Goal: Task Accomplishment & Management: Manage account settings

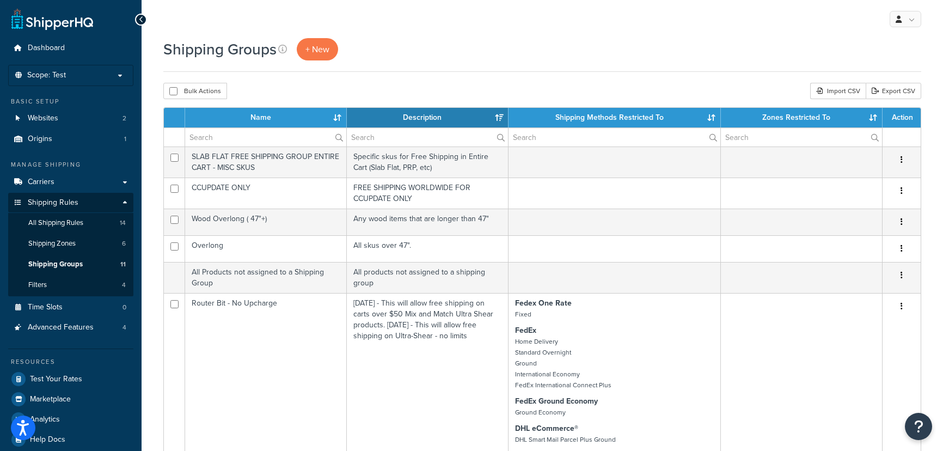
select select "15"
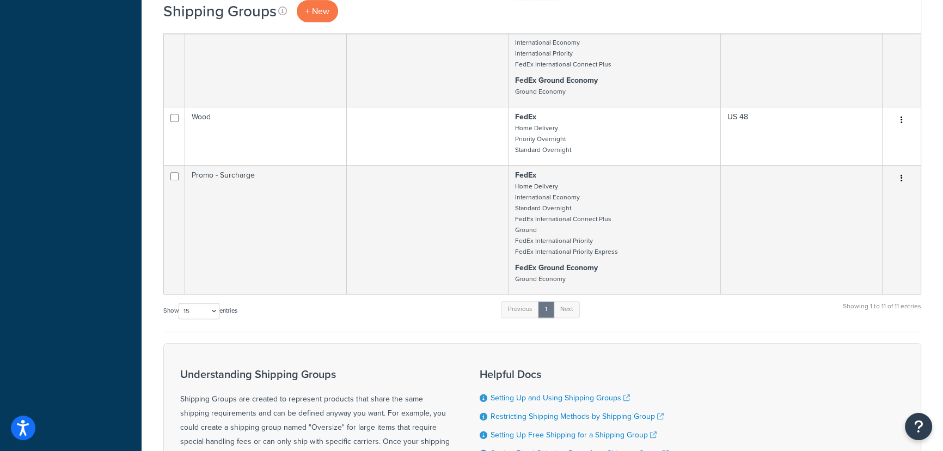
scroll to position [297, 0]
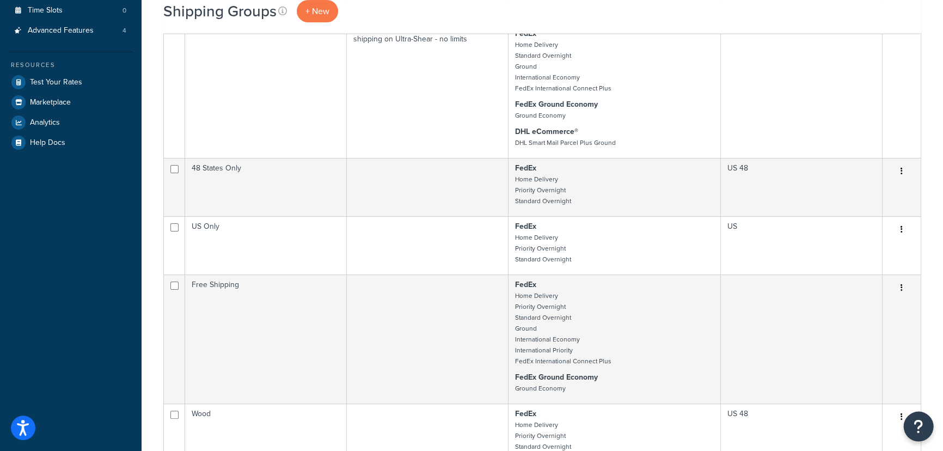
click at [916, 425] on icon "Open Resource Center" at bounding box center [919, 426] width 10 height 15
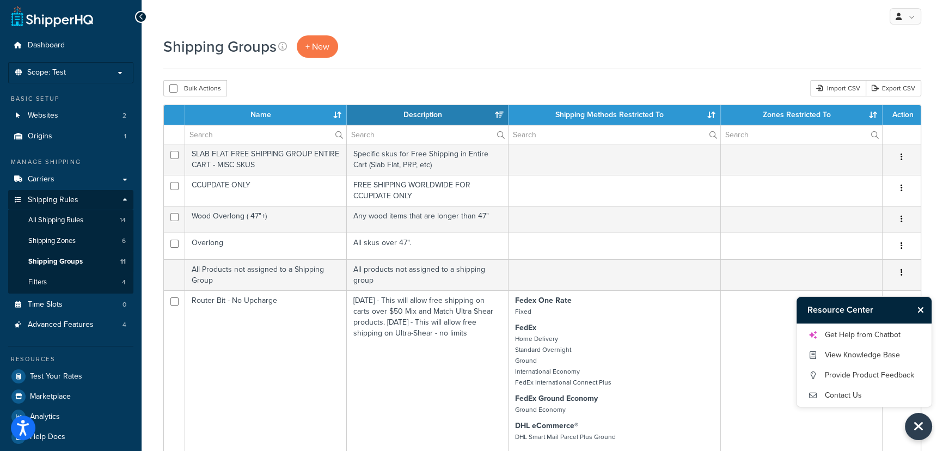
scroll to position [49, 0]
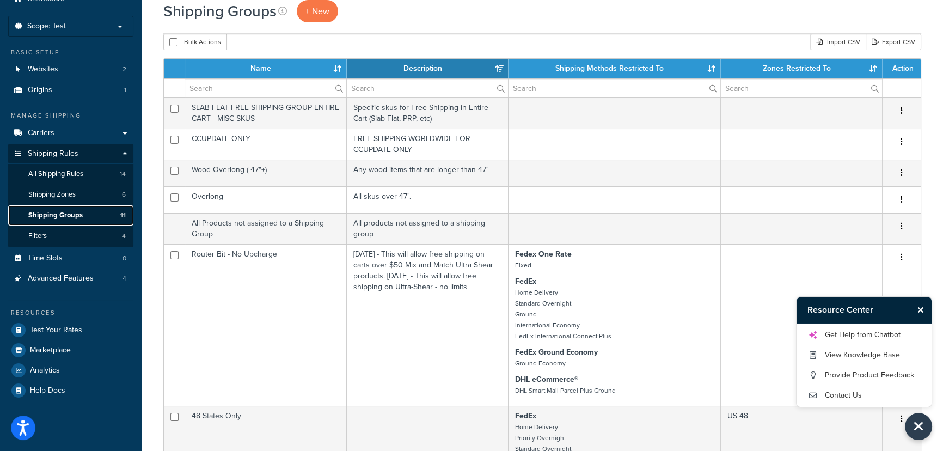
click at [92, 215] on link "Shipping Groups 11" at bounding box center [70, 215] width 125 height 20
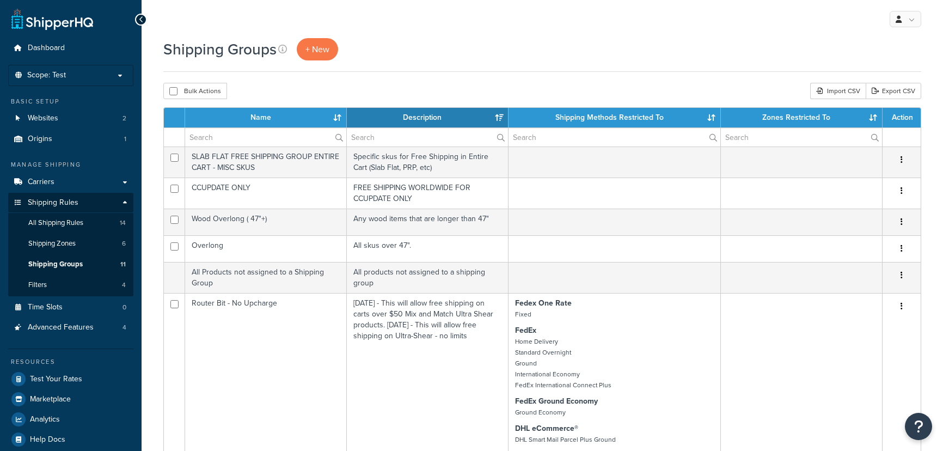
select select "15"
click at [88, 271] on link "Shipping Groups 11" at bounding box center [70, 264] width 125 height 20
select select "15"
click at [54, 375] on span "Test Your Rates" at bounding box center [56, 379] width 52 height 9
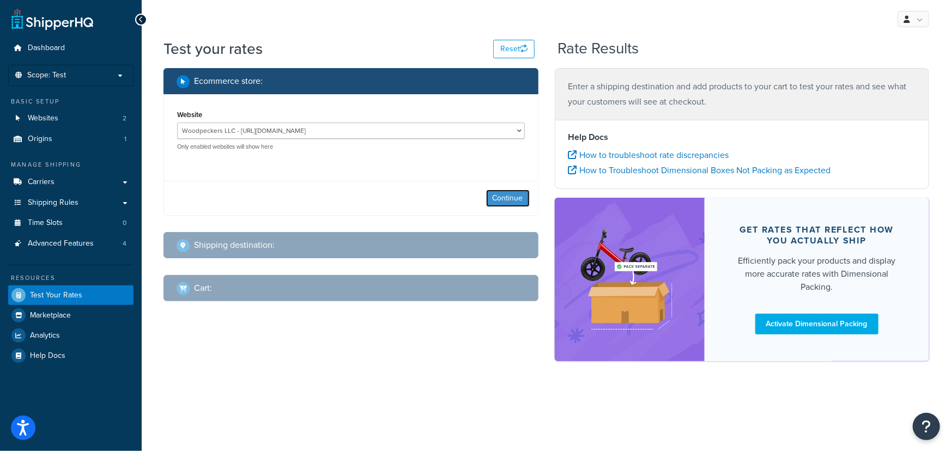
drag, startPoint x: 513, startPoint y: 191, endPoint x: 525, endPoint y: 203, distance: 17.7
click at [513, 196] on button "Continue" at bounding box center [508, 198] width 44 height 17
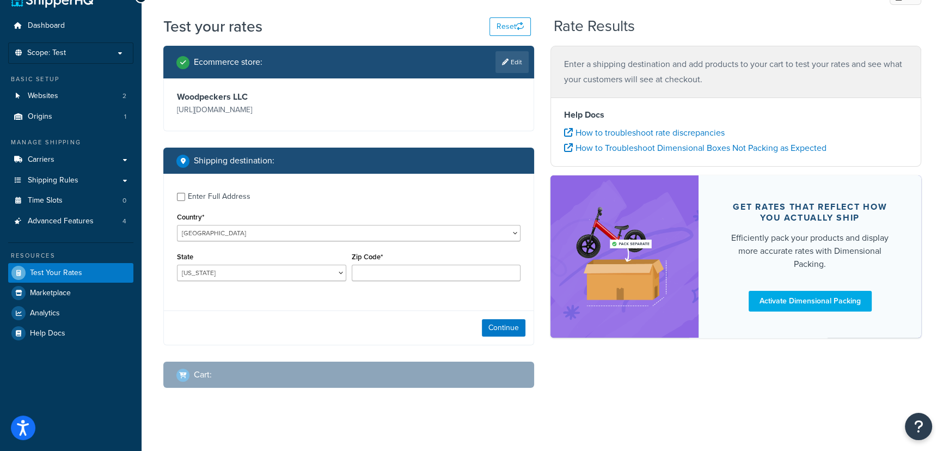
scroll to position [27, 0]
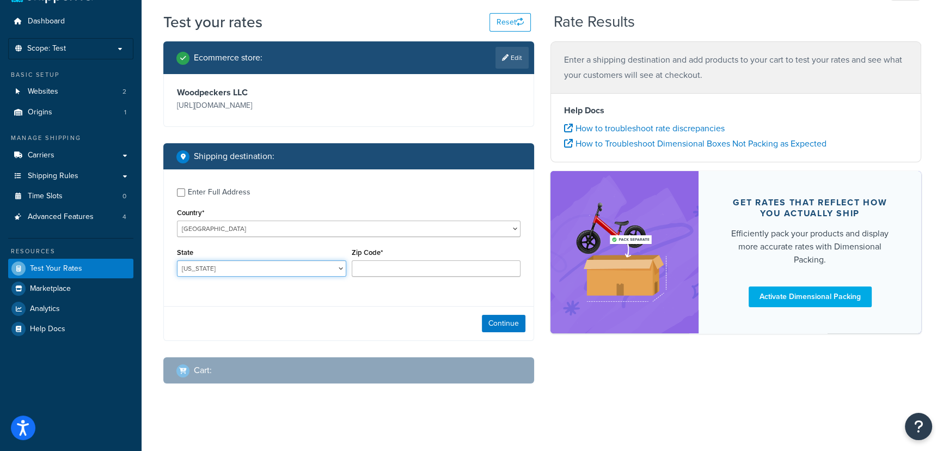
click at [234, 272] on select "Alabama Alaska American Samoa Arizona Arkansas Armed Forces Americas Armed Forc…" at bounding box center [261, 268] width 169 height 16
select select "OK"
click at [177, 261] on select "Alabama Alaska American Samoa Arizona Arkansas Armed Forces Americas Armed Forc…" at bounding box center [261, 268] width 169 height 16
click at [423, 266] on input "Zip Code*" at bounding box center [436, 268] width 169 height 16
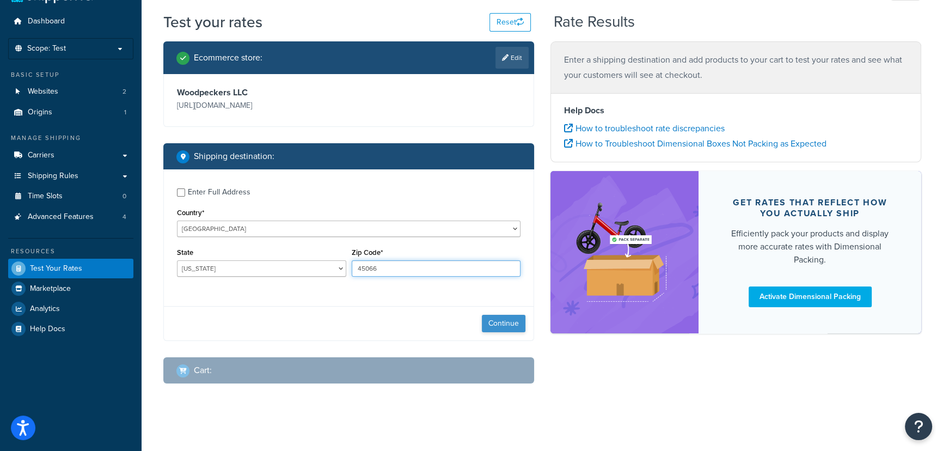
type input "45066"
click at [514, 324] on button "Continue" at bounding box center [504, 323] width 44 height 17
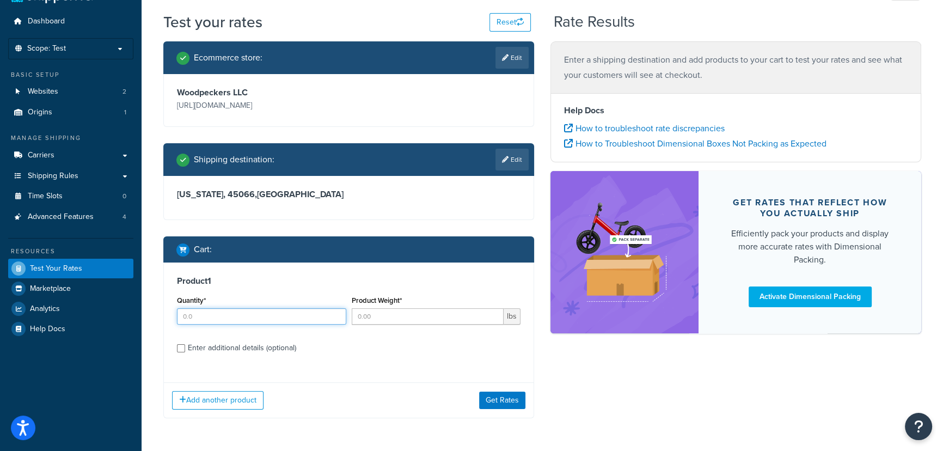
click at [305, 319] on input "Quantity*" at bounding box center [261, 316] width 169 height 16
type input "1"
type input ".05"
click at [506, 399] on button "Get Rates" at bounding box center [502, 400] width 46 height 17
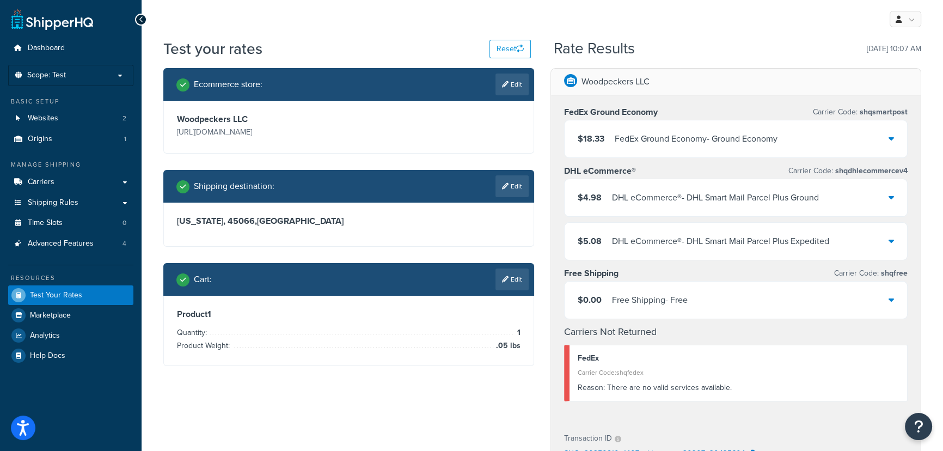
scroll to position [49, 0]
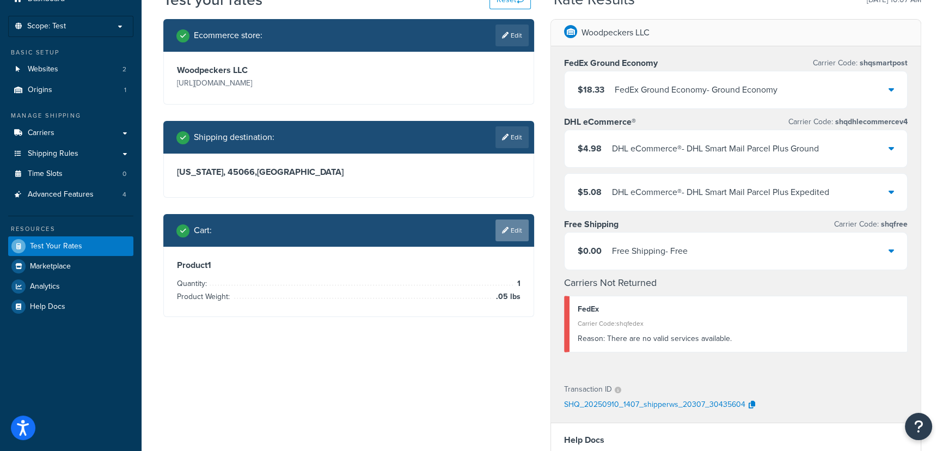
click at [510, 229] on link "Edit" at bounding box center [512, 231] width 33 height 22
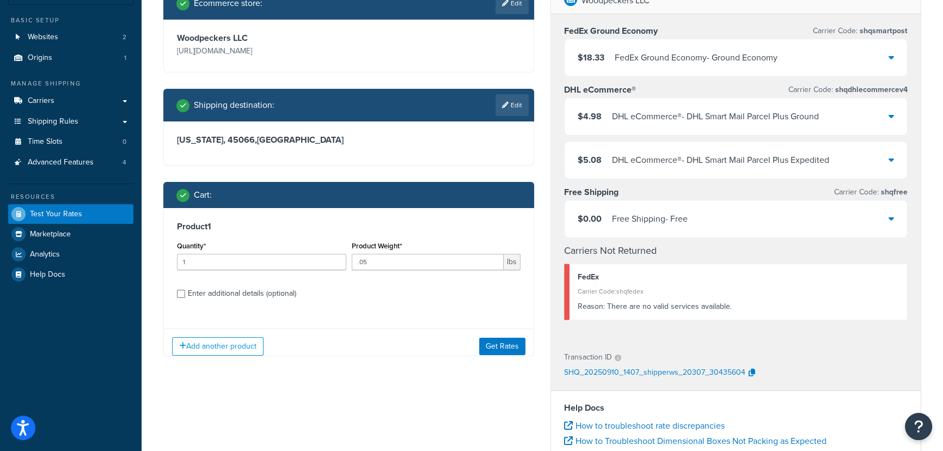
scroll to position [99, 0]
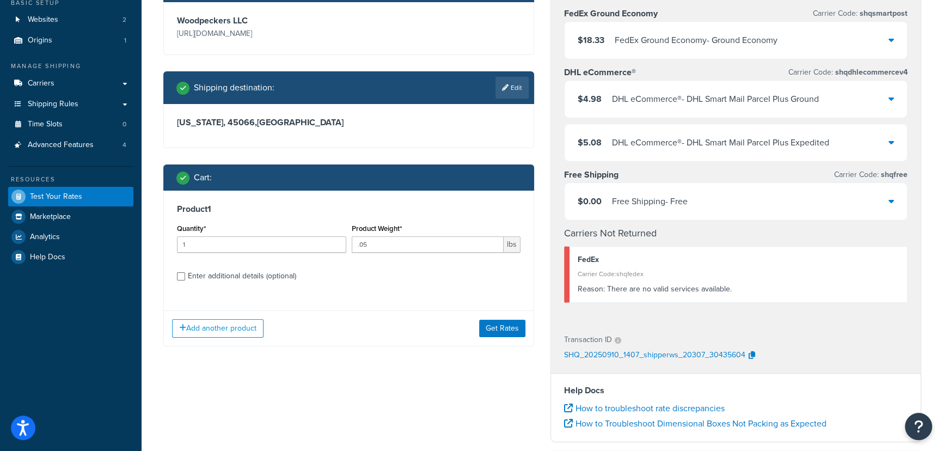
drag, startPoint x: 290, startPoint y: 275, endPoint x: 306, endPoint y: 284, distance: 18.0
click at [305, 283] on label "Enter additional details (optional)" at bounding box center [354, 274] width 333 height 17
click at [273, 280] on div "Enter additional details (optional)" at bounding box center [242, 276] width 108 height 15
click at [185, 280] on input "Enter additional details (optional)" at bounding box center [181, 276] width 8 height 8
checkbox input "true"
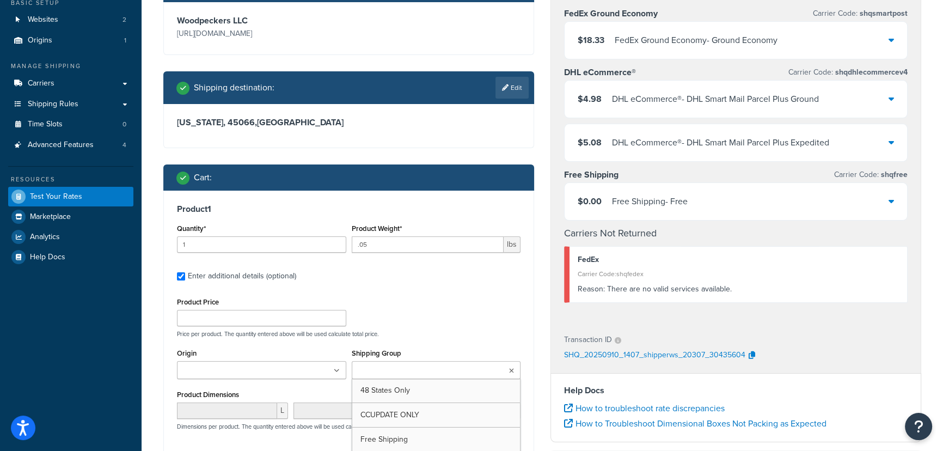
click at [400, 365] on input "Shipping Group" at bounding box center [403, 371] width 96 height 12
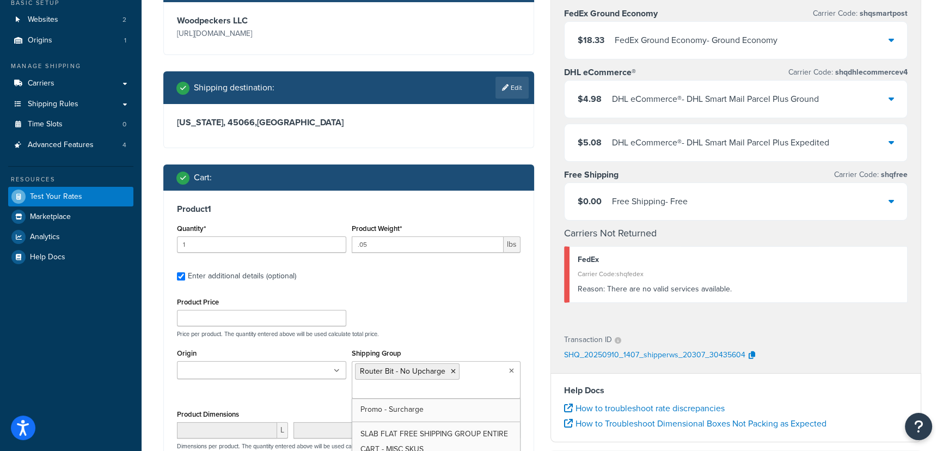
scroll to position [297, 0]
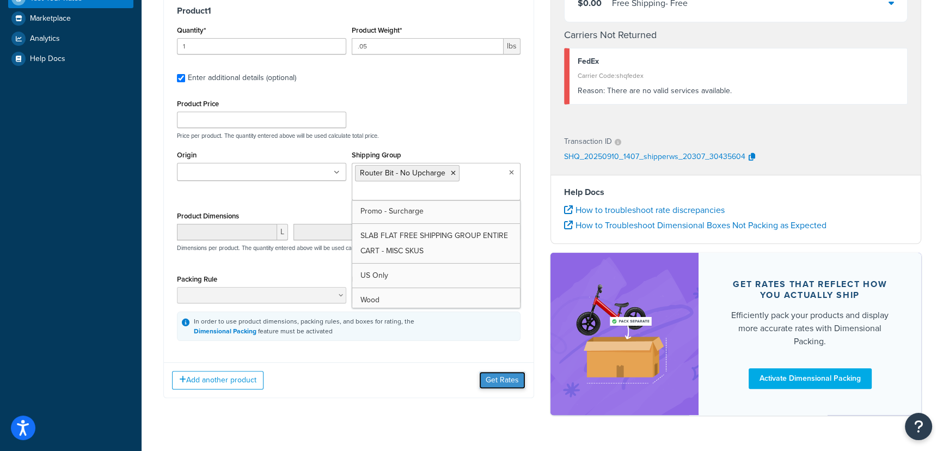
click at [508, 381] on button "Get Rates" at bounding box center [502, 380] width 46 height 17
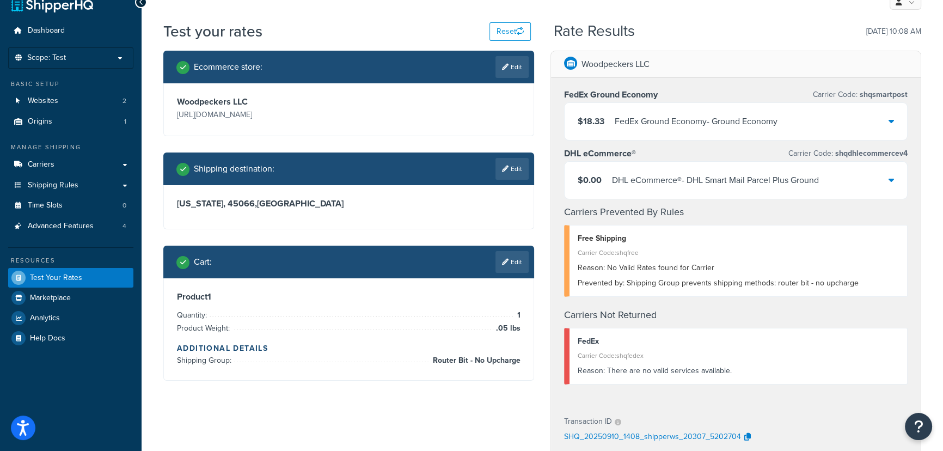
scroll to position [0, 0]
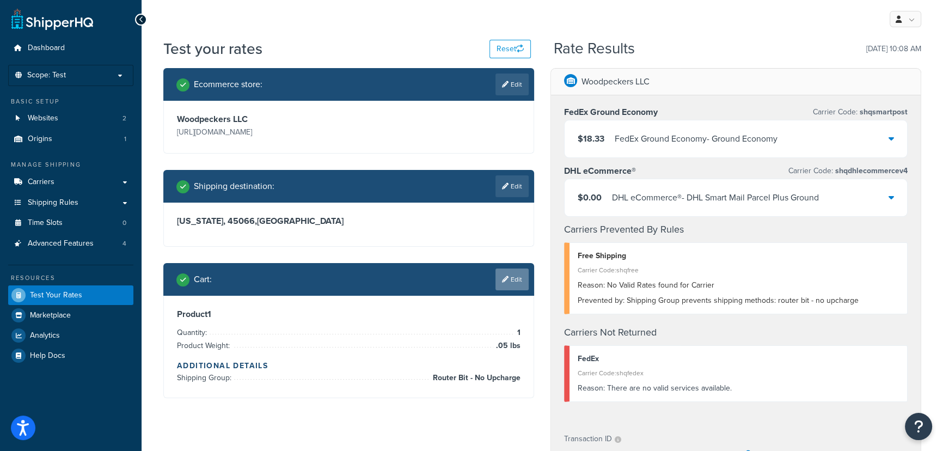
click at [514, 277] on link "Edit" at bounding box center [512, 280] width 33 height 22
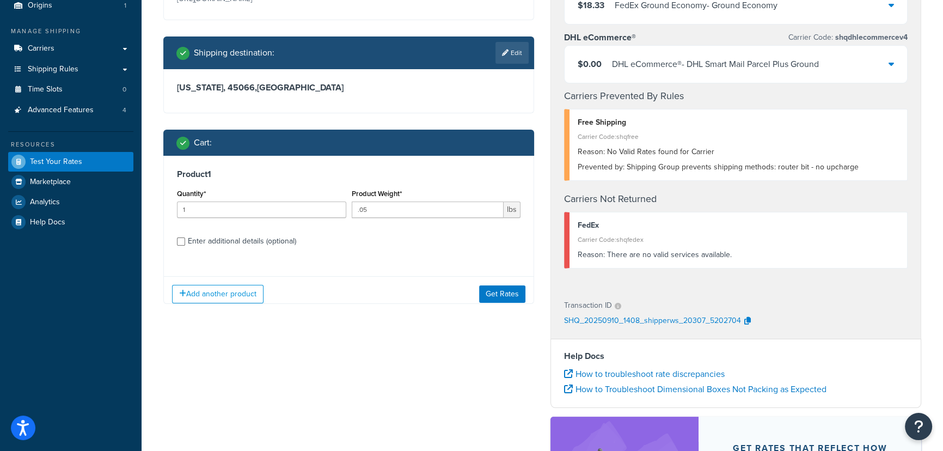
scroll to position [148, 0]
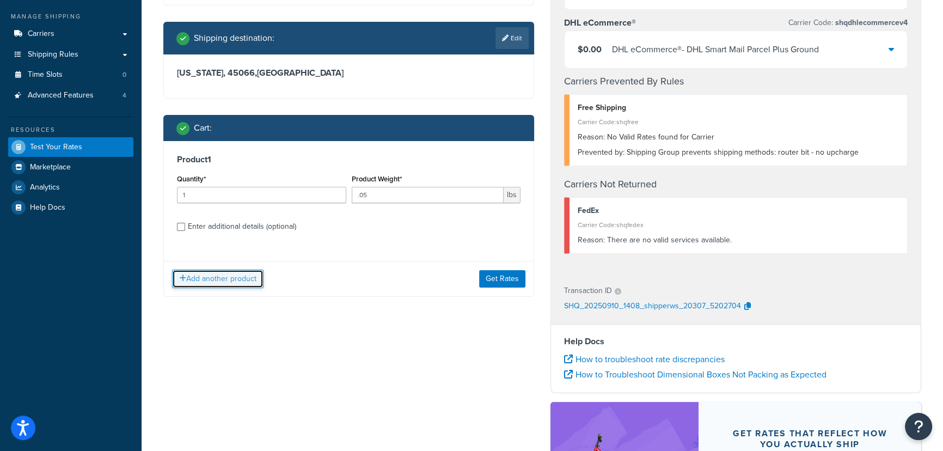
click at [237, 275] on button "Add another product" at bounding box center [218, 279] width 92 height 19
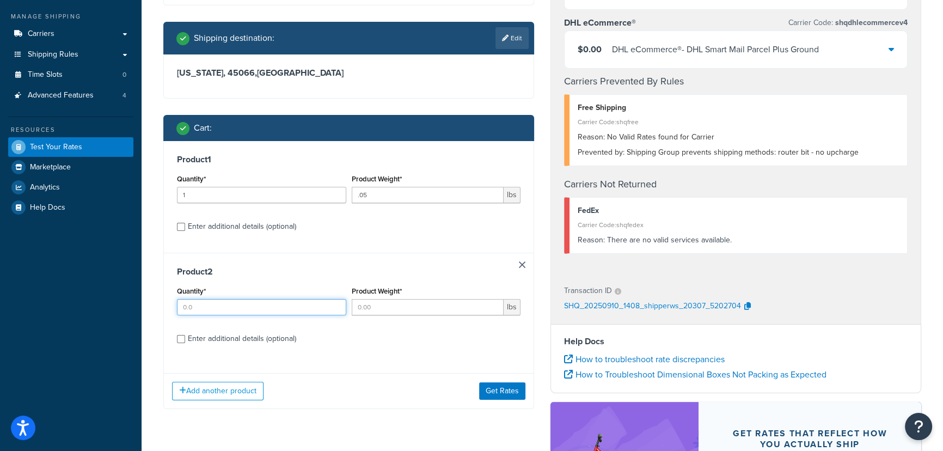
click at [245, 311] on input "Quantity*" at bounding box center [261, 307] width 169 height 16
type input "1"
type input "10"
click at [502, 392] on button "Get Rates" at bounding box center [502, 390] width 46 height 17
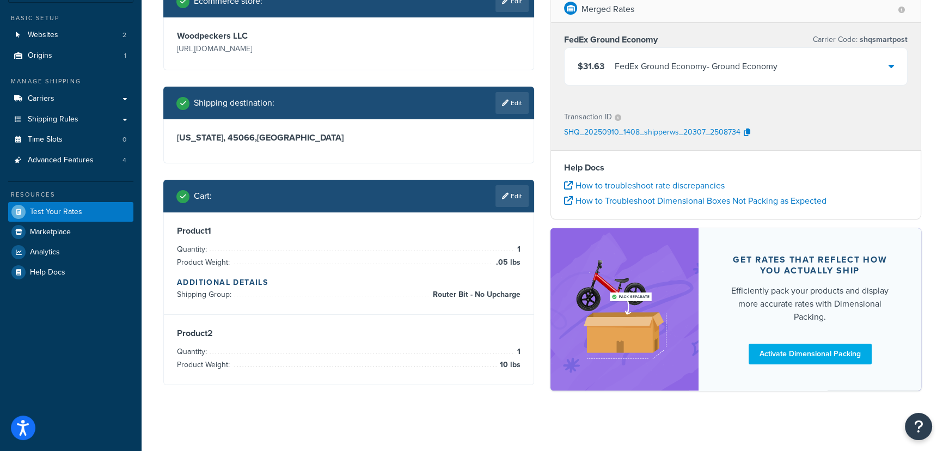
scroll to position [88, 0]
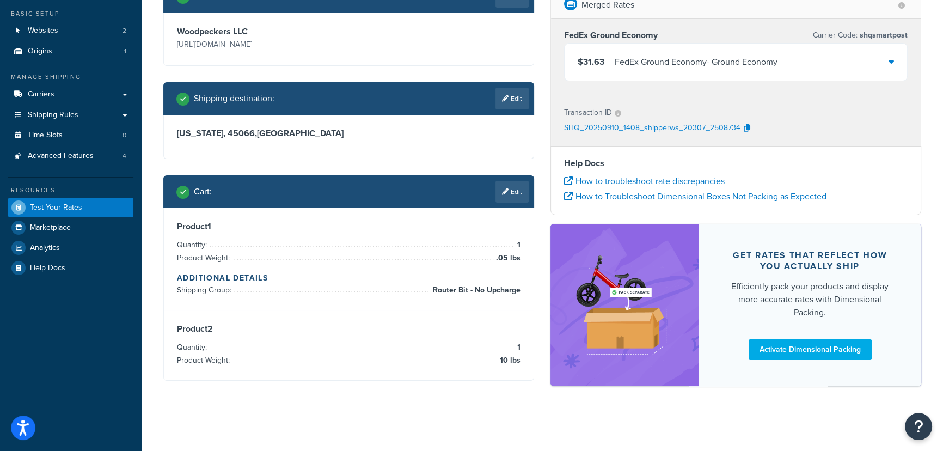
click at [898, 66] on div "$31.63 FedEx Ground Economy - Ground Economy" at bounding box center [736, 62] width 343 height 37
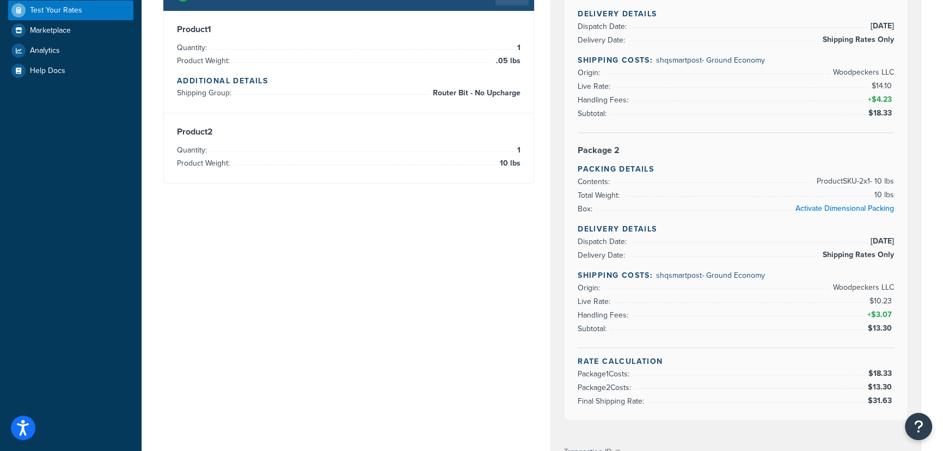
scroll to position [187, 0]
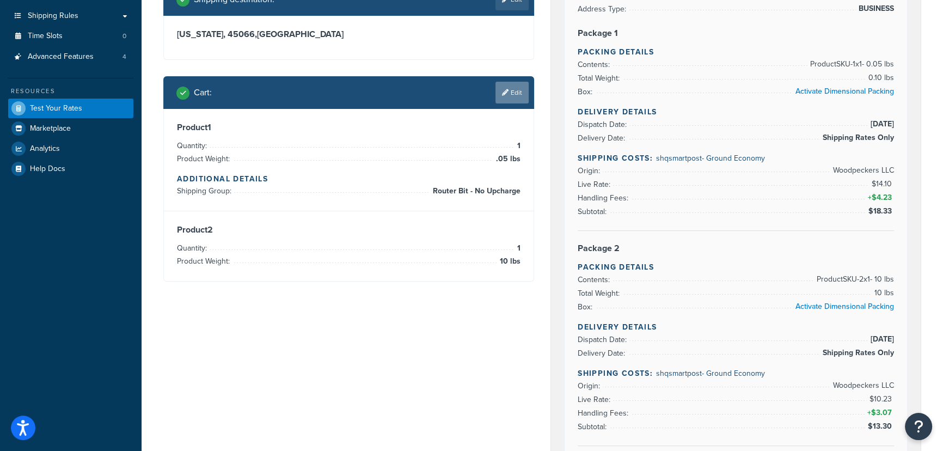
click at [515, 96] on link "Edit" at bounding box center [512, 93] width 33 height 22
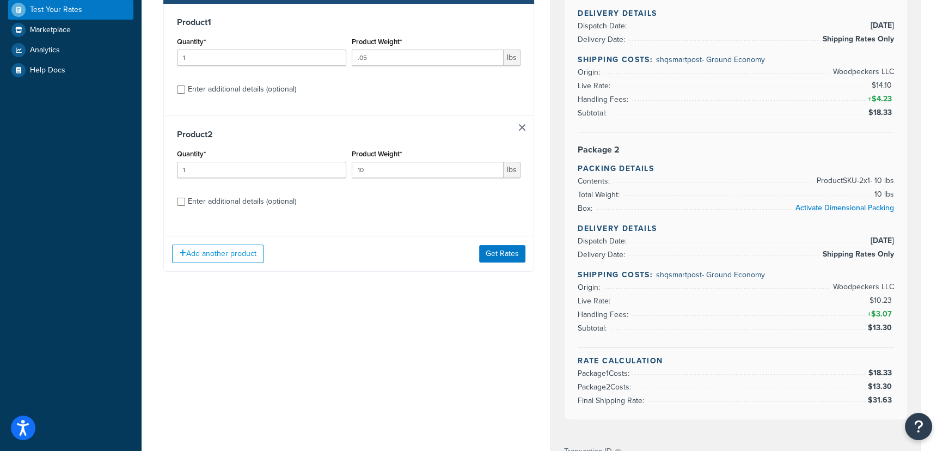
scroll to position [286, 0]
click at [239, 87] on div "Enter additional details (optional)" at bounding box center [242, 88] width 108 height 15
click at [185, 87] on input "Enter additional details (optional)" at bounding box center [181, 89] width 8 height 8
checkbox input "true"
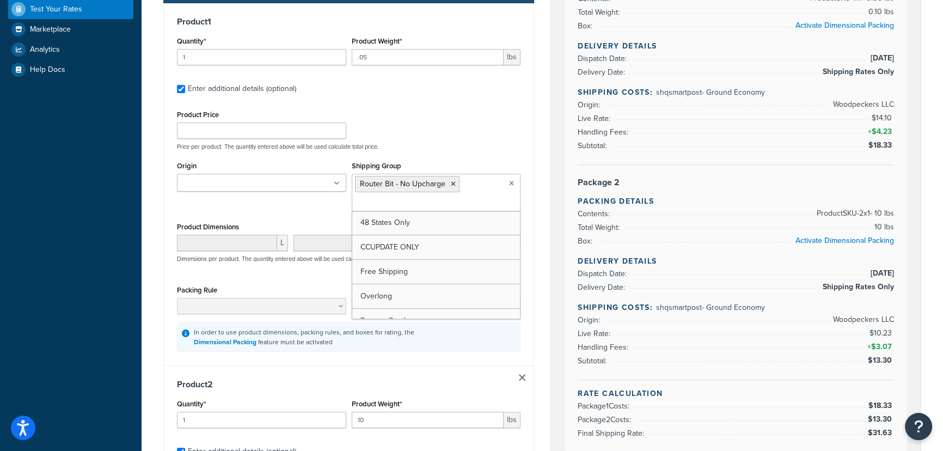
click at [502, 184] on ul "Router Bit - No Upcharge" at bounding box center [436, 193] width 169 height 38
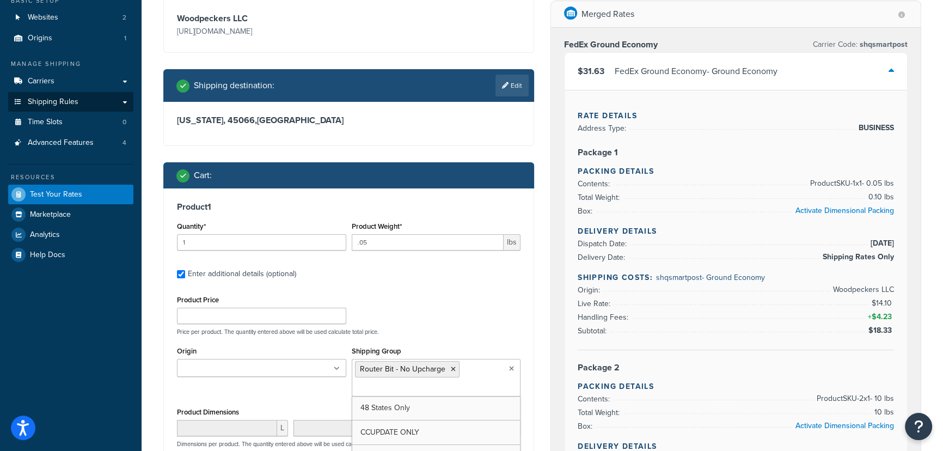
scroll to position [88, 0]
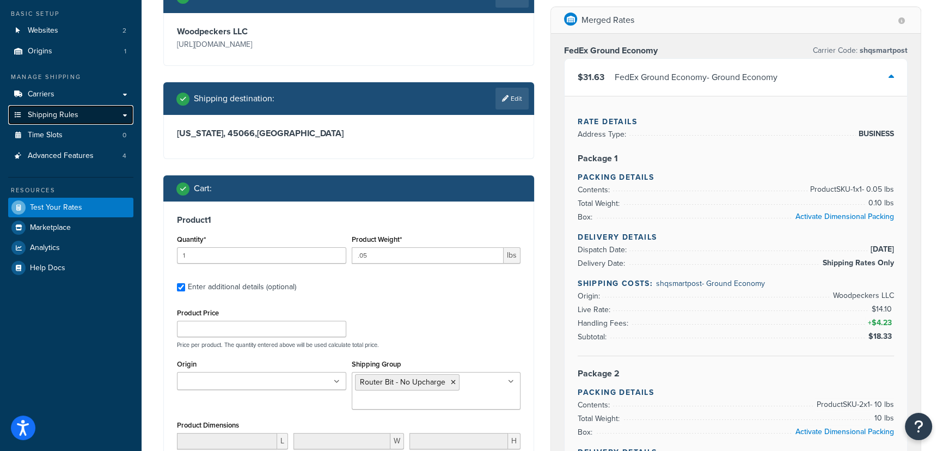
click at [64, 112] on span "Shipping Rules" at bounding box center [53, 115] width 51 height 9
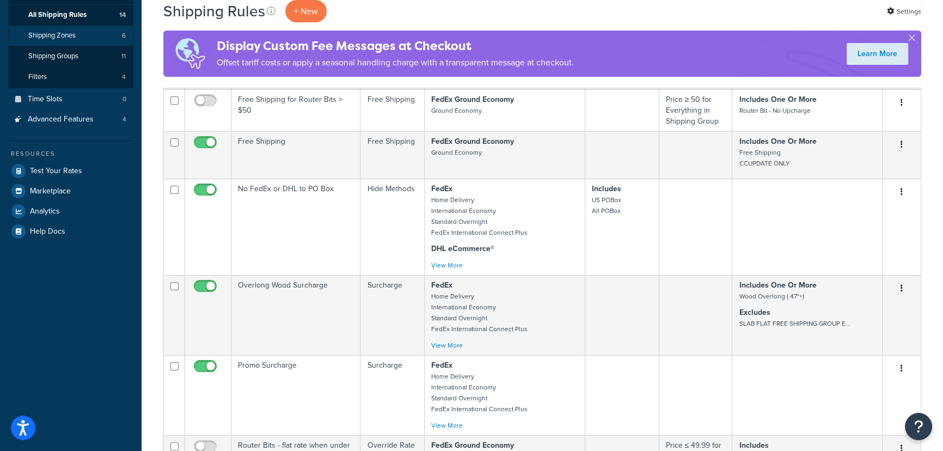
scroll to position [49, 0]
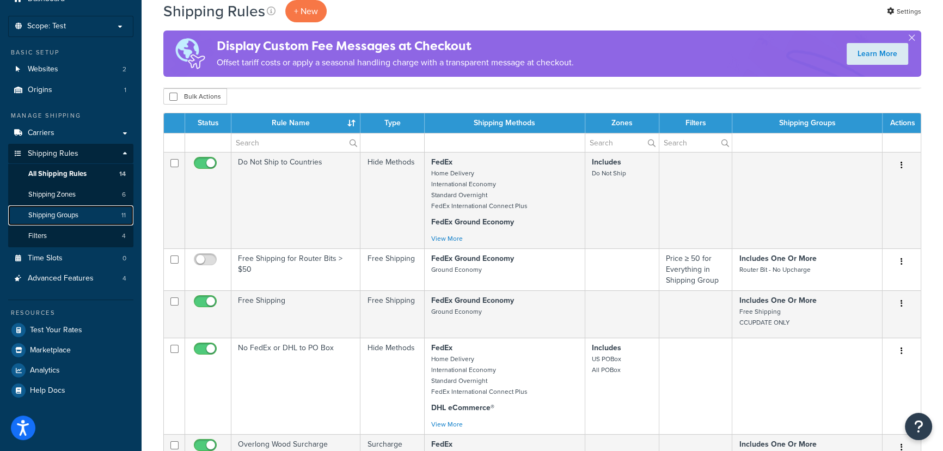
click at [65, 213] on span "Shipping Groups" at bounding box center [53, 215] width 50 height 9
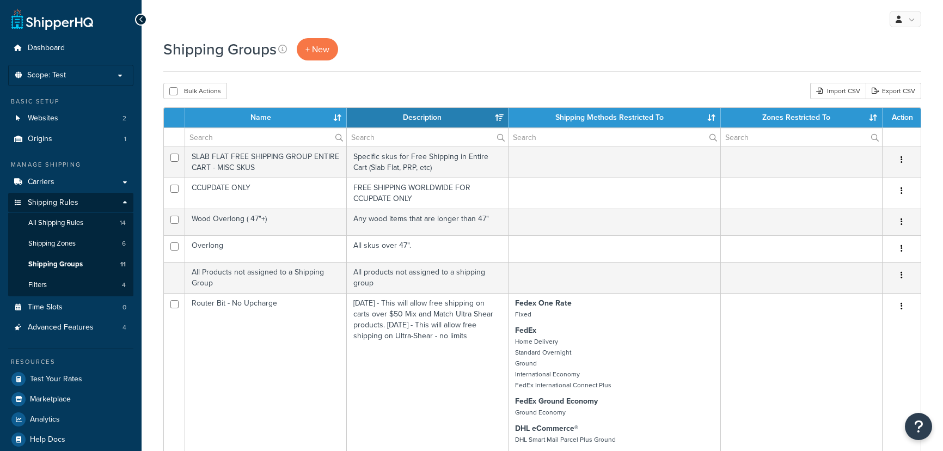
select select "15"
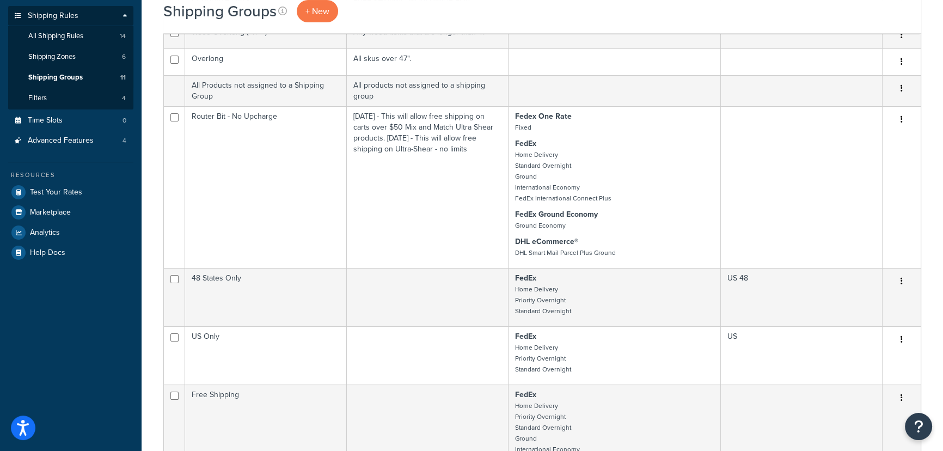
scroll to position [198, 0]
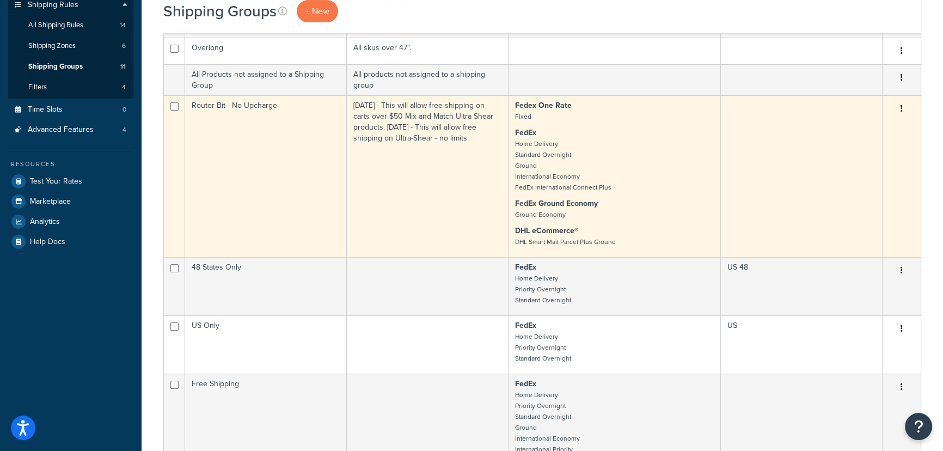
click at [643, 117] on p "Fedex One Rate Fixed" at bounding box center [614, 111] width 199 height 22
drag, startPoint x: 901, startPoint y: 107, endPoint x: 904, endPoint y: 125, distance: 17.7
click at [904, 112] on button "button" at bounding box center [901, 108] width 15 height 17
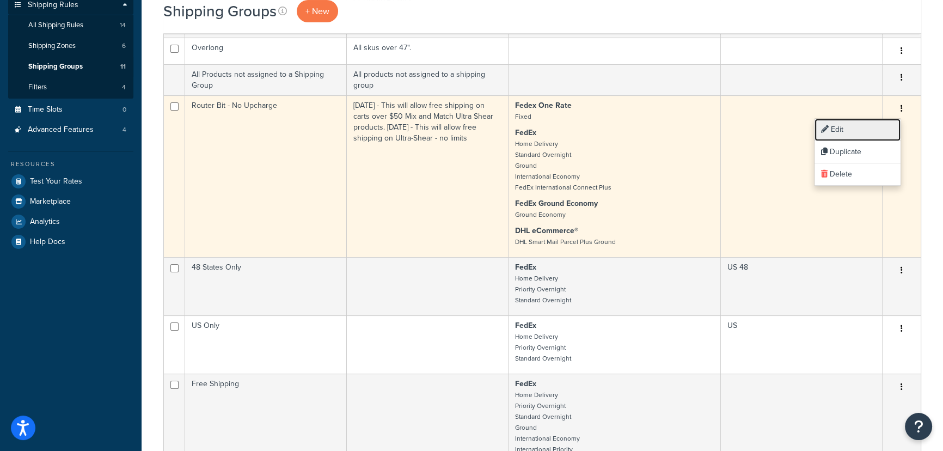
click at [855, 130] on link "Edit" at bounding box center [858, 130] width 86 height 22
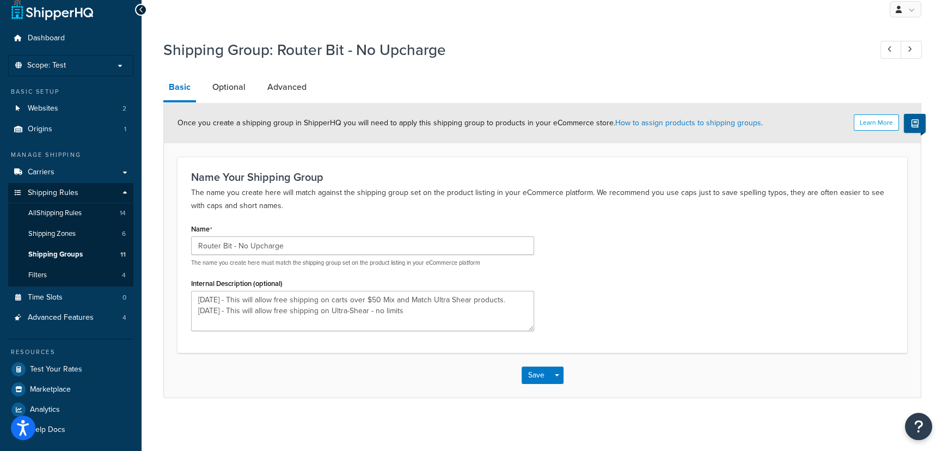
scroll to position [11, 0]
click at [230, 83] on link "Optional" at bounding box center [229, 85] width 44 height 26
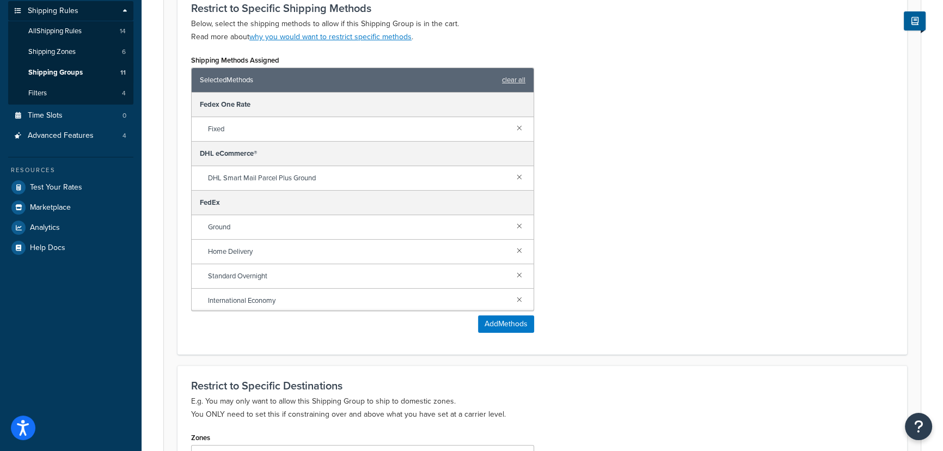
scroll to position [40, 0]
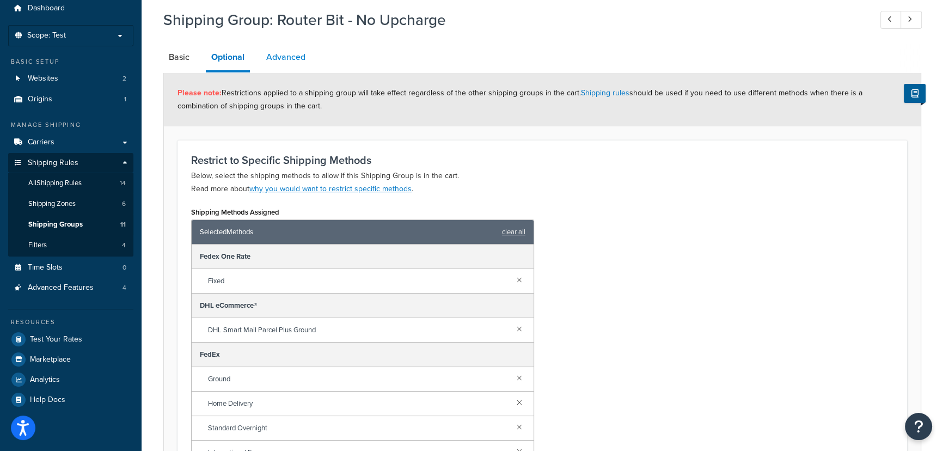
click at [277, 54] on link "Advanced" at bounding box center [286, 57] width 50 height 26
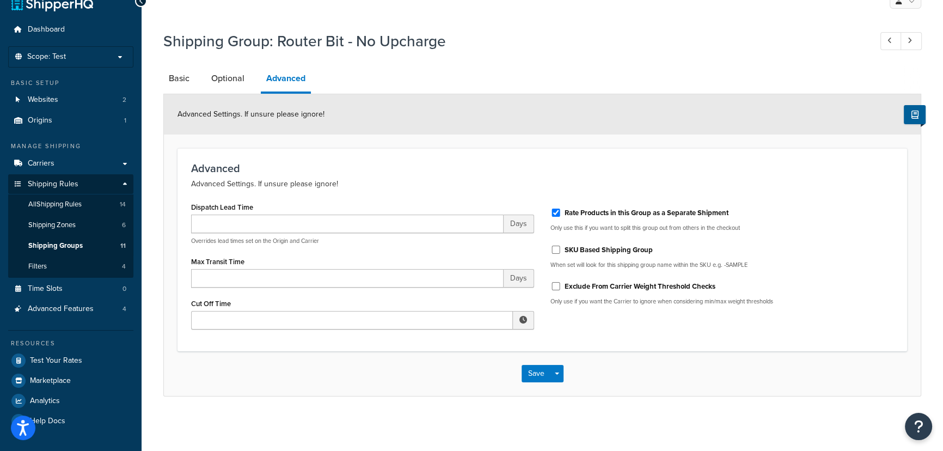
scroll to position [17, 0]
click at [217, 80] on link "Optional" at bounding box center [228, 79] width 44 height 26
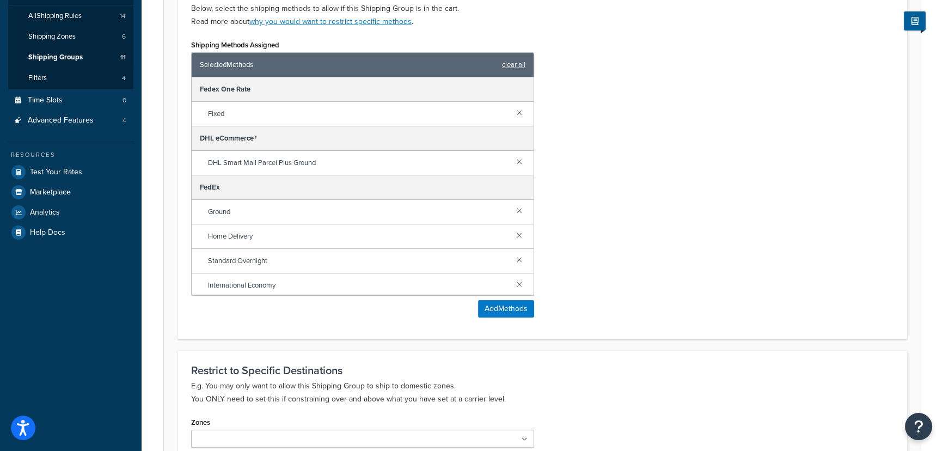
scroll to position [216, 0]
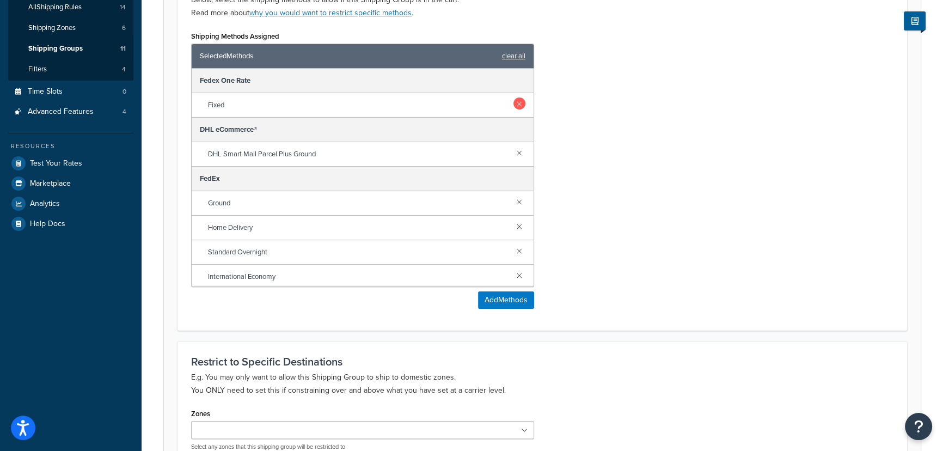
click at [514, 105] on link at bounding box center [520, 104] width 12 height 12
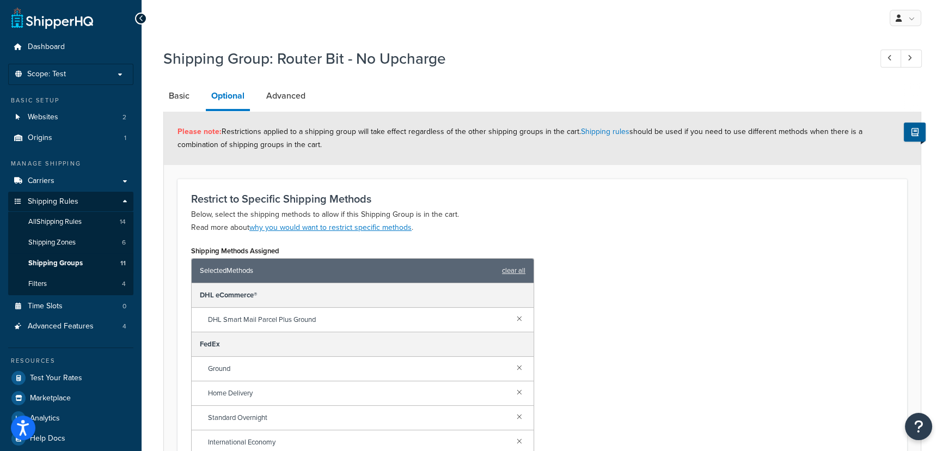
scroll to position [0, 0]
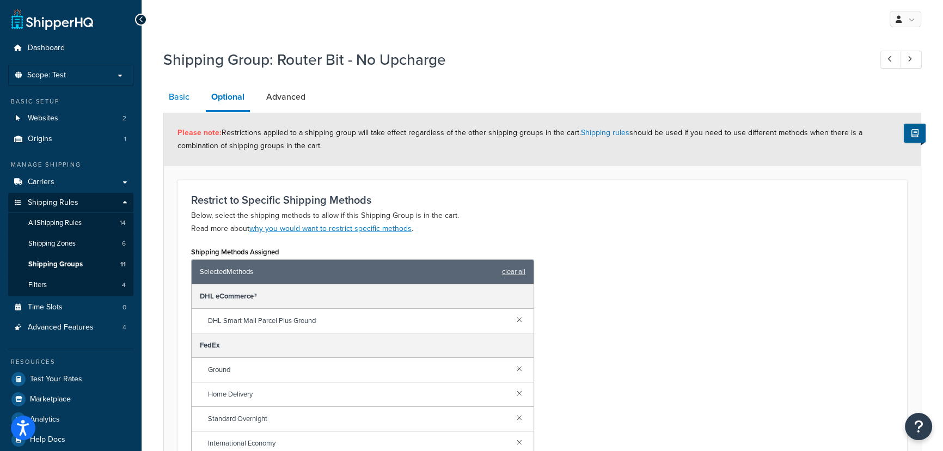
click at [185, 98] on link "Basic" at bounding box center [179, 97] width 32 height 26
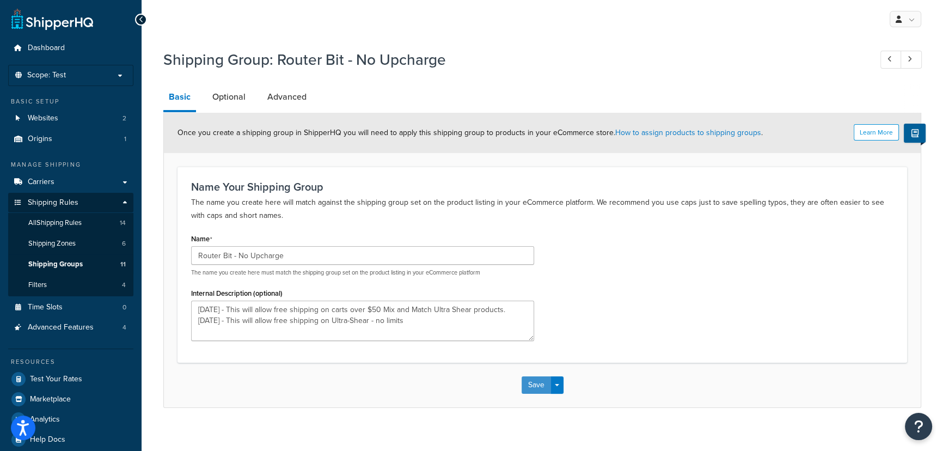
drag, startPoint x: 528, startPoint y: 381, endPoint x: 741, endPoint y: 401, distance: 214.0
click at [559, 392] on div "Save Save Dropdown Save and Edit Save and Duplicate Save and Create New" at bounding box center [543, 384] width 42 height 17
drag, startPoint x: 536, startPoint y: 384, endPoint x: 512, endPoint y: 388, distance: 24.4
click at [537, 386] on button "Save" at bounding box center [536, 384] width 29 height 17
type textarea "4/1/24 - This will allow free shipping on carts over $50 Mix and Match Ultra Sh…"
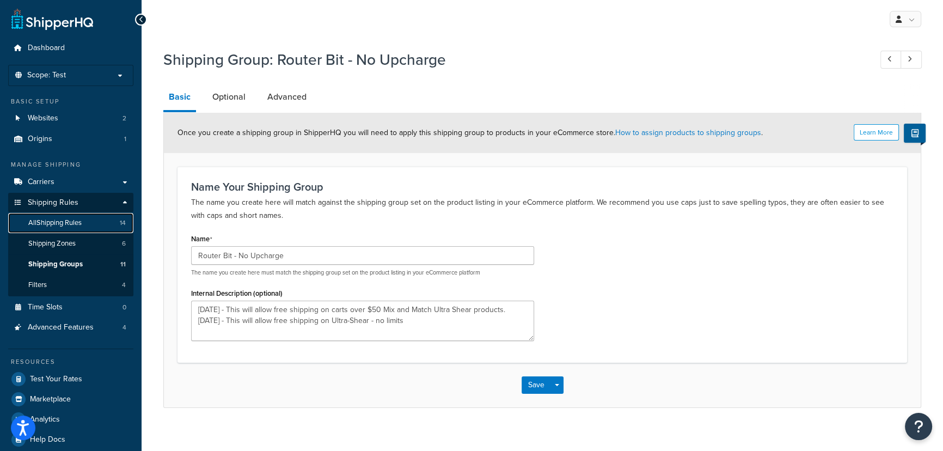
click at [84, 224] on link "All Shipping Rules 14" at bounding box center [70, 223] width 125 height 20
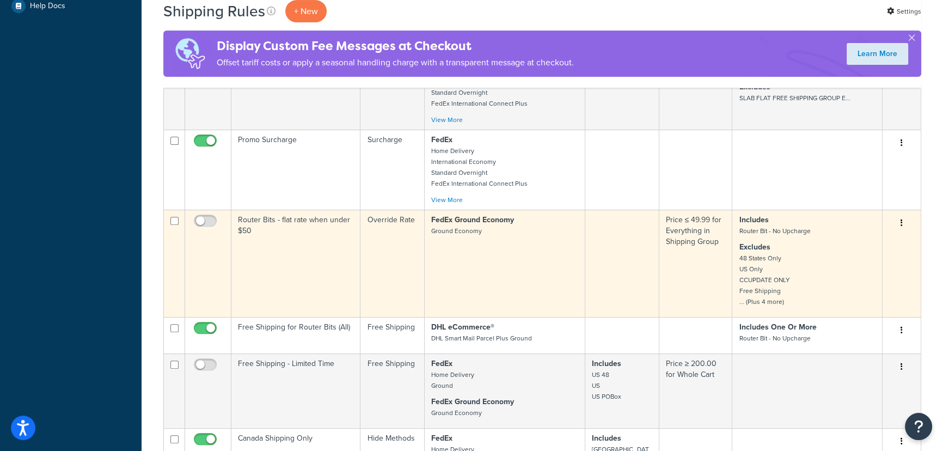
scroll to position [495, 0]
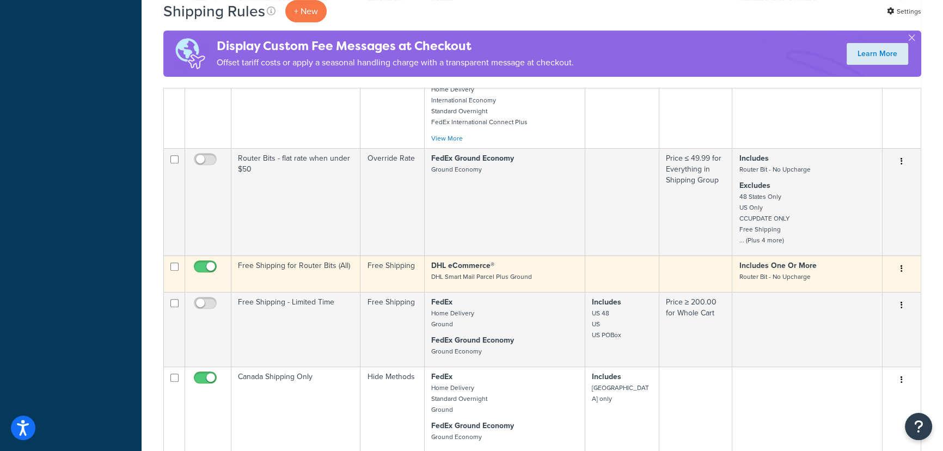
click at [692, 276] on td at bounding box center [697, 273] width 74 height 36
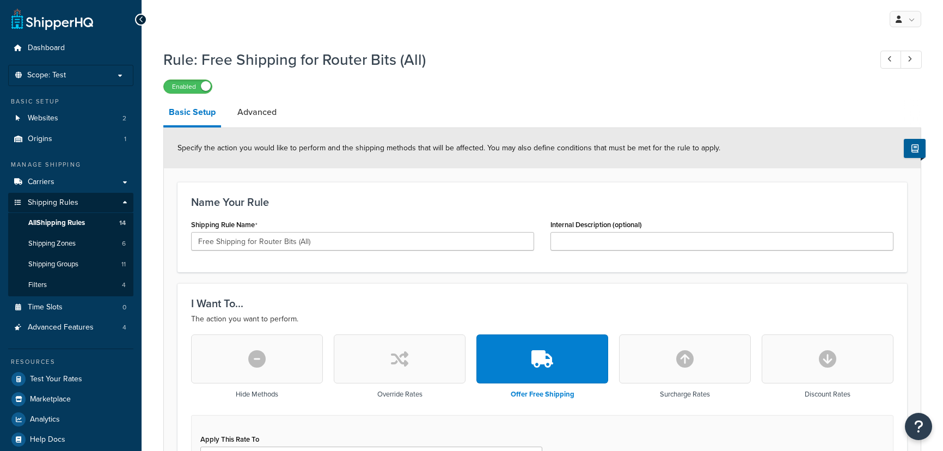
select select "SHIPPING_GROUP"
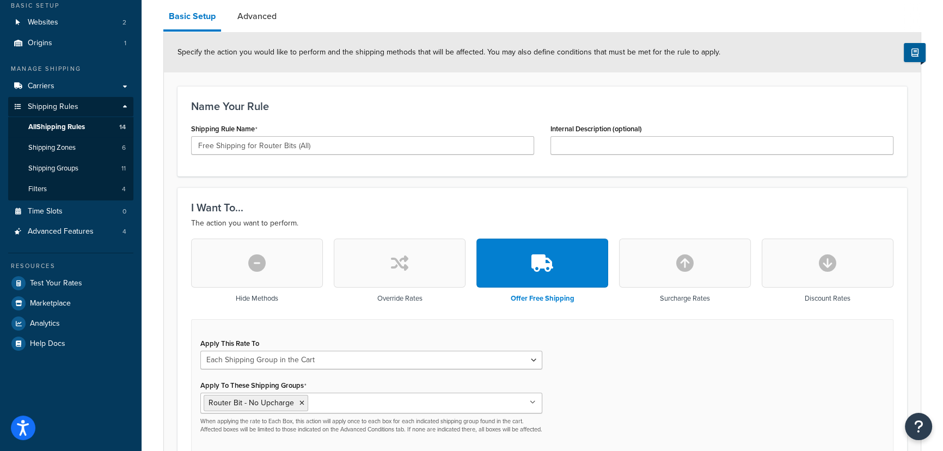
scroll to position [49, 0]
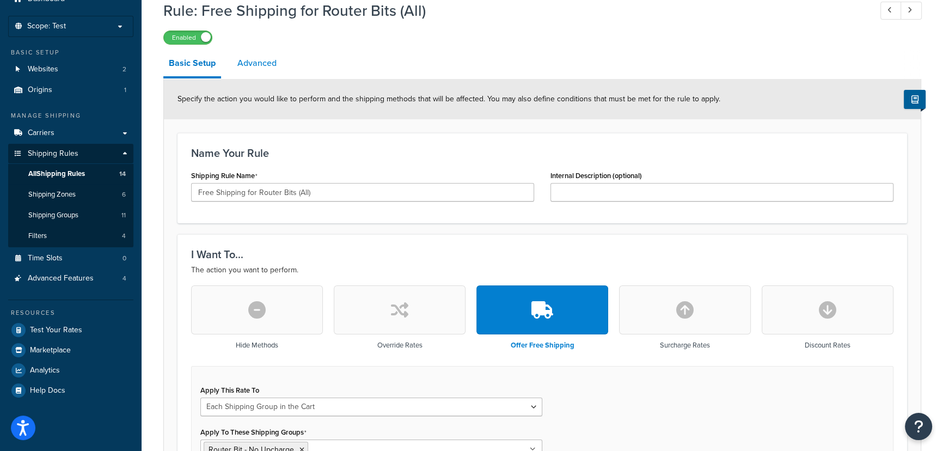
click at [247, 58] on link "Advanced" at bounding box center [257, 63] width 50 height 26
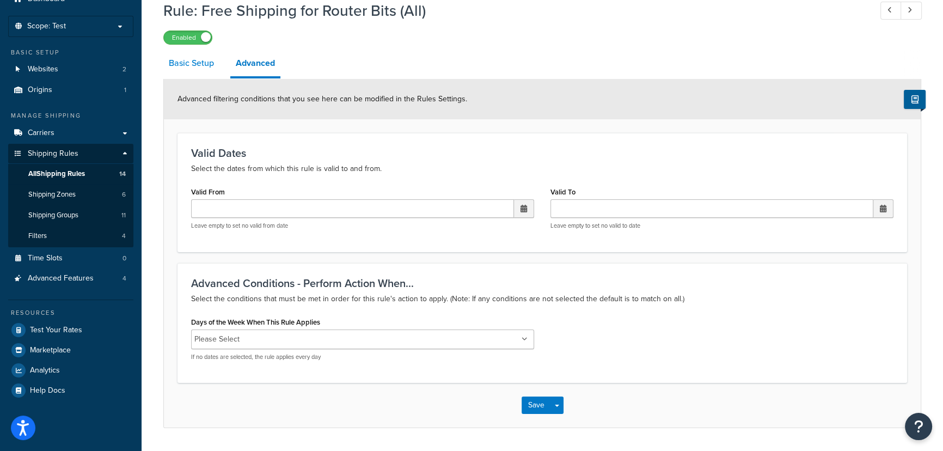
click at [210, 68] on link "Basic Setup" at bounding box center [191, 63] width 56 height 26
select select "SHIPPING_GROUP"
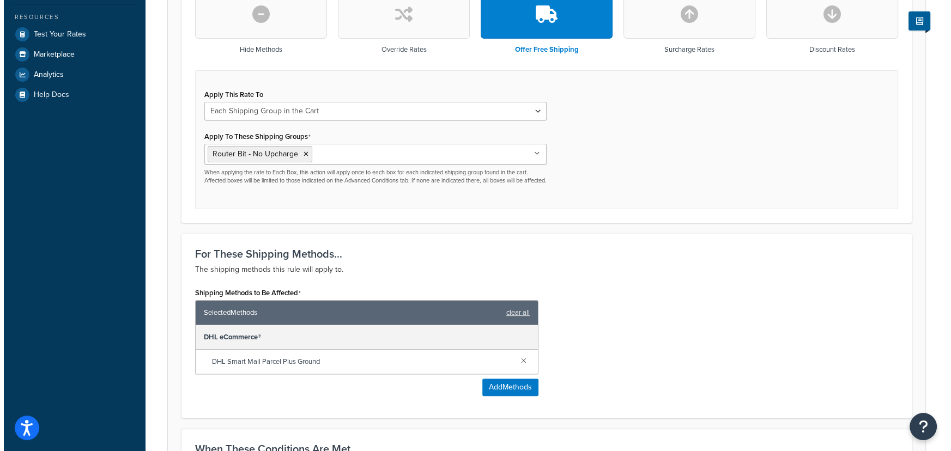
scroll to position [346, 0]
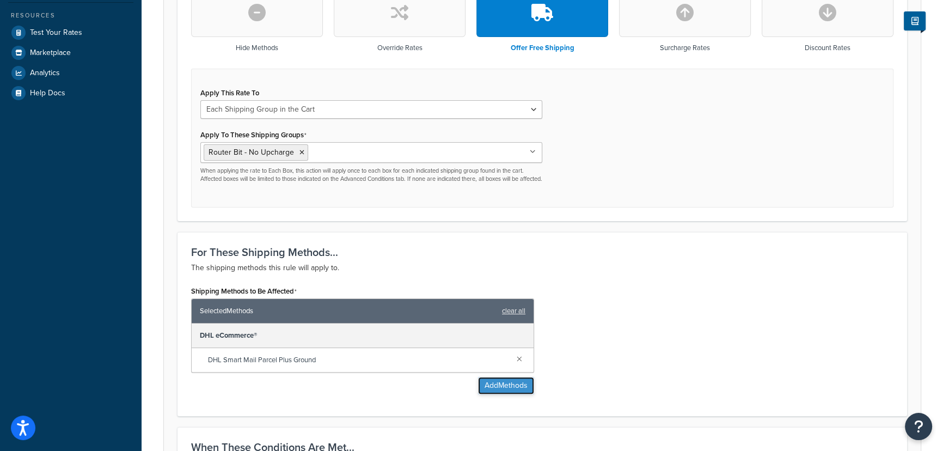
click at [507, 394] on button "Add Methods" at bounding box center [506, 385] width 56 height 17
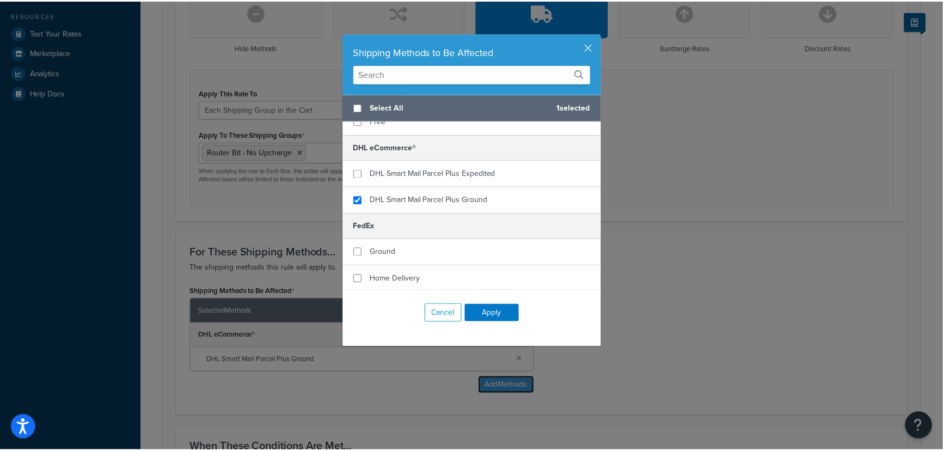
scroll to position [99, 0]
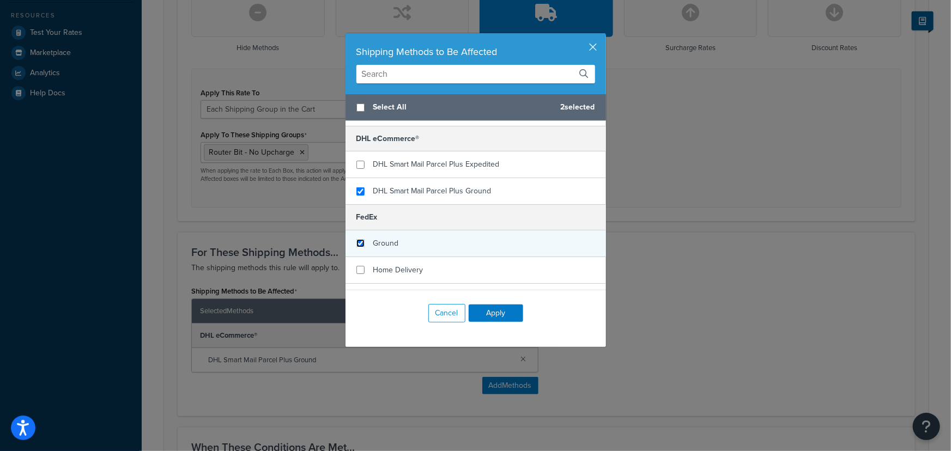
click at [357, 242] on input "checkbox" at bounding box center [360, 243] width 8 height 8
checkbox input "true"
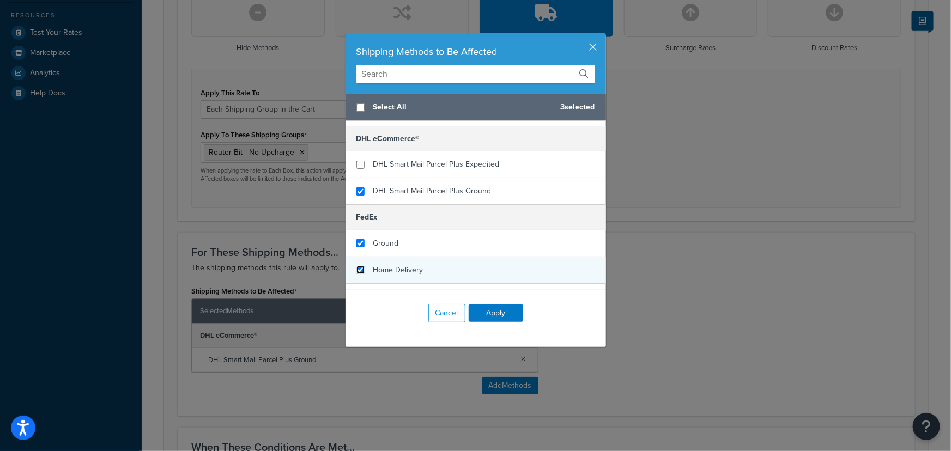
click at [356, 266] on input "checkbox" at bounding box center [360, 270] width 8 height 8
checkbox input "true"
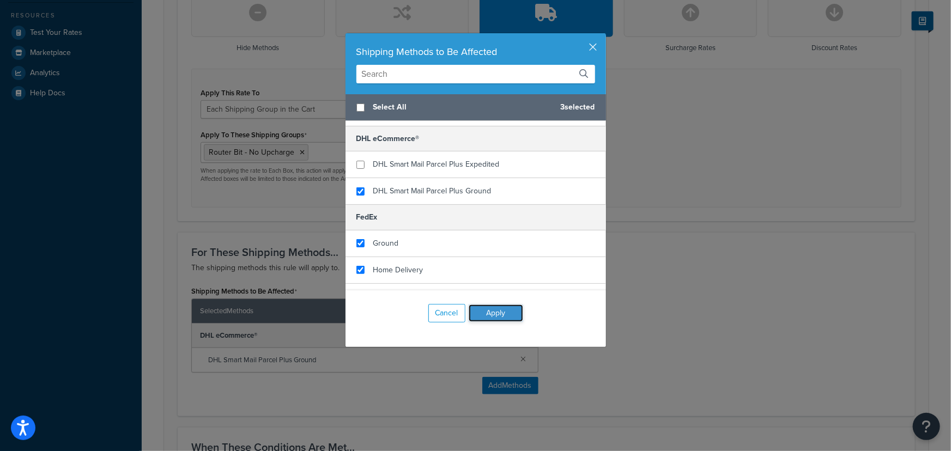
click at [504, 312] on button "Apply" at bounding box center [495, 313] width 54 height 17
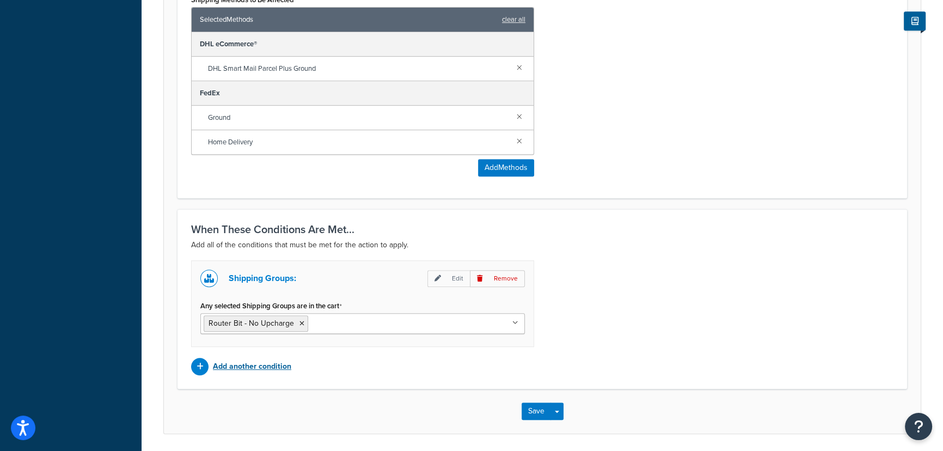
scroll to position [682, 0]
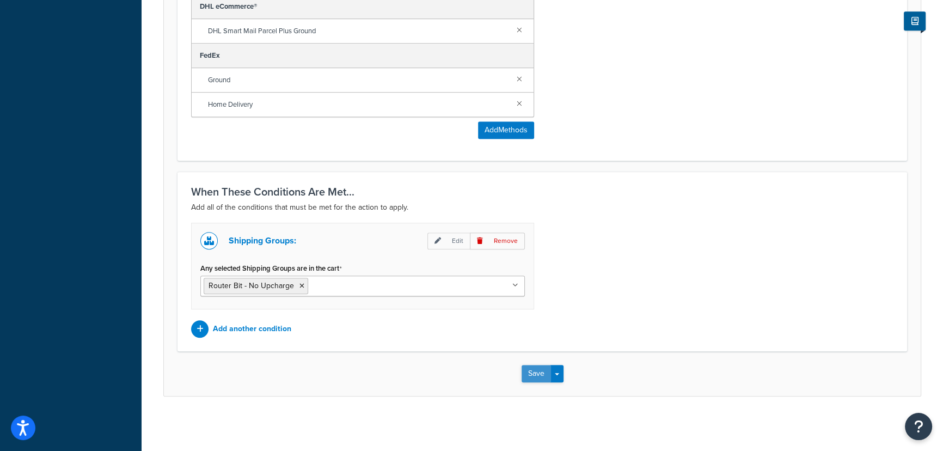
click at [524, 375] on button "Save" at bounding box center [536, 373] width 29 height 17
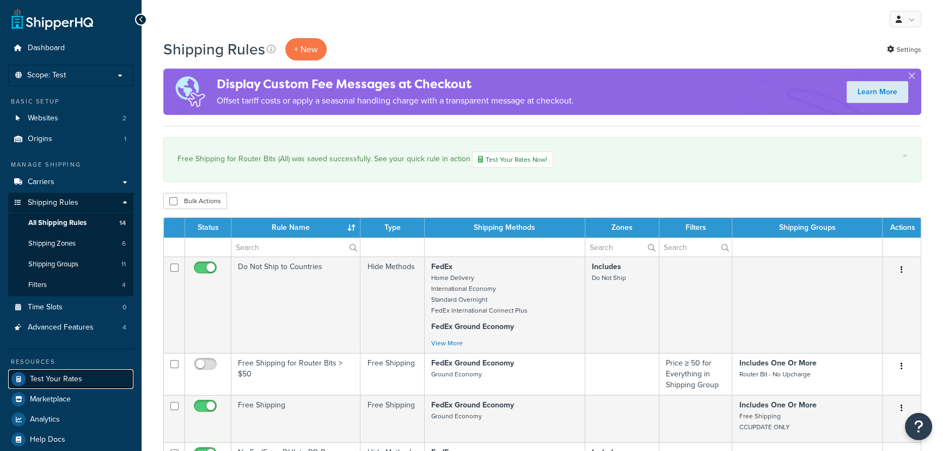
click at [84, 377] on link "Test Your Rates" at bounding box center [70, 379] width 125 height 20
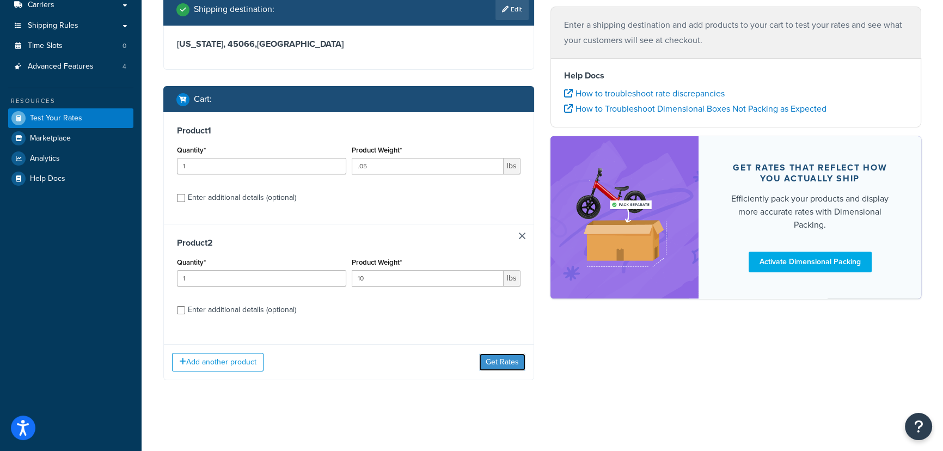
drag, startPoint x: 500, startPoint y: 366, endPoint x: 522, endPoint y: 351, distance: 26.4
click at [500, 367] on button "Get Rates" at bounding box center [502, 362] width 46 height 17
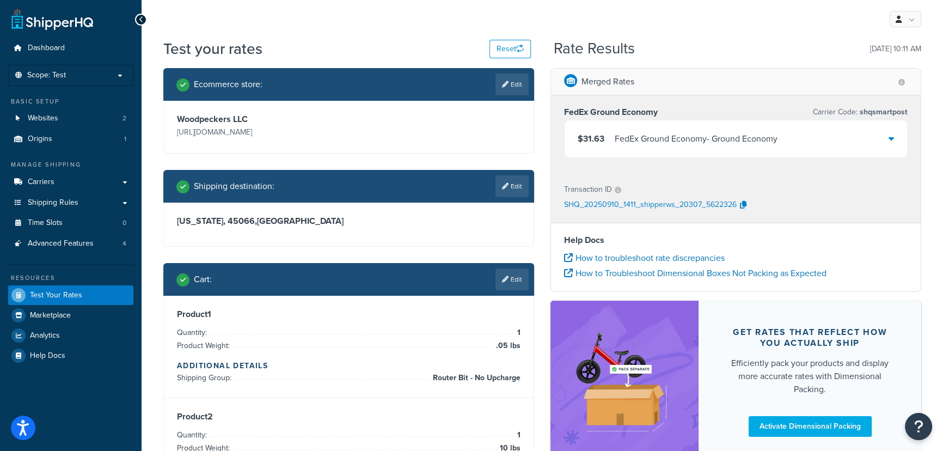
click at [893, 141] on icon at bounding box center [891, 138] width 5 height 9
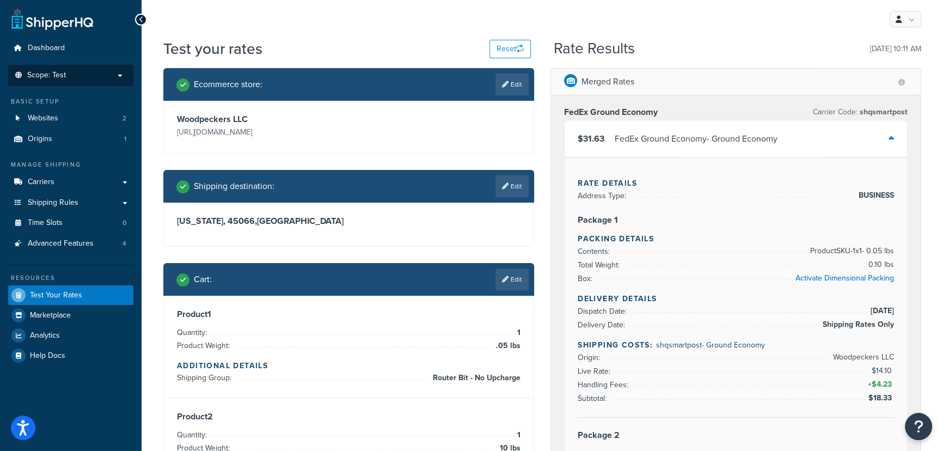
click at [76, 81] on li "Scope: Test" at bounding box center [70, 75] width 125 height 21
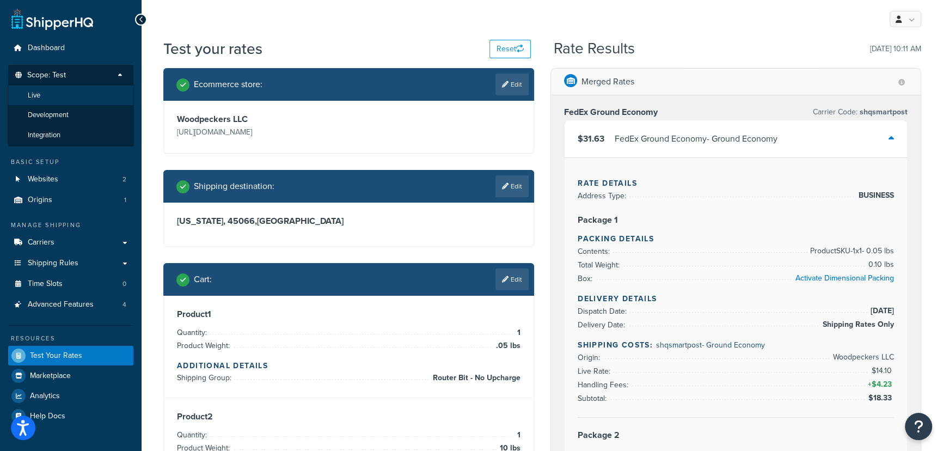
click at [63, 99] on li "Live" at bounding box center [71, 96] width 126 height 20
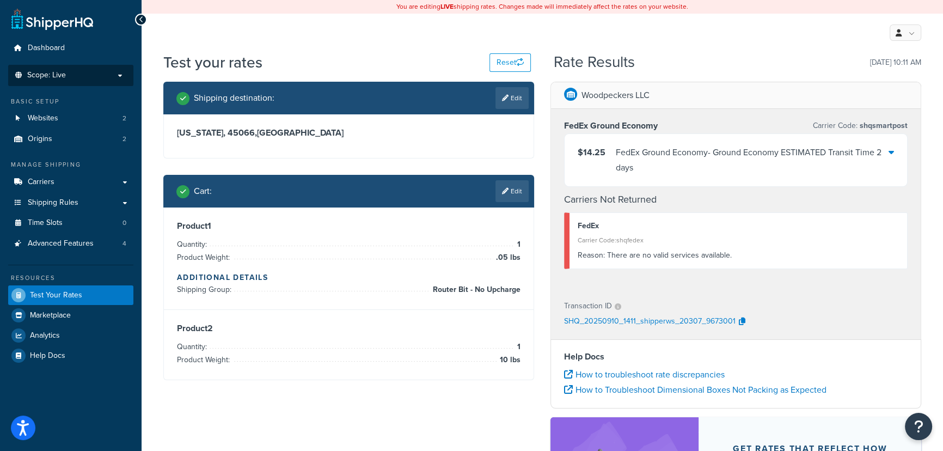
click at [103, 81] on li "Scope: Live" at bounding box center [70, 75] width 125 height 21
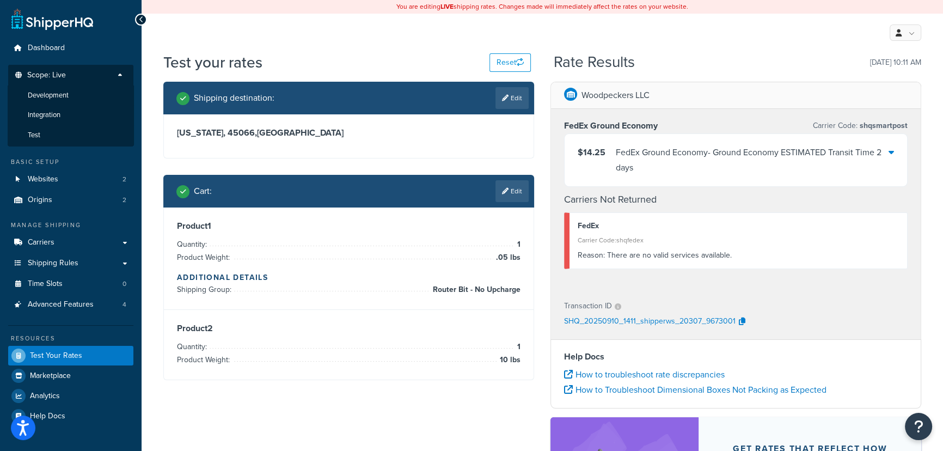
click at [889, 152] on icon at bounding box center [891, 152] width 5 height 9
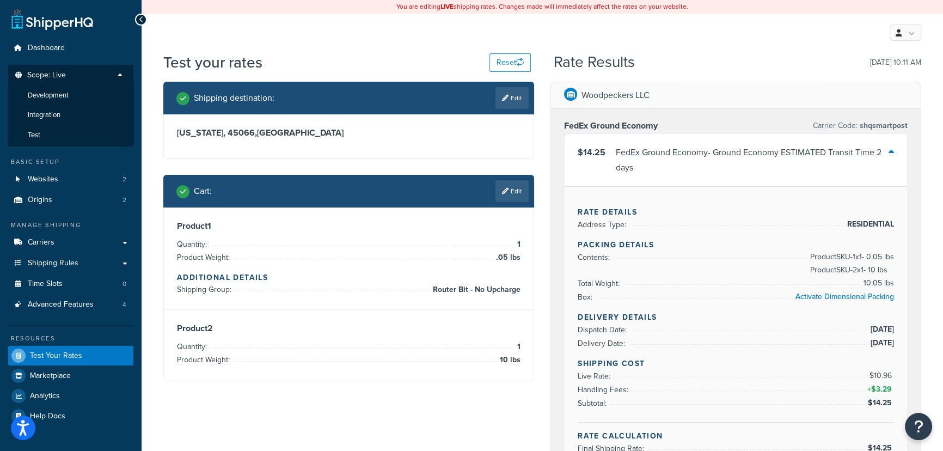
click at [112, 82] on p "Scope: Live" at bounding box center [70, 78] width 115 height 15
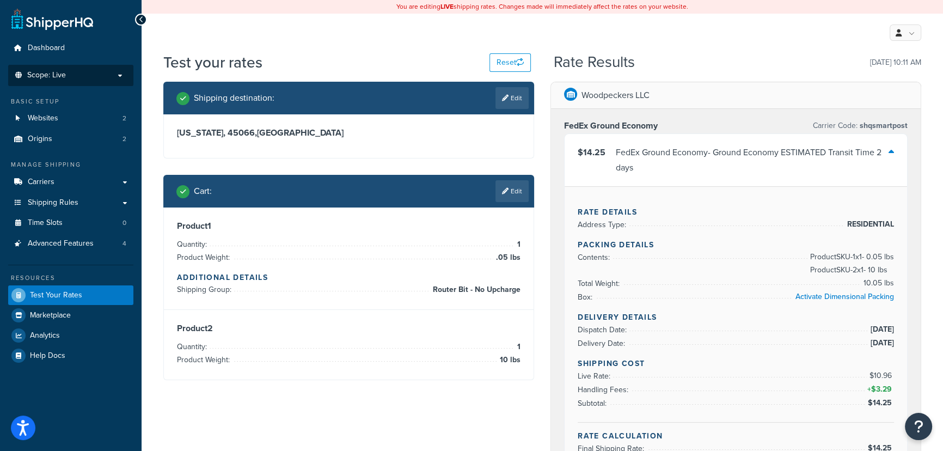
click at [90, 80] on p "Scope: Live" at bounding box center [70, 75] width 115 height 9
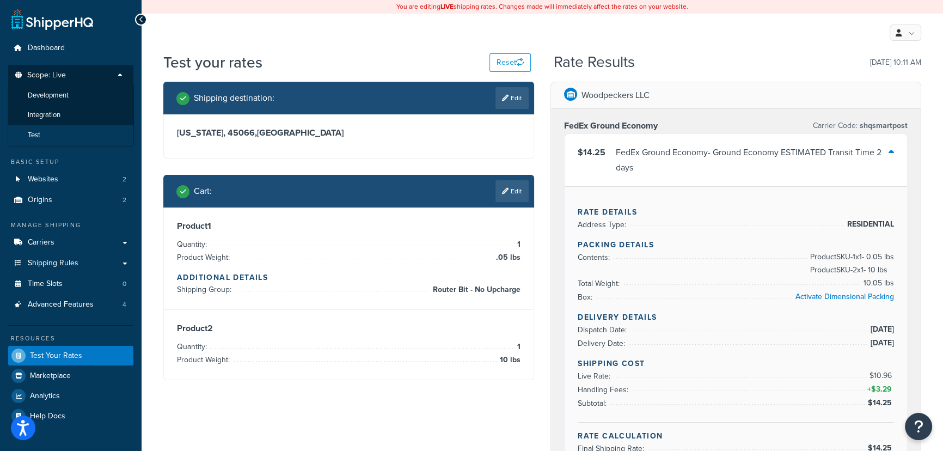
click at [70, 135] on li "Test" at bounding box center [71, 135] width 126 height 20
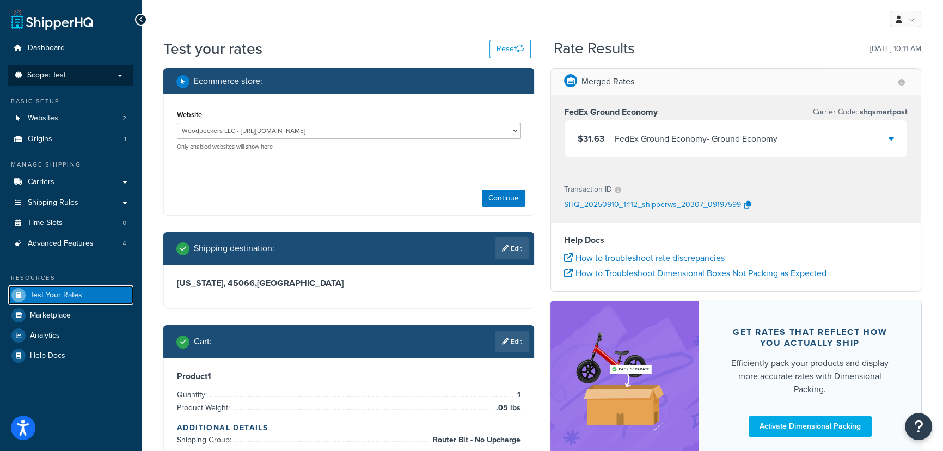
click at [93, 294] on link "Test Your Rates" at bounding box center [70, 295] width 125 height 20
click at [711, 137] on div "FedEx Ground Economy - Ground Economy" at bounding box center [696, 138] width 163 height 15
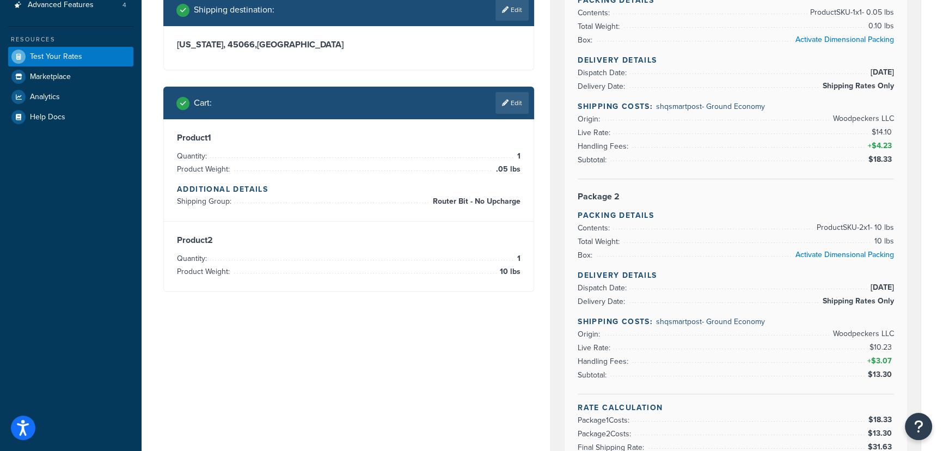
scroll to position [247, 0]
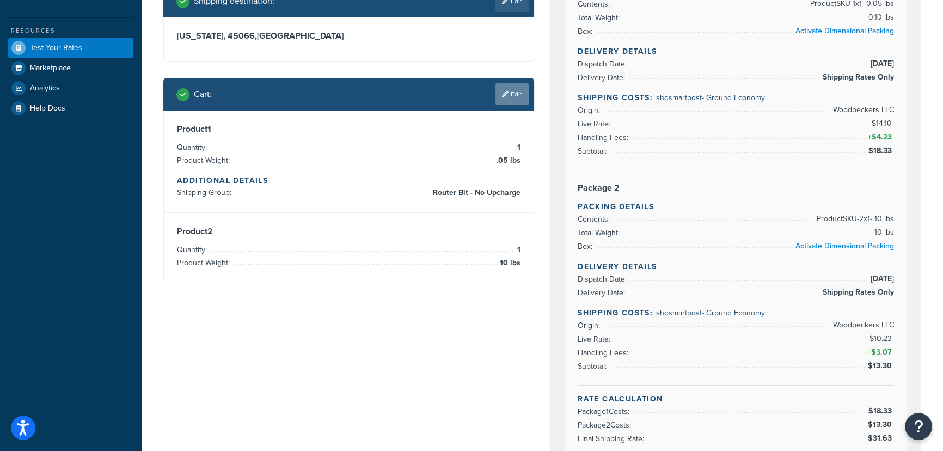
click at [511, 93] on link "Edit" at bounding box center [512, 94] width 33 height 22
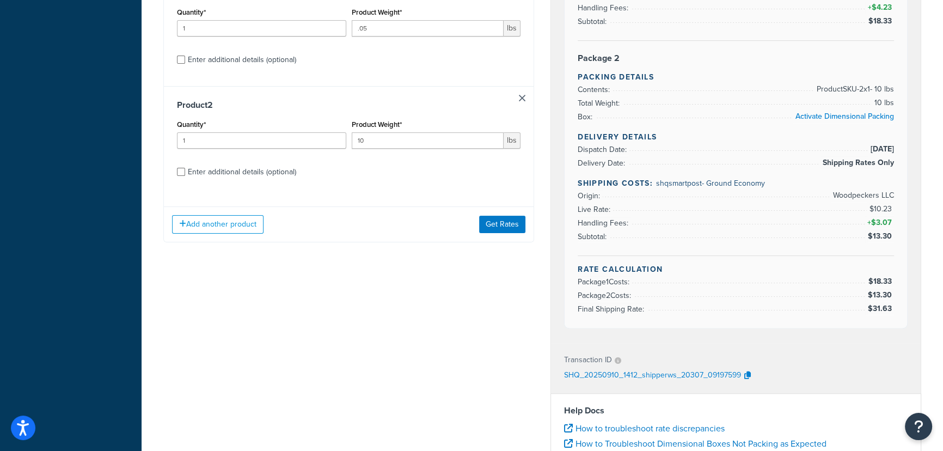
scroll to position [396, 0]
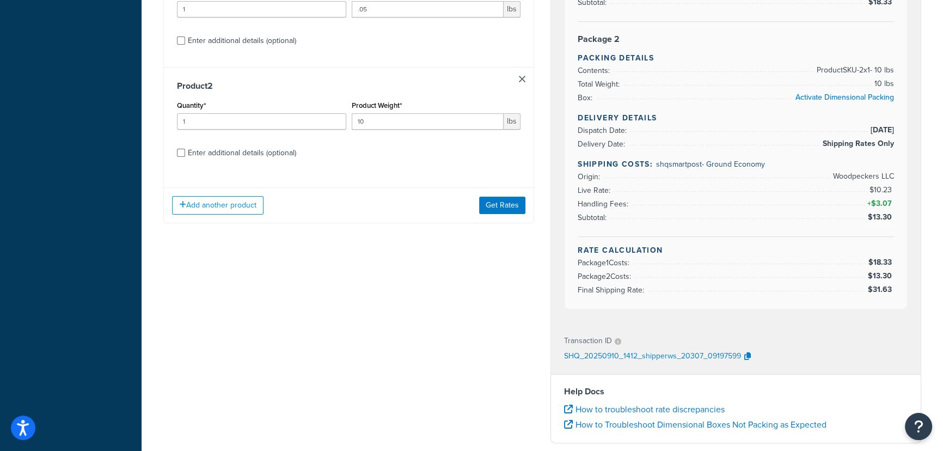
click at [229, 148] on div "Enter additional details (optional)" at bounding box center [242, 152] width 108 height 15
click at [185, 149] on input "Enter additional details (optional)" at bounding box center [181, 153] width 8 height 8
checkbox input "true"
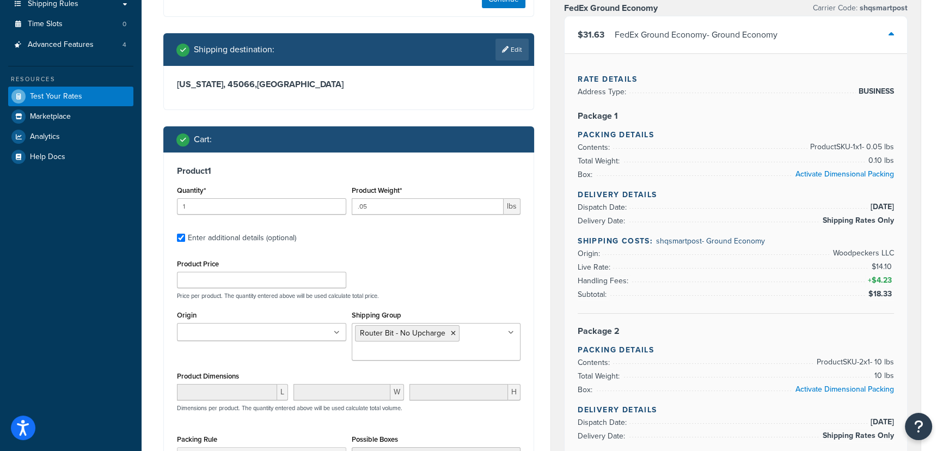
scroll to position [176, 0]
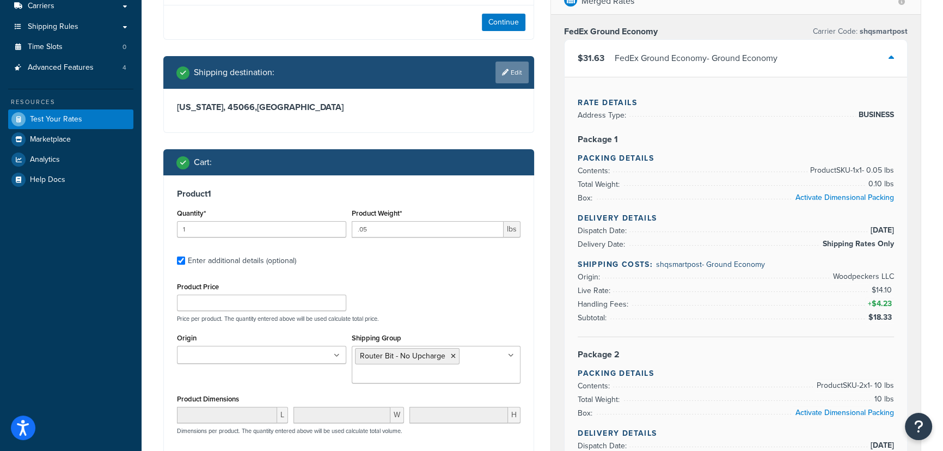
click at [519, 72] on link "Edit" at bounding box center [512, 73] width 33 height 22
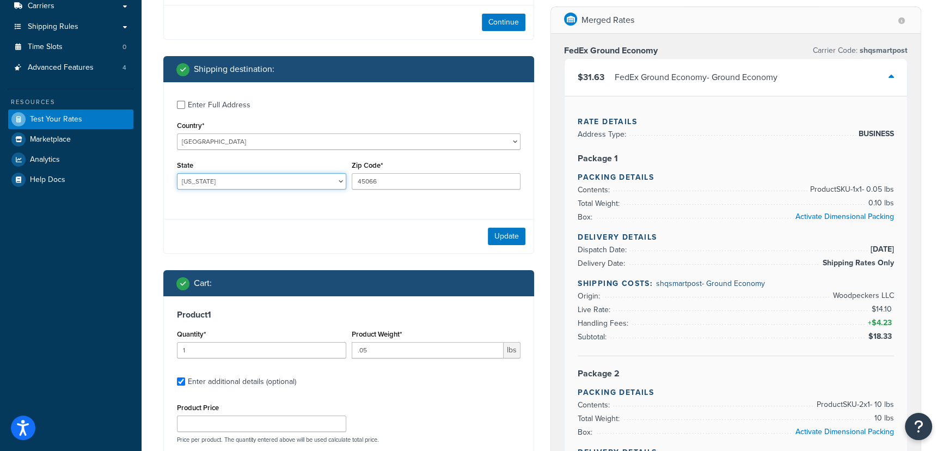
click at [254, 179] on select "Alabama Alaska American Samoa Arizona Arkansas Armed Forces Americas Armed Forc…" at bounding box center [261, 181] width 169 height 16
select select "OH"
click at [177, 173] on select "Alabama Alaska American Samoa Arizona Arkansas Armed Forces Americas Armed Forc…" at bounding box center [261, 181] width 169 height 16
click at [502, 234] on button "Update" at bounding box center [507, 236] width 38 height 17
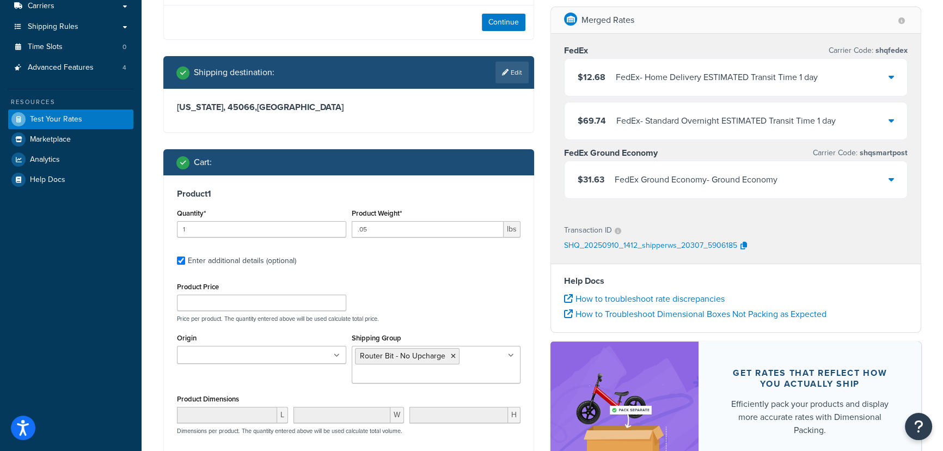
click at [892, 179] on icon at bounding box center [891, 179] width 5 height 9
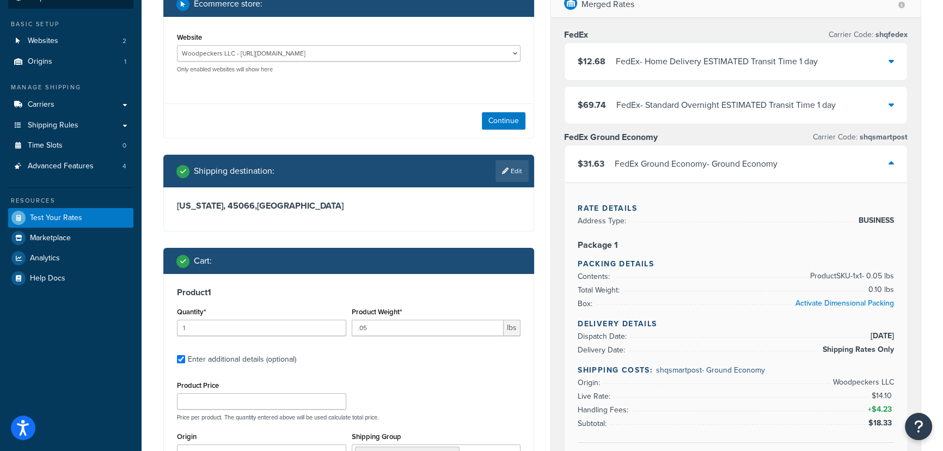
scroll to position [77, 0]
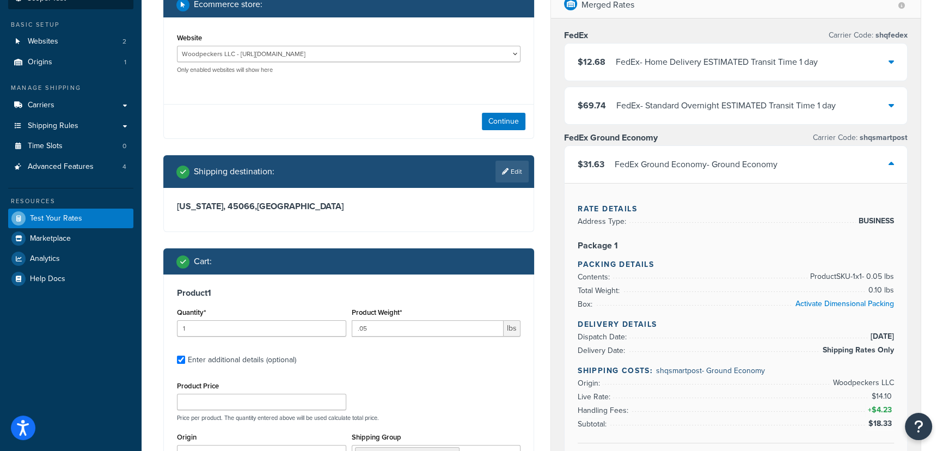
click at [890, 66] on icon at bounding box center [891, 61] width 5 height 9
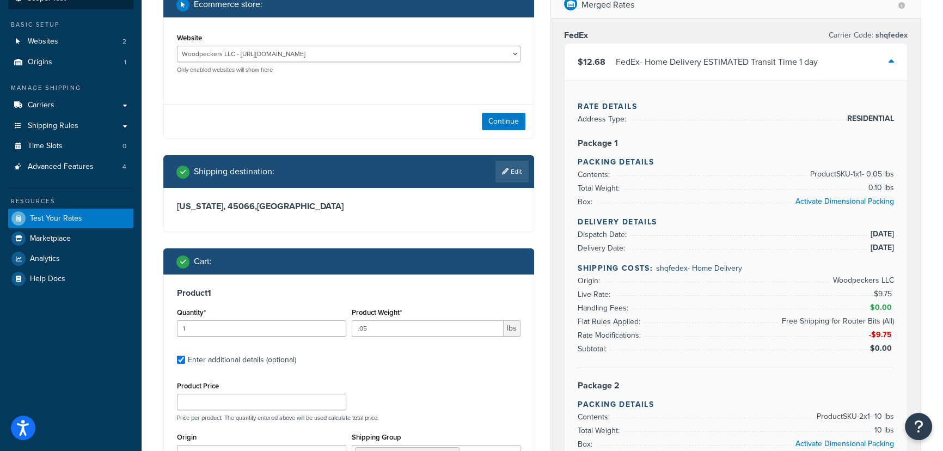
click at [69, 125] on span "Shipping Rules" at bounding box center [53, 125] width 51 height 9
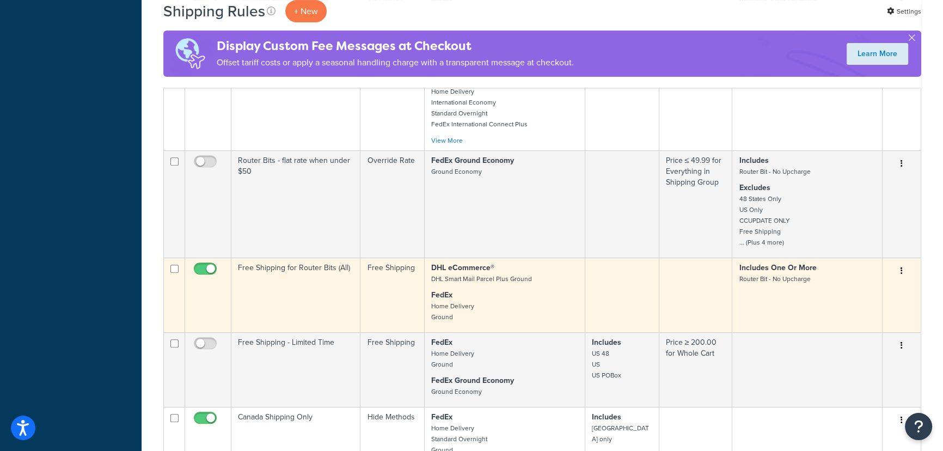
scroll to position [495, 0]
click at [577, 282] on p "DHL eCommerce® DHL Smart Mail Parcel Plus Ground" at bounding box center [504, 271] width 147 height 22
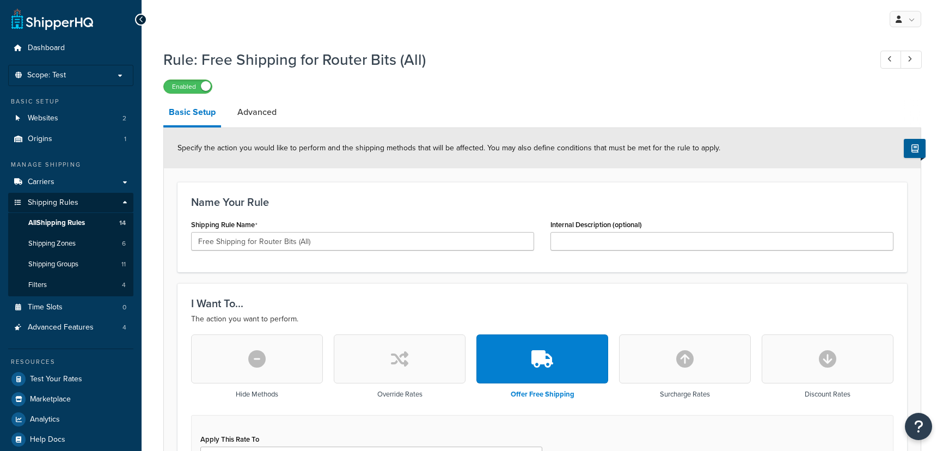
select select "SHIPPING_GROUP"
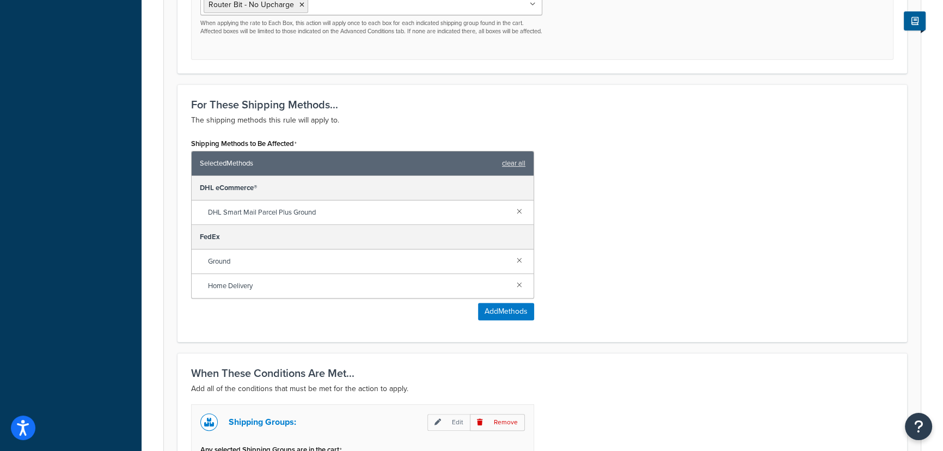
scroll to position [495, 0]
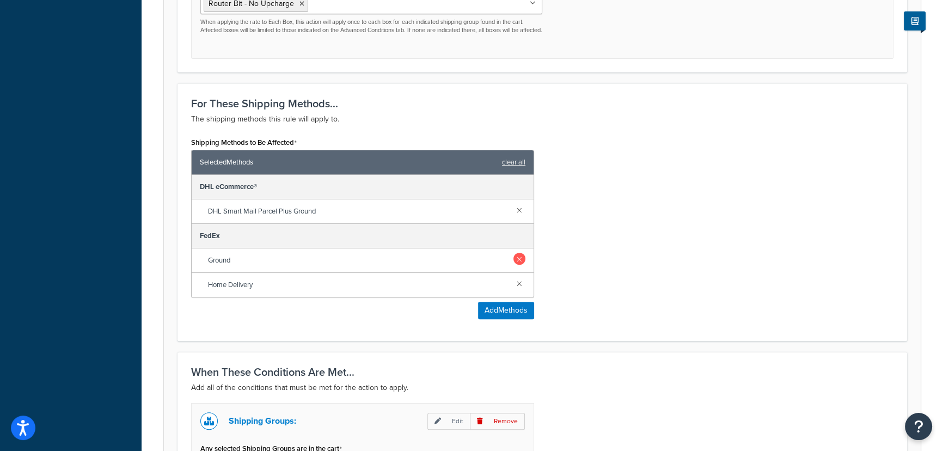
click at [520, 265] on link at bounding box center [520, 259] width 12 height 12
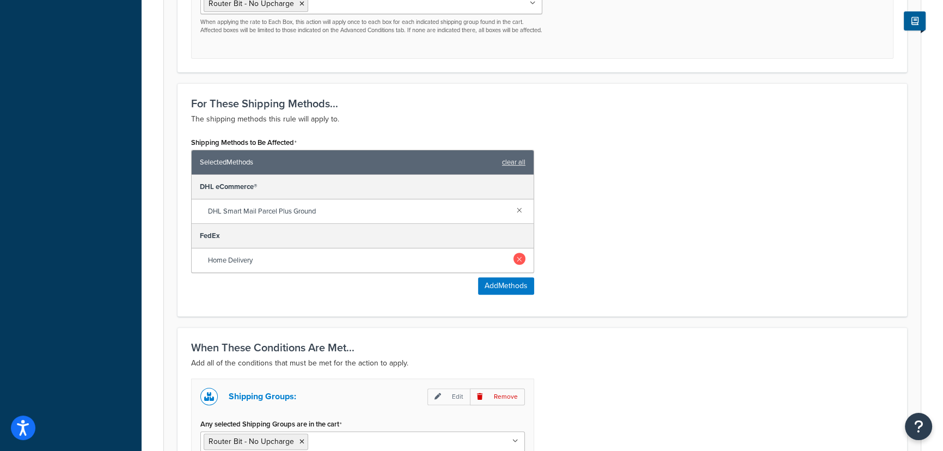
click at [520, 265] on link at bounding box center [520, 259] width 12 height 12
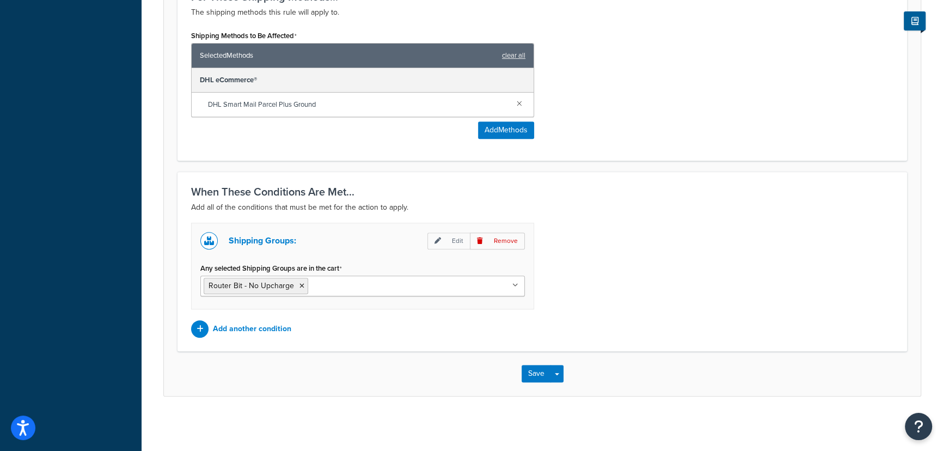
scroll to position [609, 0]
click at [531, 376] on button "Save" at bounding box center [536, 373] width 29 height 17
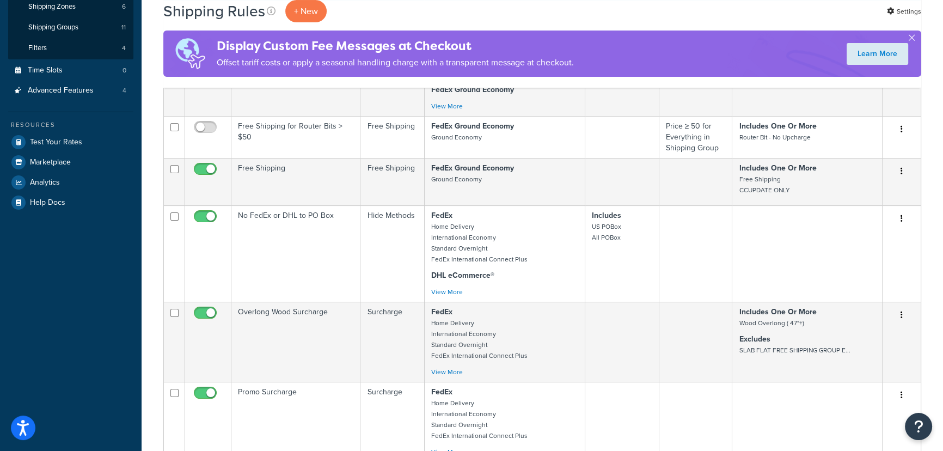
scroll to position [148, 0]
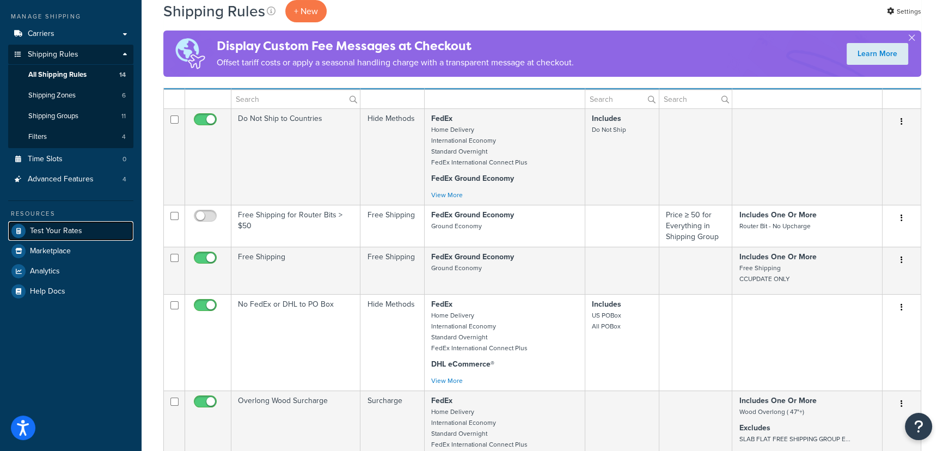
click at [73, 229] on span "Test Your Rates" at bounding box center [56, 231] width 52 height 9
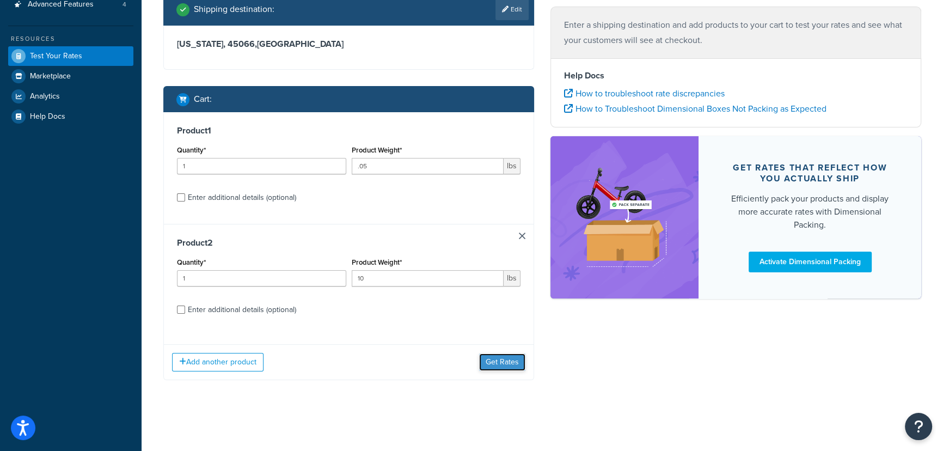
click at [502, 363] on button "Get Rates" at bounding box center [502, 362] width 46 height 17
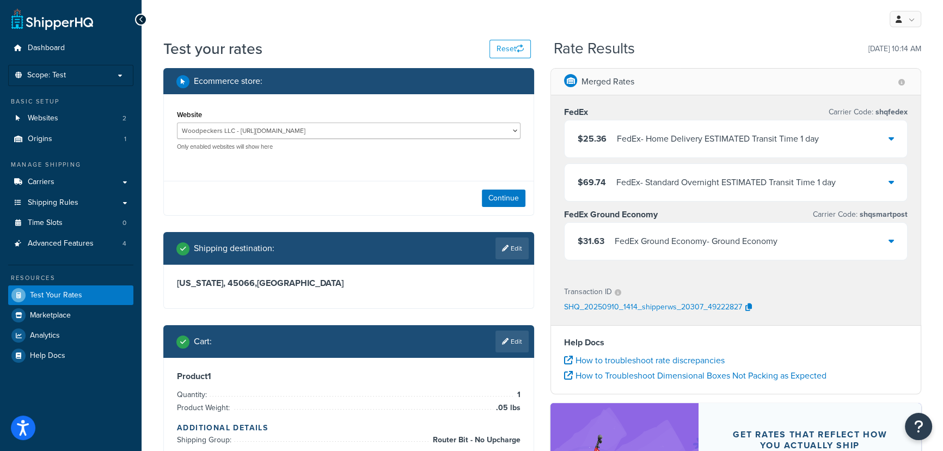
click at [759, 137] on div "FedEx - Home Delivery ESTIMATED Transit Time 1 day" at bounding box center [718, 138] width 202 height 15
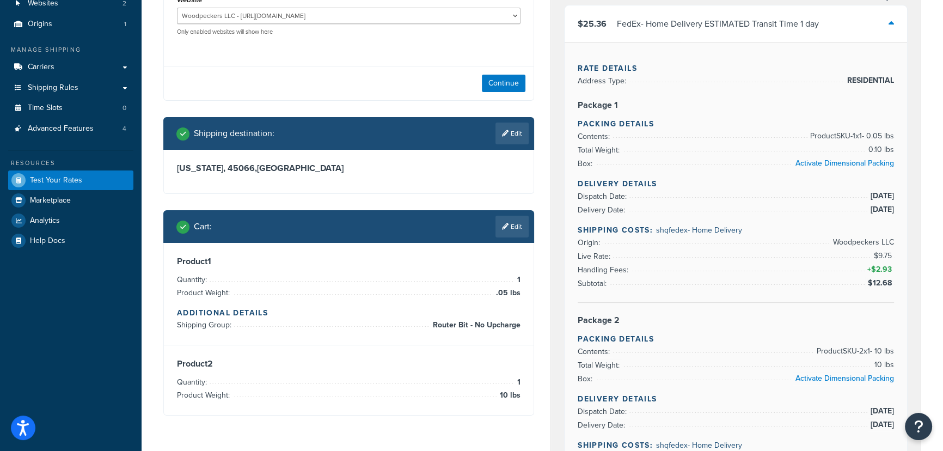
scroll to position [49, 0]
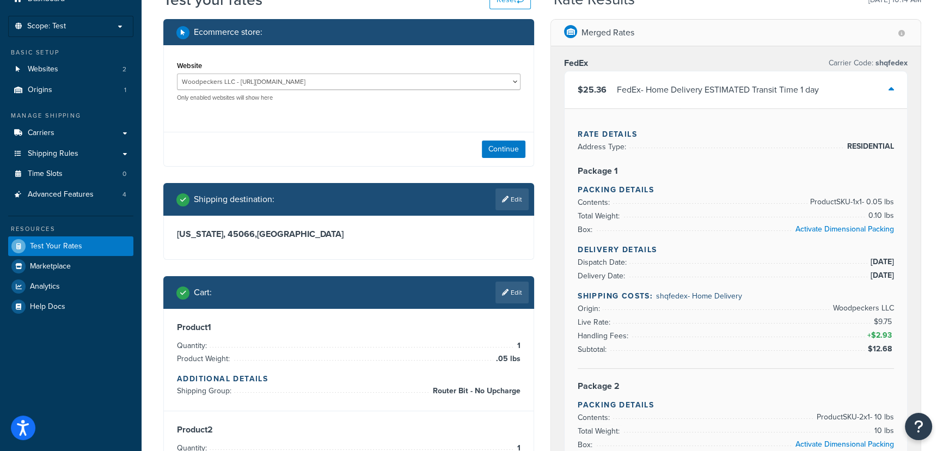
click at [697, 36] on div "Merged Rates" at bounding box center [736, 33] width 370 height 27
click at [74, 160] on link "Shipping Rules" at bounding box center [70, 154] width 125 height 20
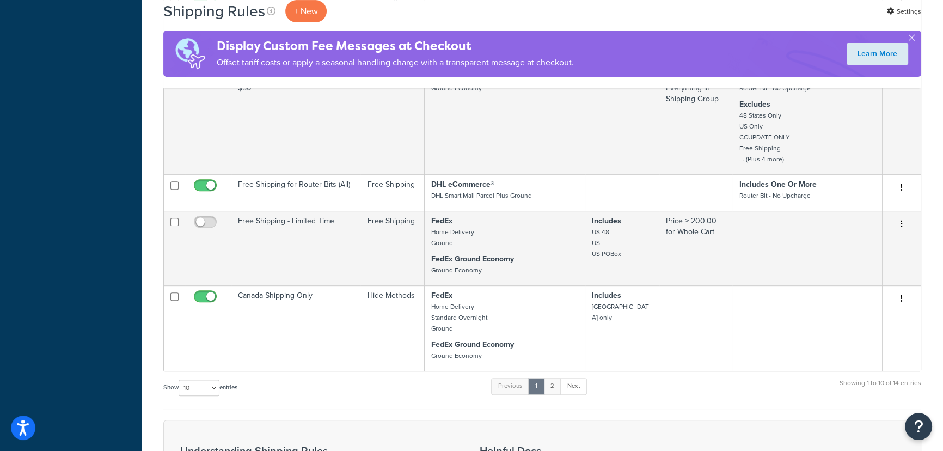
scroll to position [594, 0]
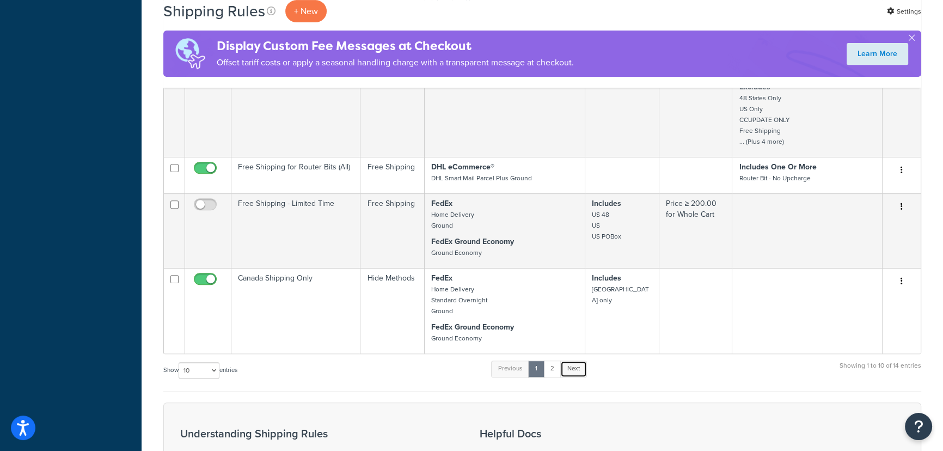
click at [572, 373] on link "Next" at bounding box center [574, 369] width 27 height 16
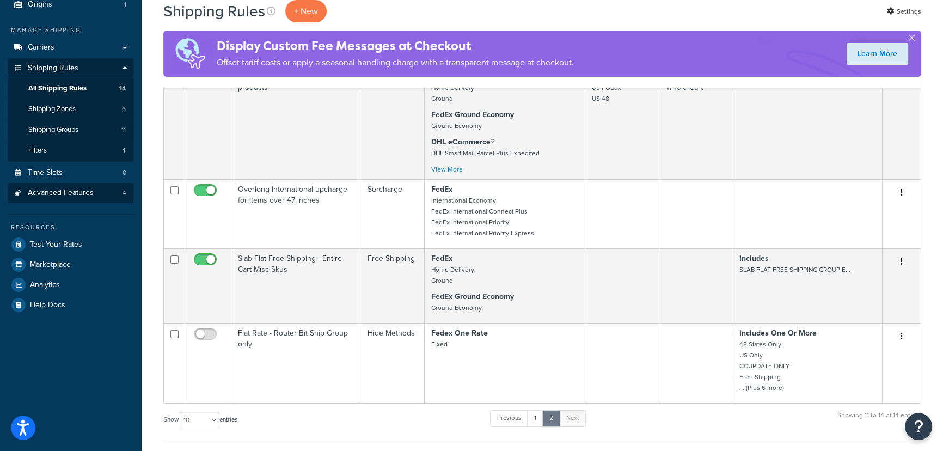
scroll to position [5, 0]
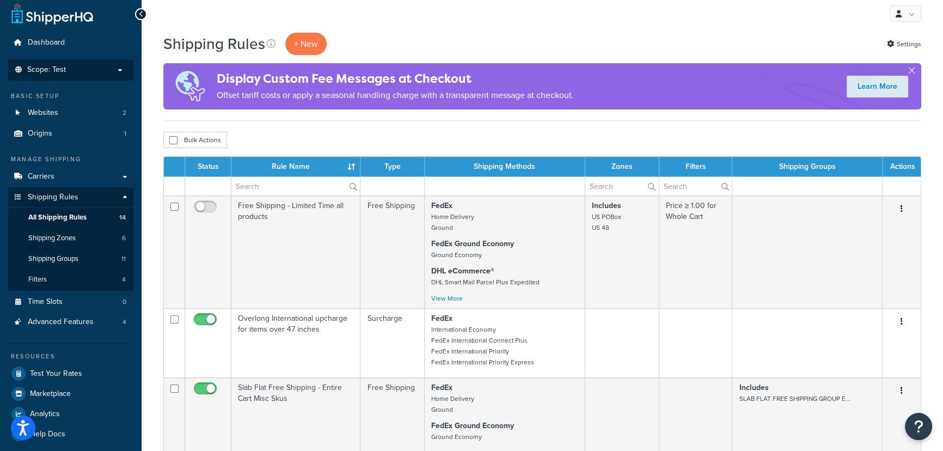
click at [66, 73] on p "Scope: Test" at bounding box center [70, 69] width 115 height 9
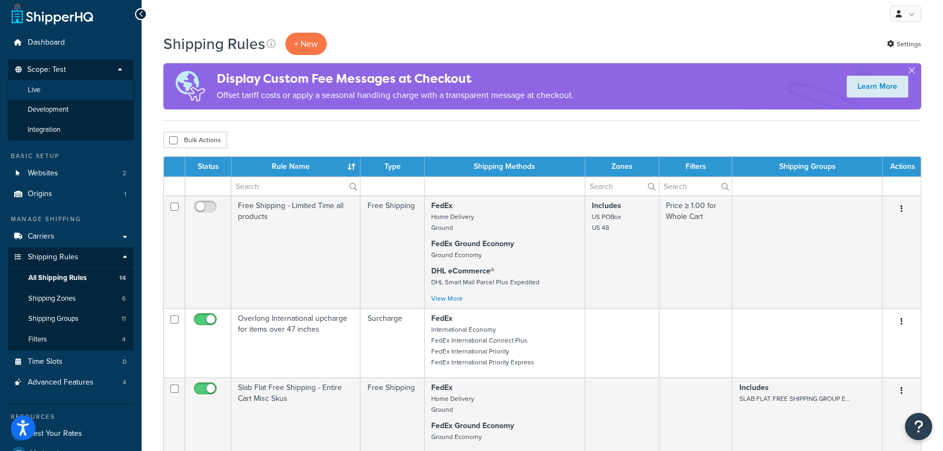
click at [72, 92] on li "Live" at bounding box center [71, 90] width 126 height 20
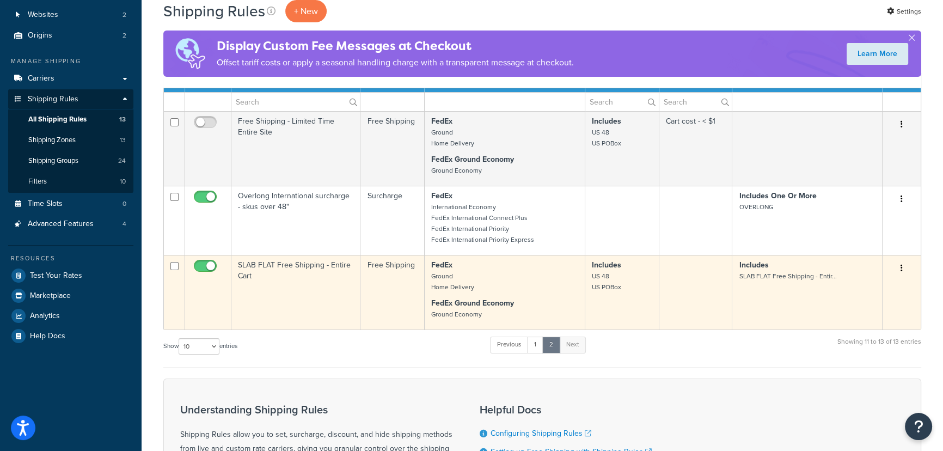
scroll to position [105, 0]
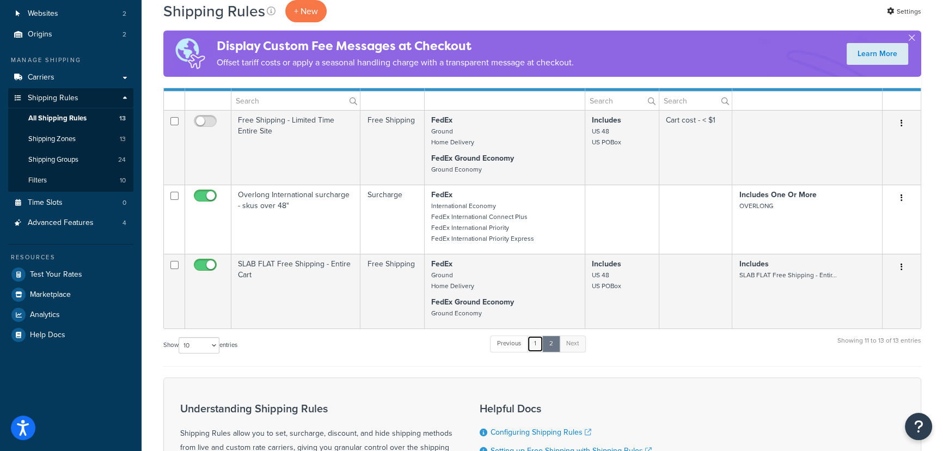
click at [533, 346] on link "1" at bounding box center [535, 344] width 16 height 16
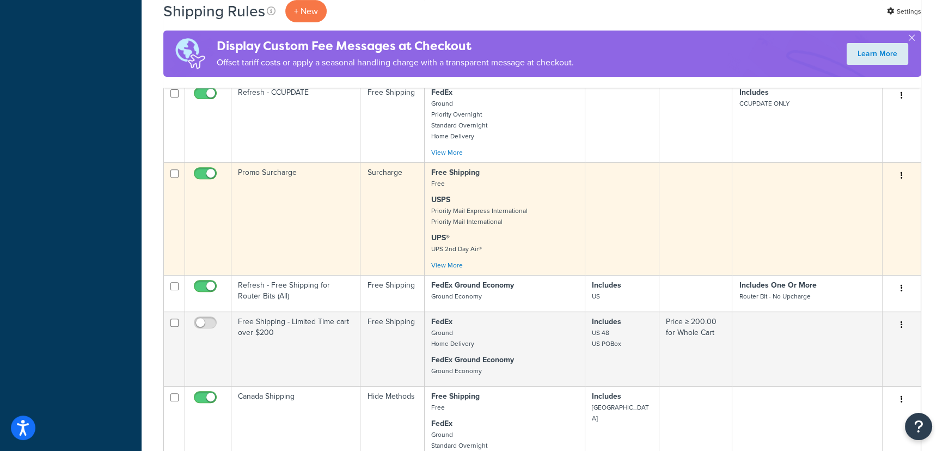
scroll to position [495, 0]
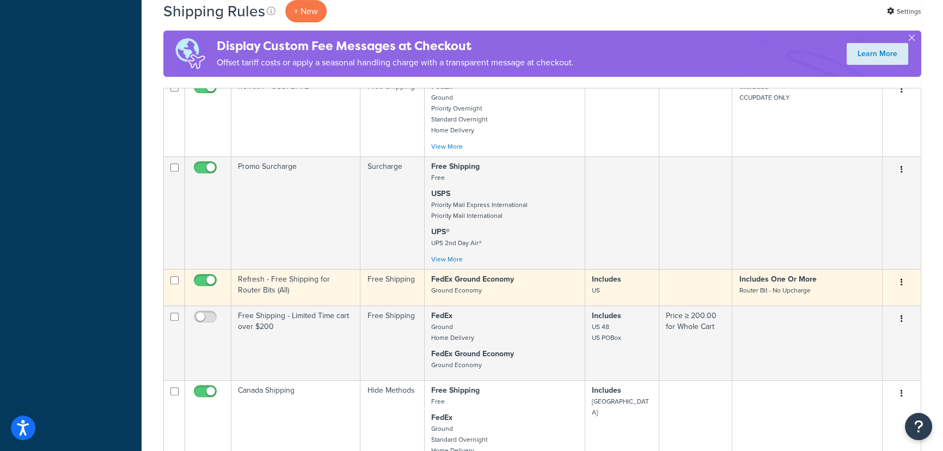
click at [694, 286] on td at bounding box center [697, 287] width 74 height 36
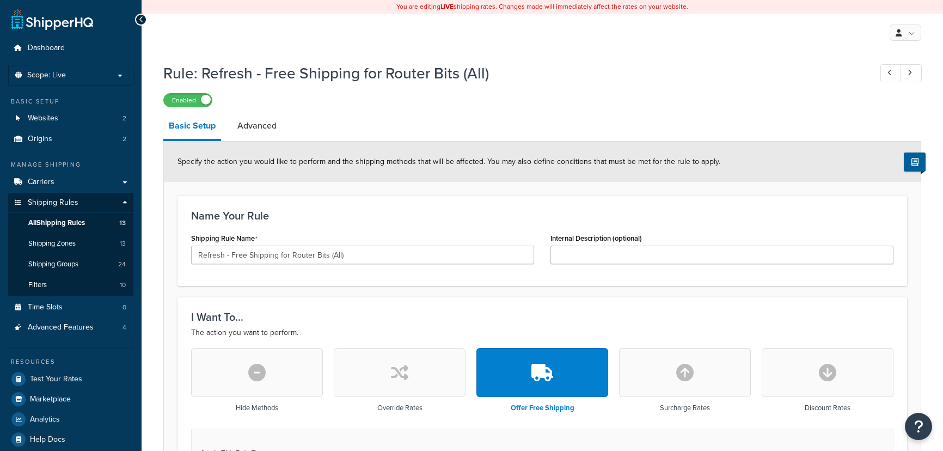
select select "SHIPPING_GROUP"
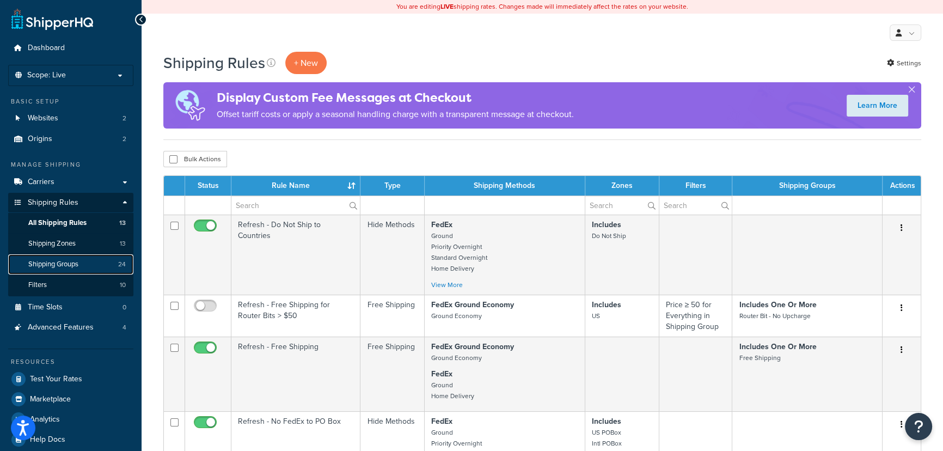
click at [82, 261] on link "Shipping Groups 24" at bounding box center [70, 264] width 125 height 20
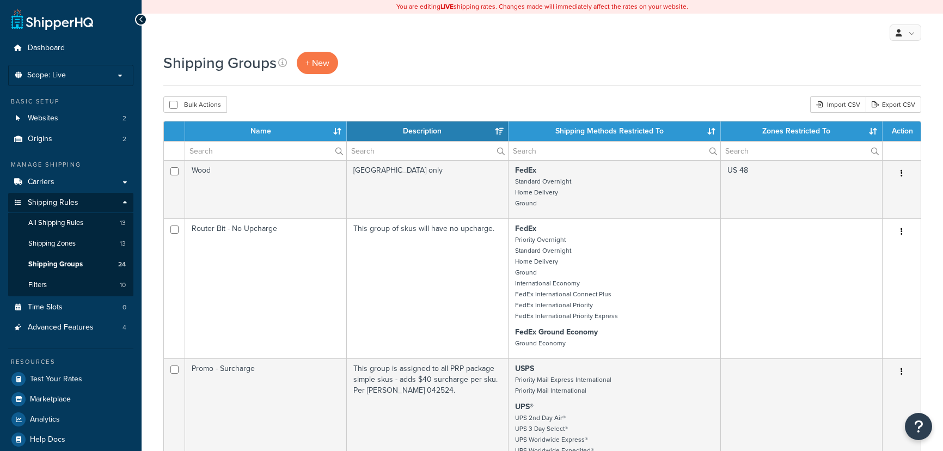
select select "15"
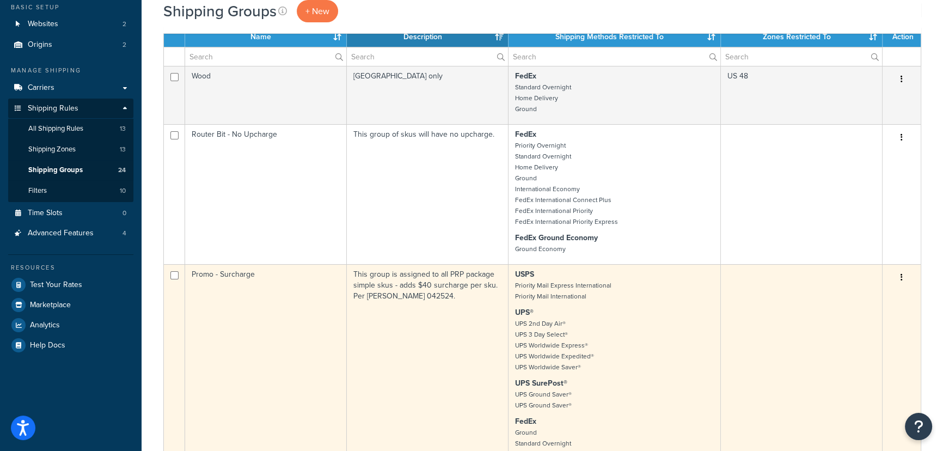
scroll to position [99, 0]
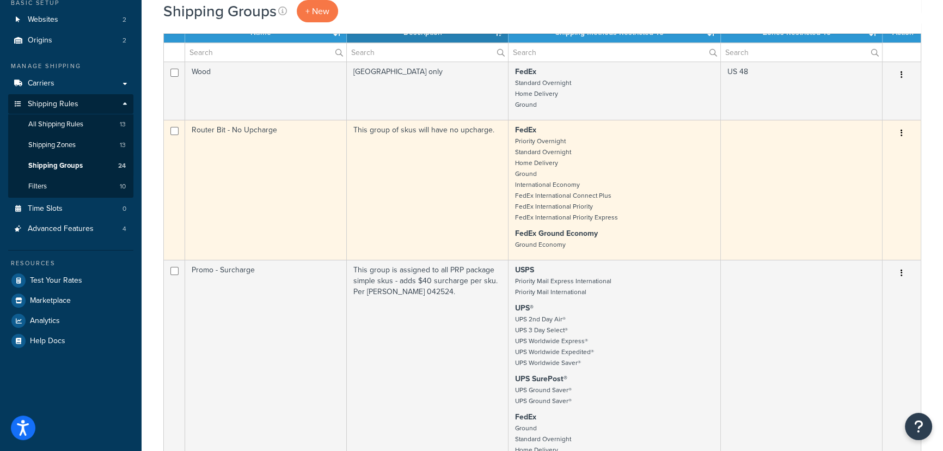
click at [902, 133] on icon "button" at bounding box center [902, 133] width 2 height 8
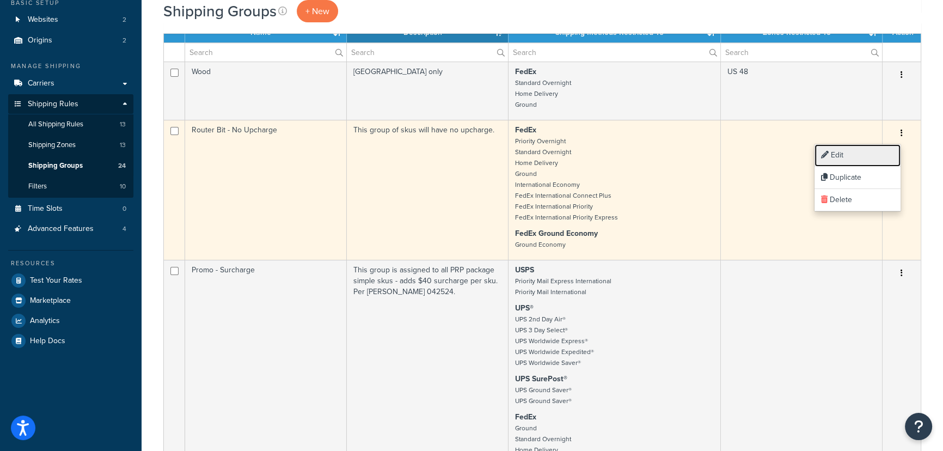
click at [855, 151] on link "Edit" at bounding box center [858, 155] width 86 height 22
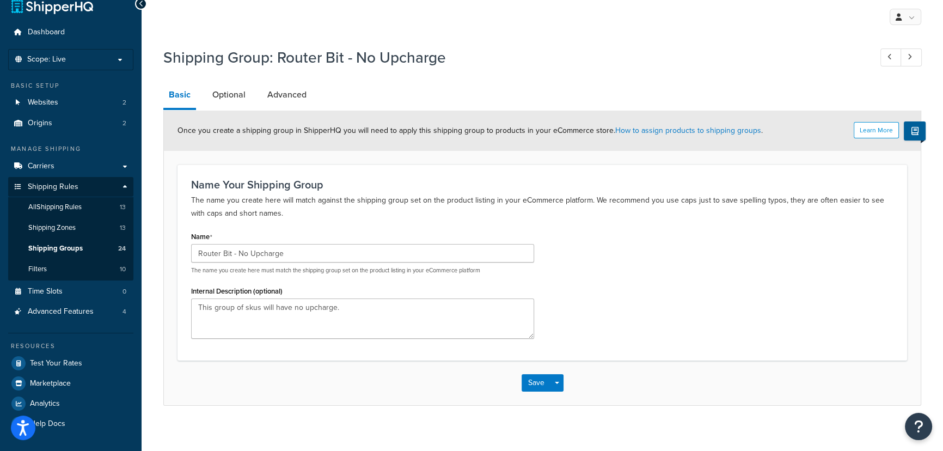
scroll to position [25, 0]
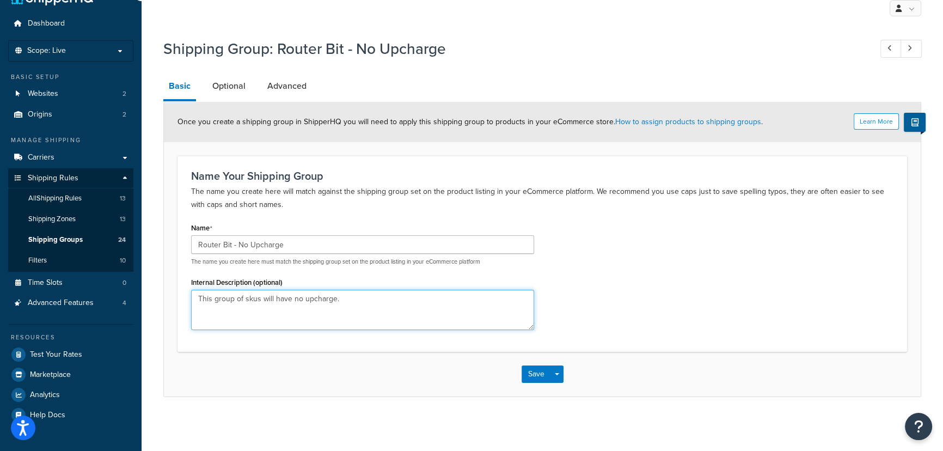
click at [367, 303] on textarea "This group of skus will have no upcharge." at bounding box center [362, 310] width 343 height 40
type textarea "This group of skus will have no upcharge and free shipping. Manufacturer WP-ULT…"
click at [233, 92] on link "Optional" at bounding box center [229, 86] width 44 height 26
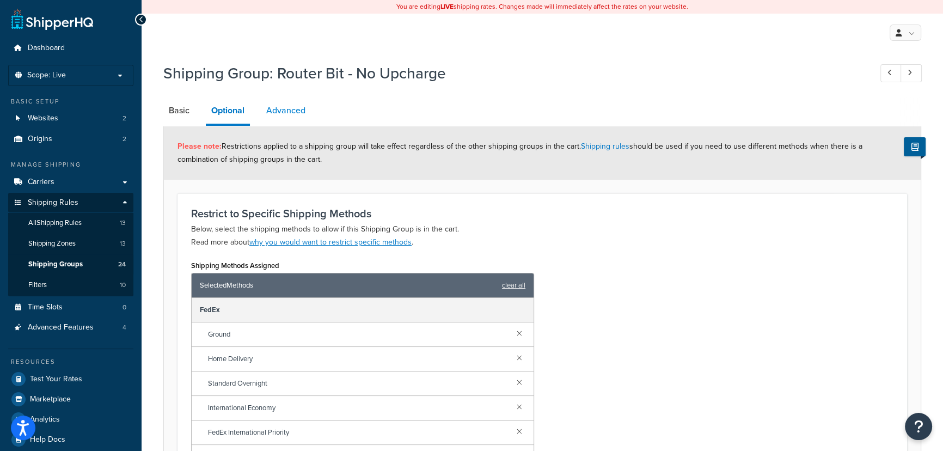
click at [295, 107] on link "Advanced" at bounding box center [286, 111] width 50 height 26
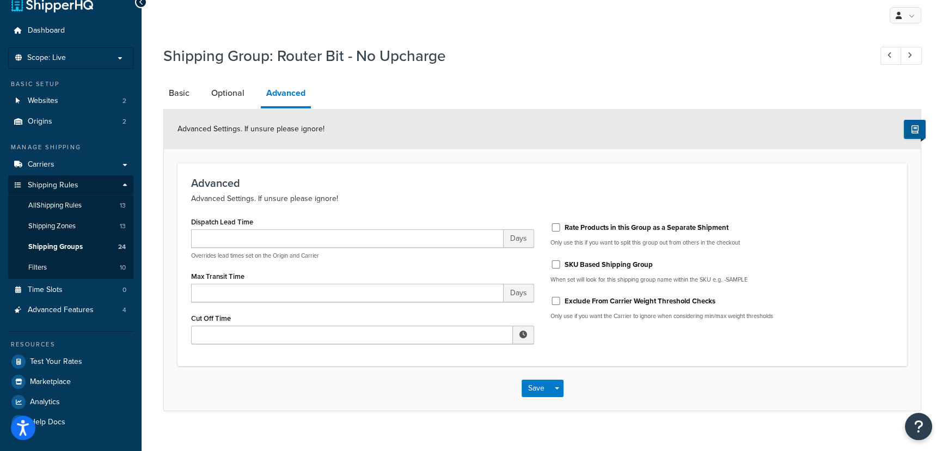
scroll to position [32, 0]
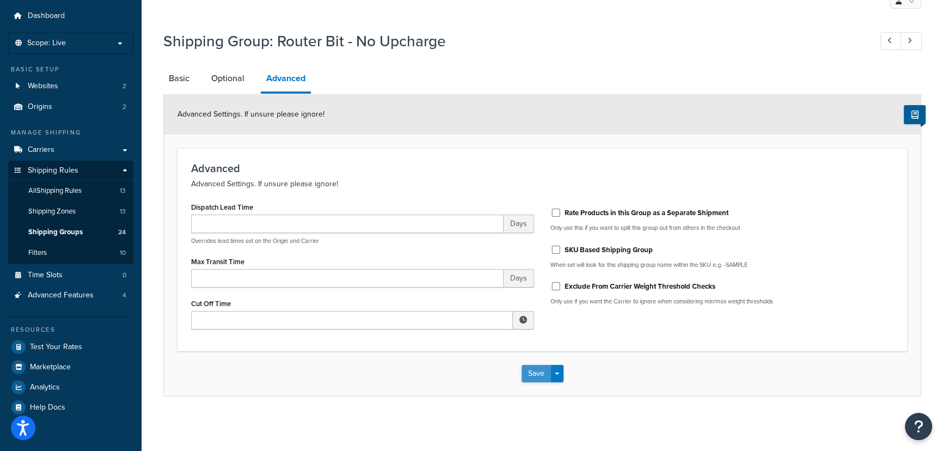
click at [536, 377] on button "Save" at bounding box center [536, 373] width 29 height 17
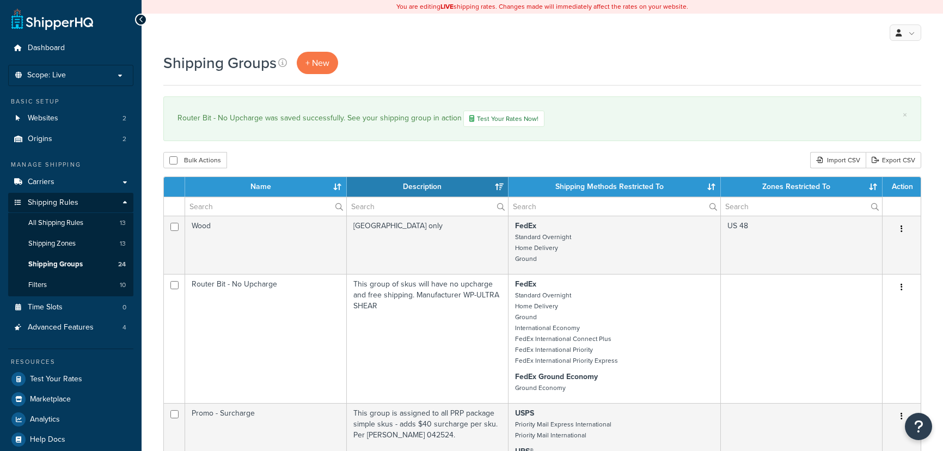
select select "15"
click at [110, 74] on p "Scope: Live" at bounding box center [70, 75] width 115 height 9
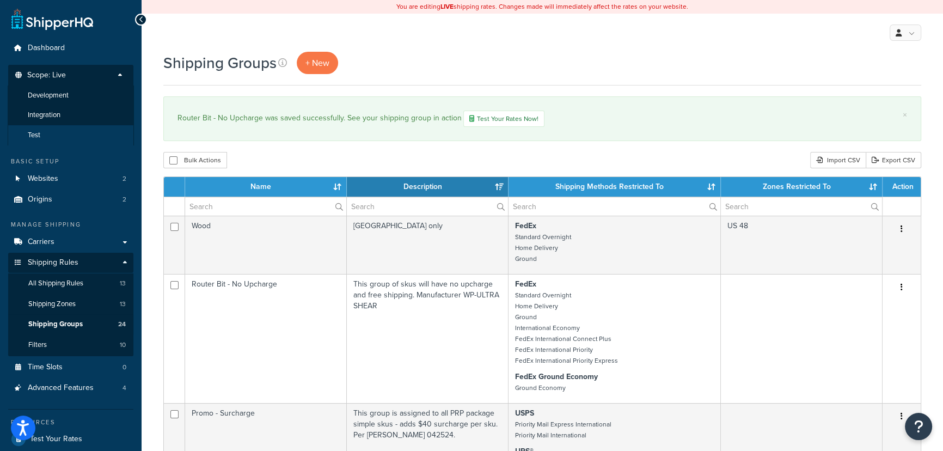
click at [80, 132] on li "Test" at bounding box center [71, 135] width 126 height 20
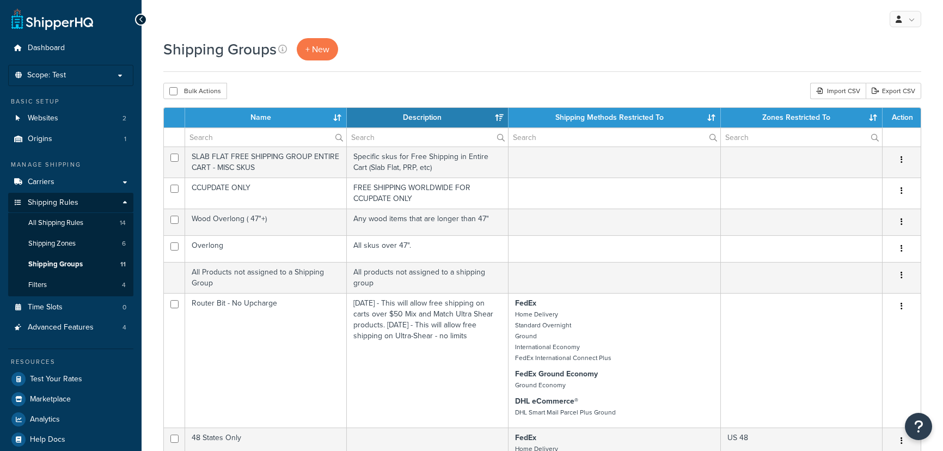
select select "15"
click at [537, 45] on div "Shipping Groups + New" at bounding box center [542, 49] width 758 height 22
click at [80, 187] on link "Carriers" at bounding box center [70, 182] width 125 height 20
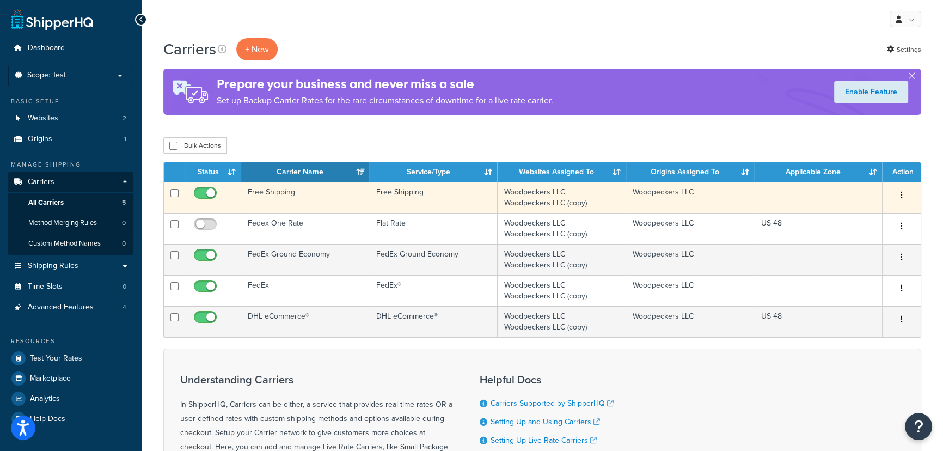
click at [859, 198] on td at bounding box center [818, 197] width 129 height 31
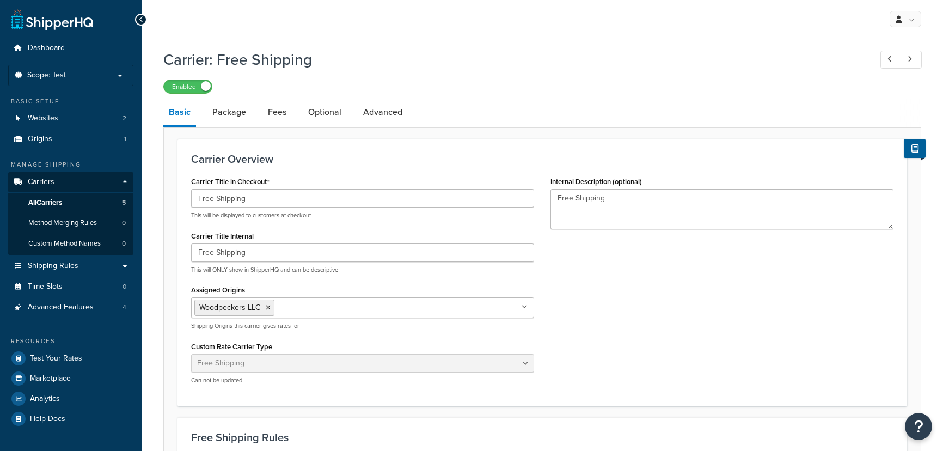
select select "free"
click at [243, 109] on link "Package" at bounding box center [229, 112] width 45 height 26
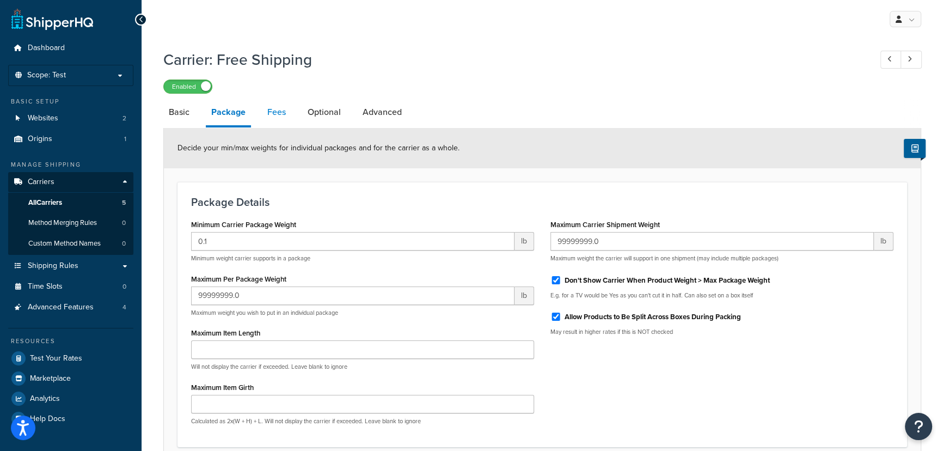
click at [272, 109] on link "Fees" at bounding box center [276, 112] width 29 height 26
select select "AFTER"
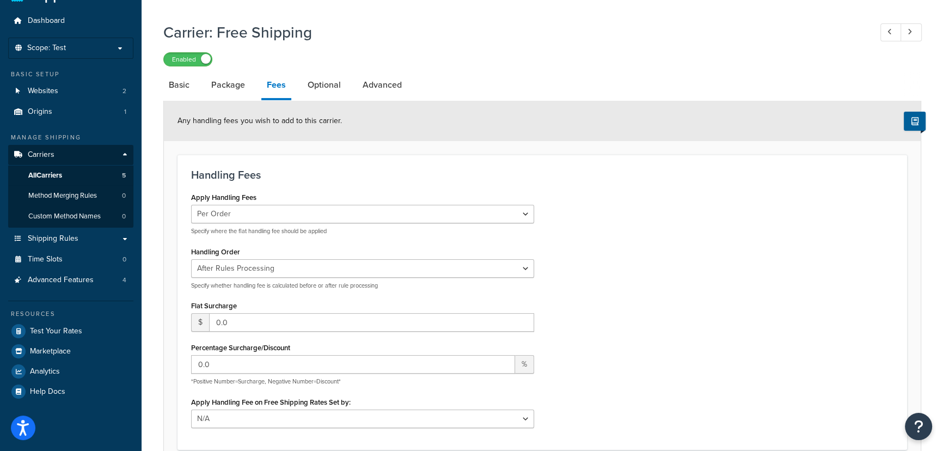
scroll to position [26, 0]
click at [320, 84] on link "Optional" at bounding box center [324, 86] width 44 height 26
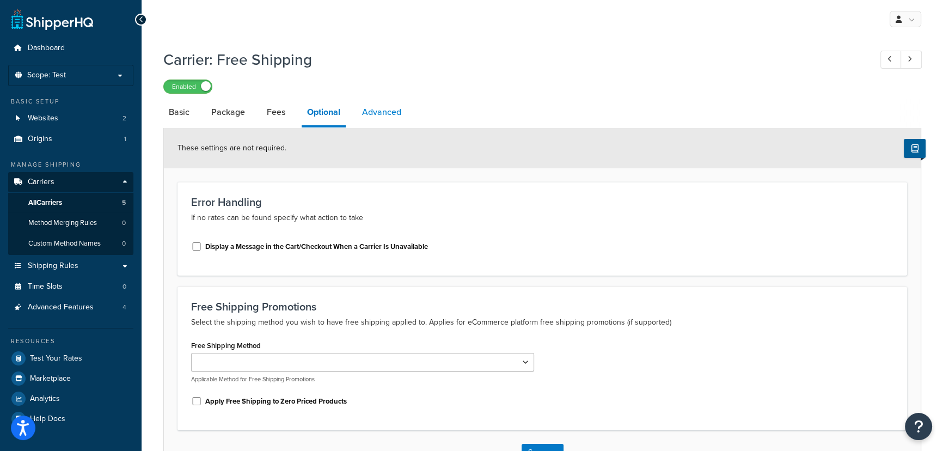
click at [383, 117] on link "Advanced" at bounding box center [382, 112] width 50 height 26
select select "false"
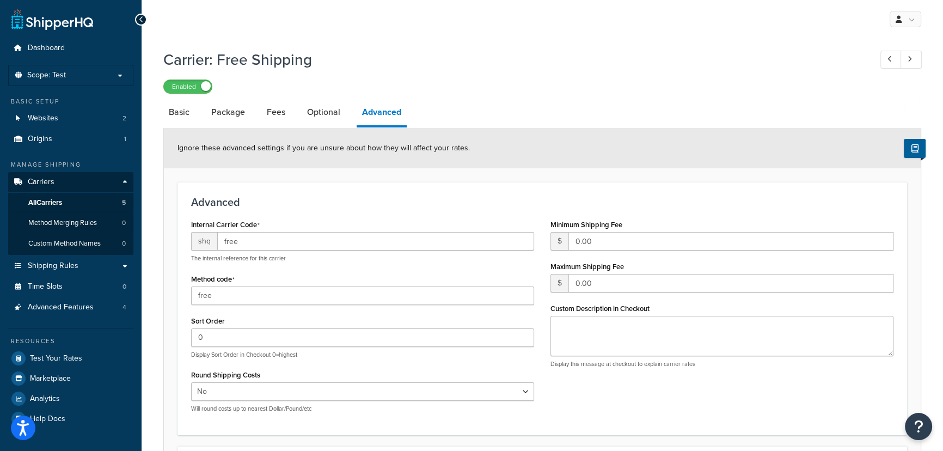
click at [604, 56] on h1 "Carrier: Free Shipping" at bounding box center [511, 59] width 697 height 21
click at [50, 354] on span "Test Your Rates" at bounding box center [56, 358] width 52 height 9
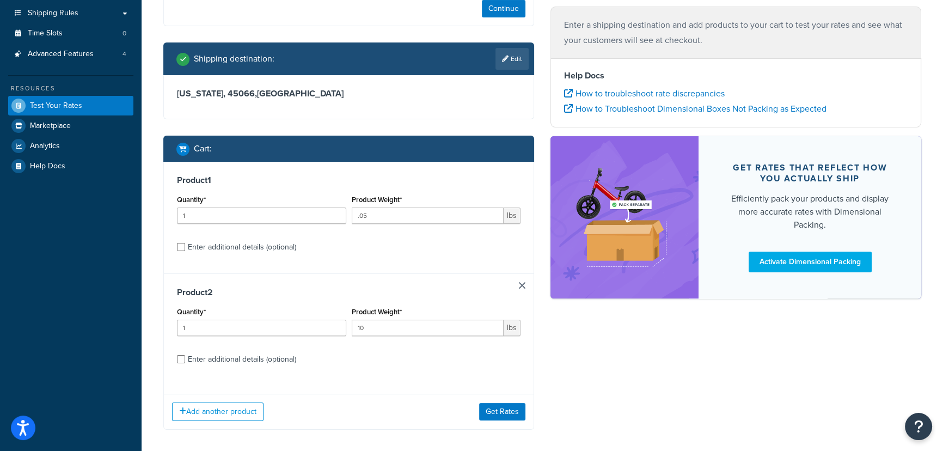
scroll to position [198, 0]
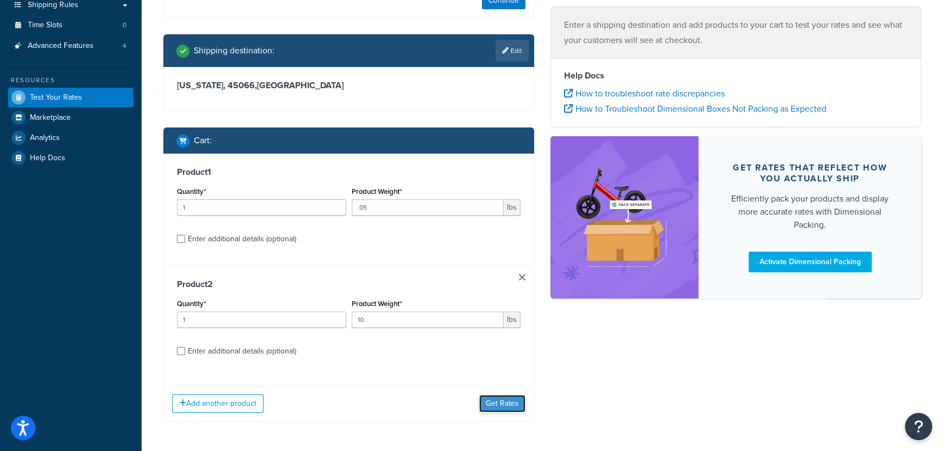
click at [499, 409] on button "Get Rates" at bounding box center [502, 403] width 46 height 17
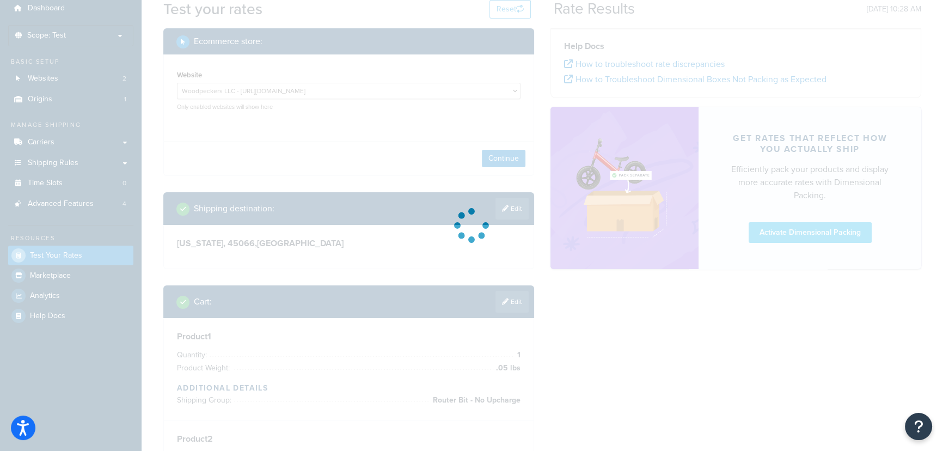
scroll to position [0, 0]
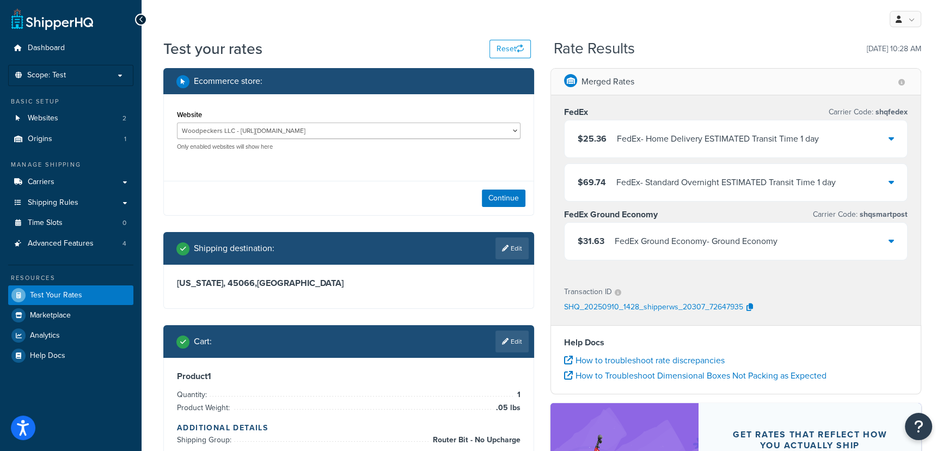
click at [833, 154] on div "$25.36 FedEx - Home Delivery ESTIMATED Transit Time 1 day" at bounding box center [736, 138] width 343 height 37
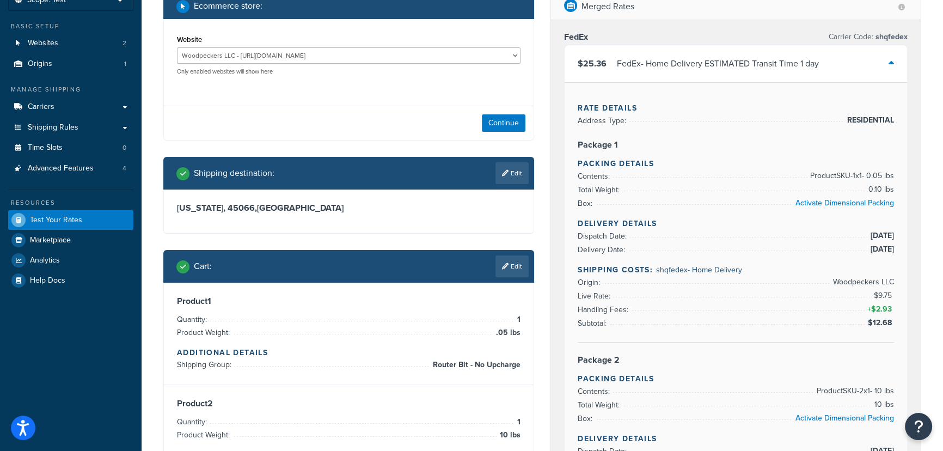
scroll to position [198, 0]
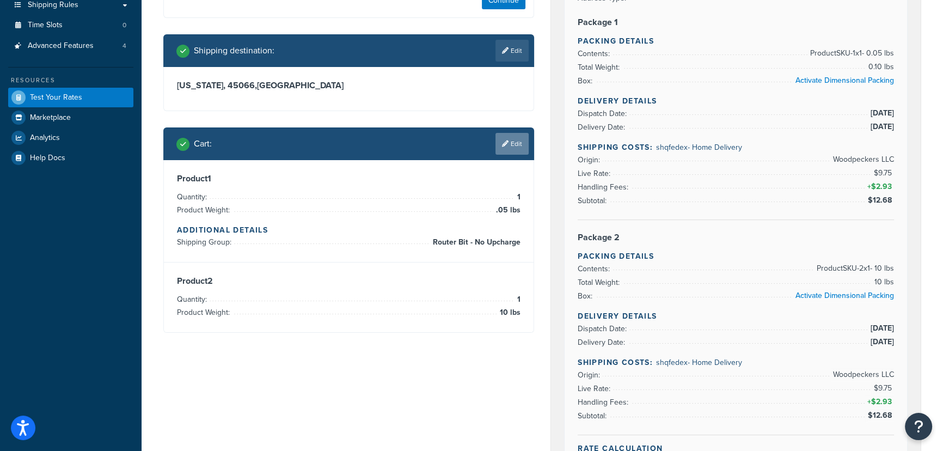
click at [512, 152] on link "Edit" at bounding box center [512, 144] width 33 height 22
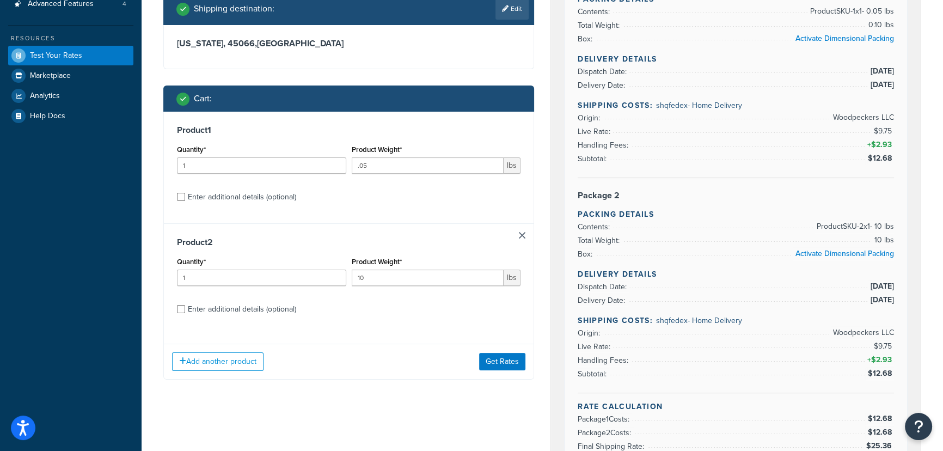
scroll to position [297, 0]
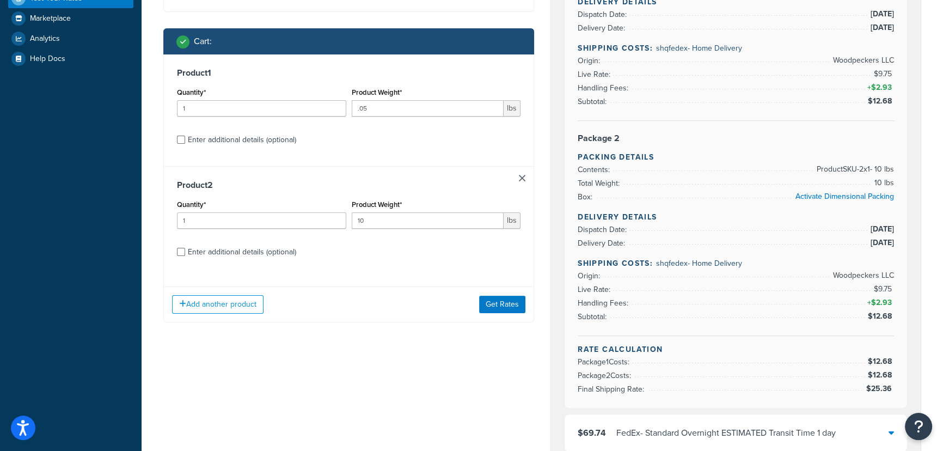
click at [276, 145] on div "Enter additional details (optional)" at bounding box center [242, 139] width 108 height 15
click at [185, 144] on input "Enter additional details (optional)" at bounding box center [181, 140] width 8 height 8
checkbox input "true"
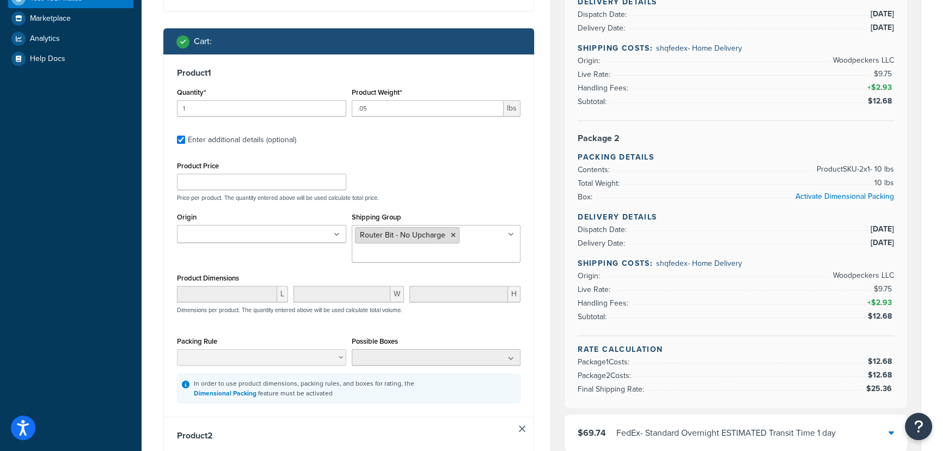
click at [453, 234] on icon at bounding box center [453, 235] width 5 height 7
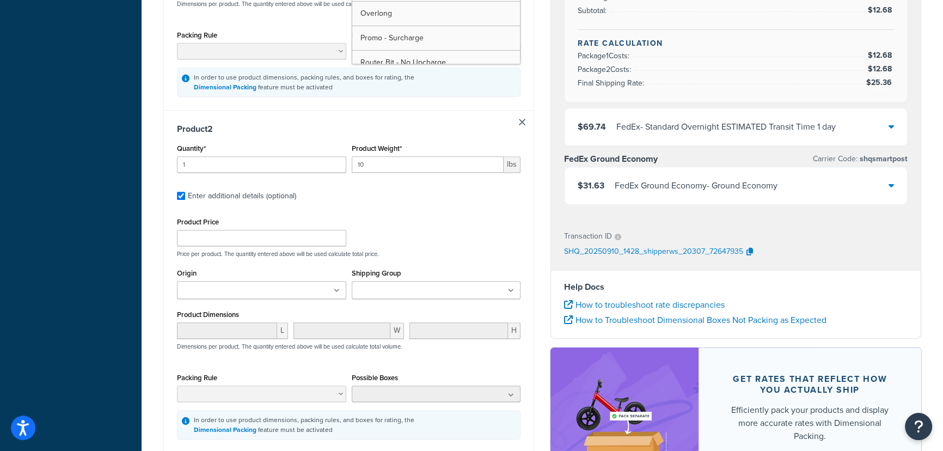
scroll to position [721, 0]
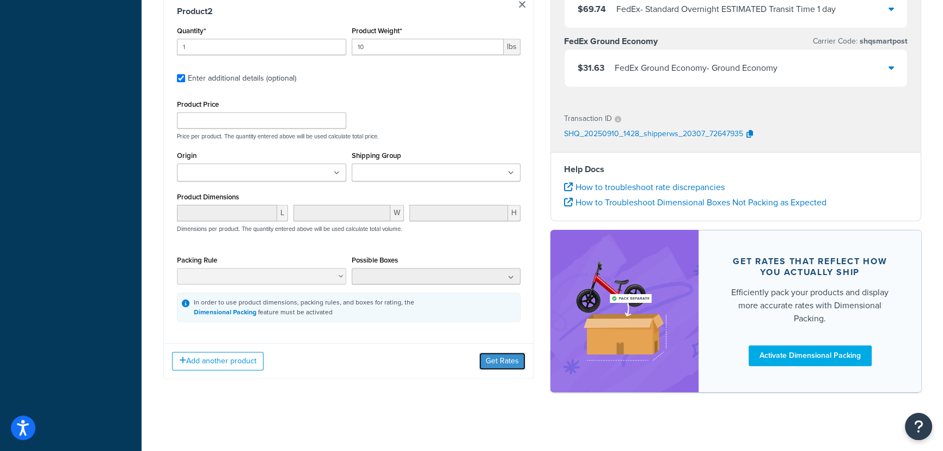
drag, startPoint x: 491, startPoint y: 360, endPoint x: 785, endPoint y: 210, distance: 330.1
click at [502, 357] on button "Get Rates" at bounding box center [502, 360] width 46 height 17
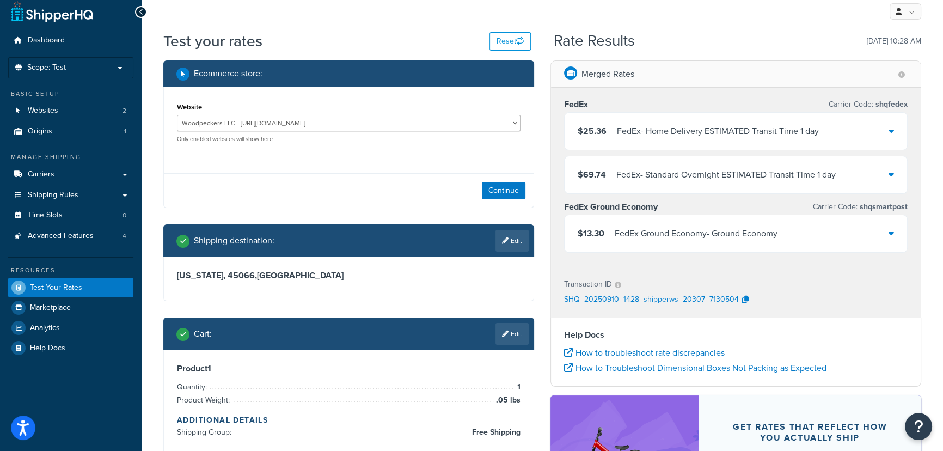
scroll to position [0, 0]
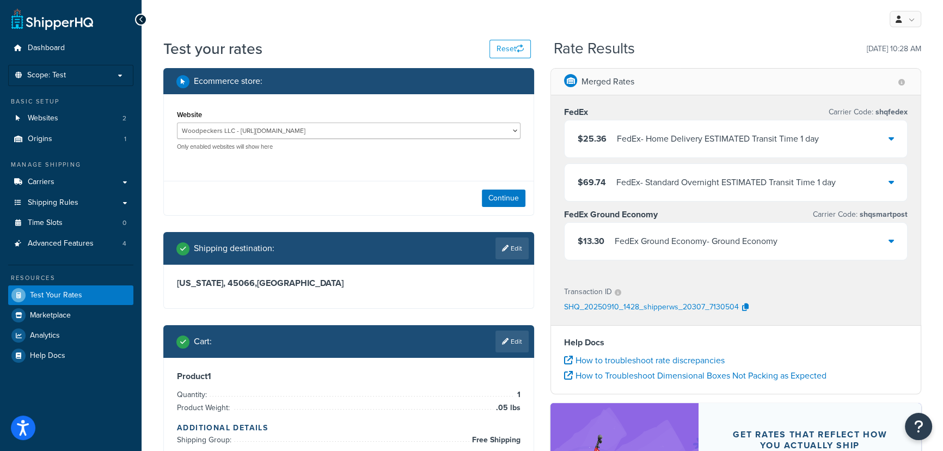
click at [889, 139] on icon at bounding box center [891, 138] width 5 height 9
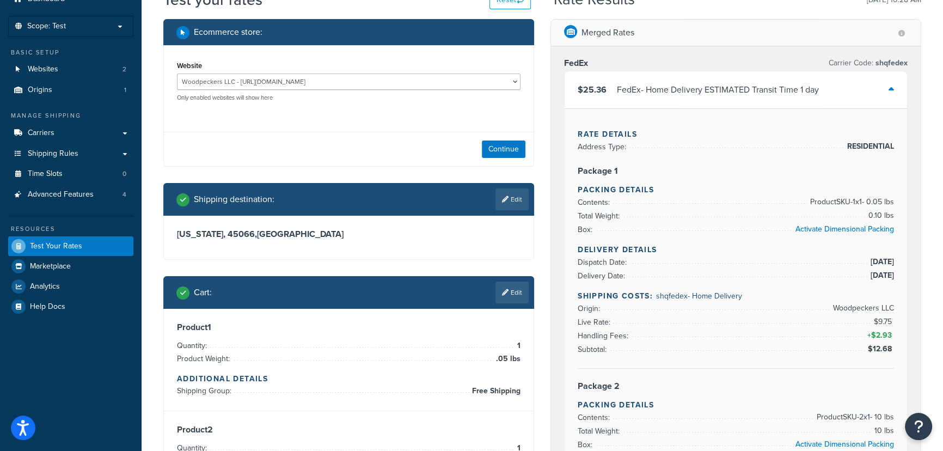
scroll to position [148, 0]
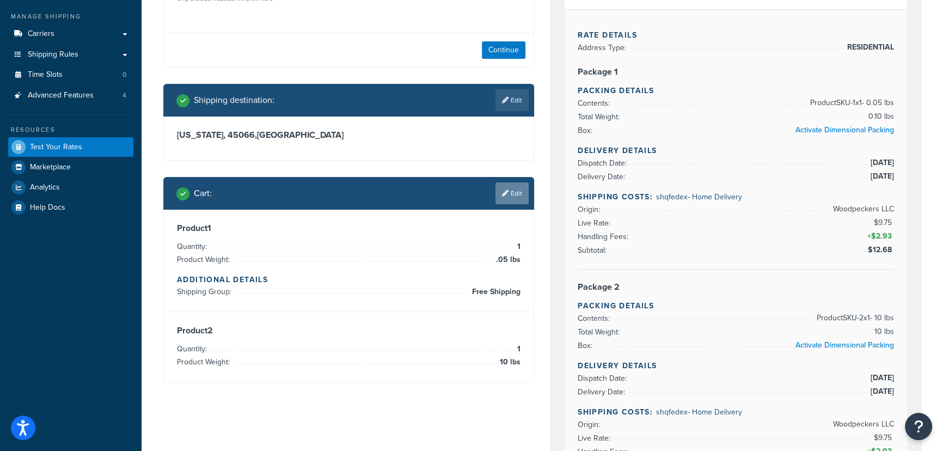
click at [523, 191] on link "Edit" at bounding box center [512, 193] width 33 height 22
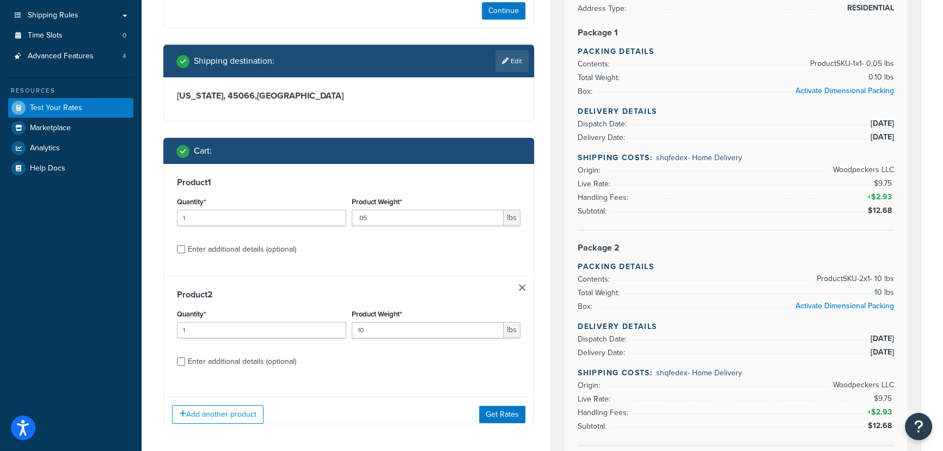
scroll to position [247, 0]
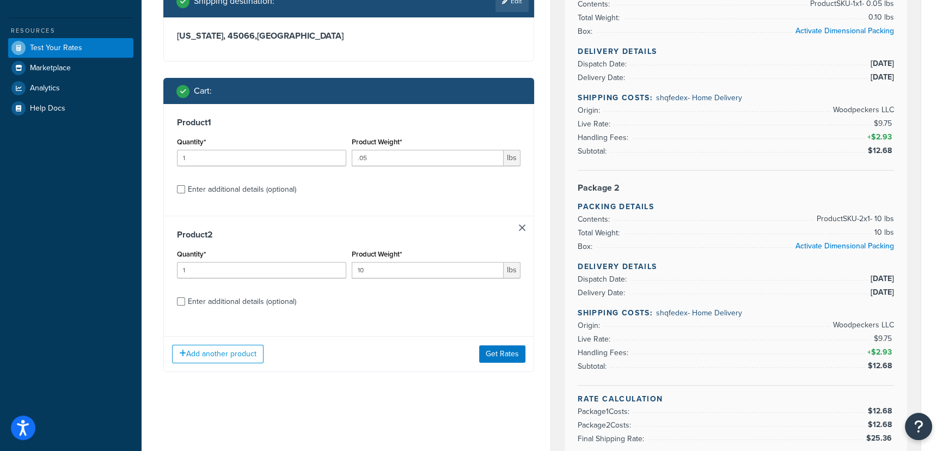
click at [245, 187] on div "Enter additional details (optional)" at bounding box center [242, 189] width 108 height 15
click at [185, 187] on input "Enter additional details (optional)" at bounding box center [181, 189] width 8 height 8
checkbox input "true"
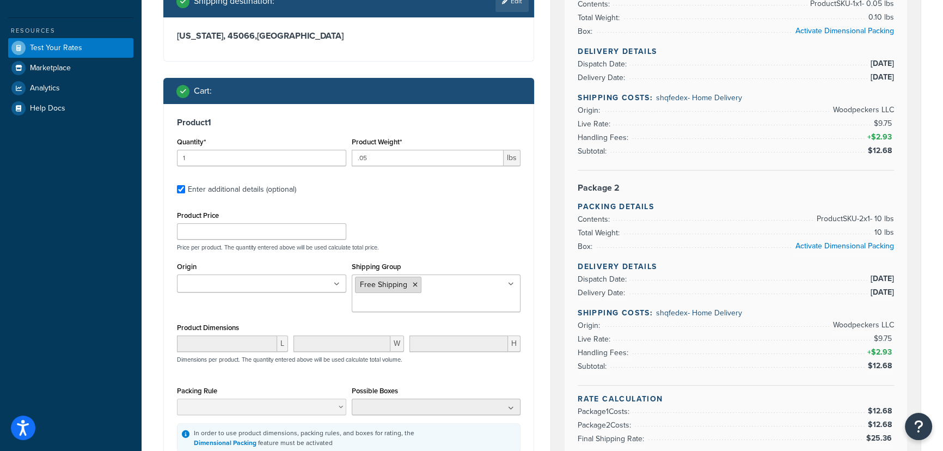
click at [414, 286] on icon at bounding box center [415, 285] width 5 height 7
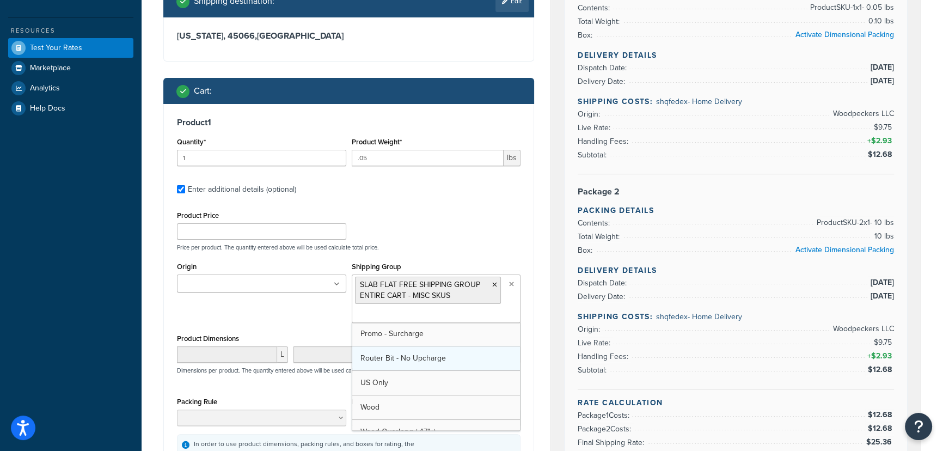
scroll to position [89, 0]
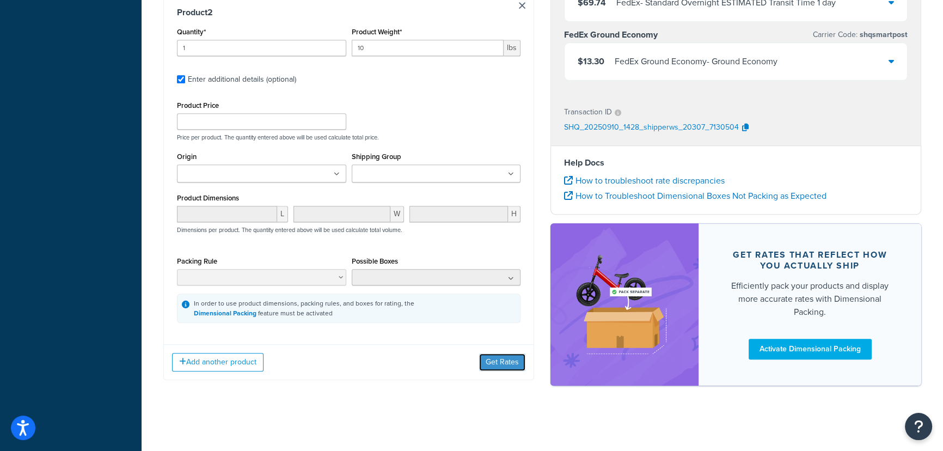
drag, startPoint x: 503, startPoint y: 363, endPoint x: 557, endPoint y: 357, distance: 54.3
click at [503, 363] on button "Get Rates" at bounding box center [502, 362] width 46 height 17
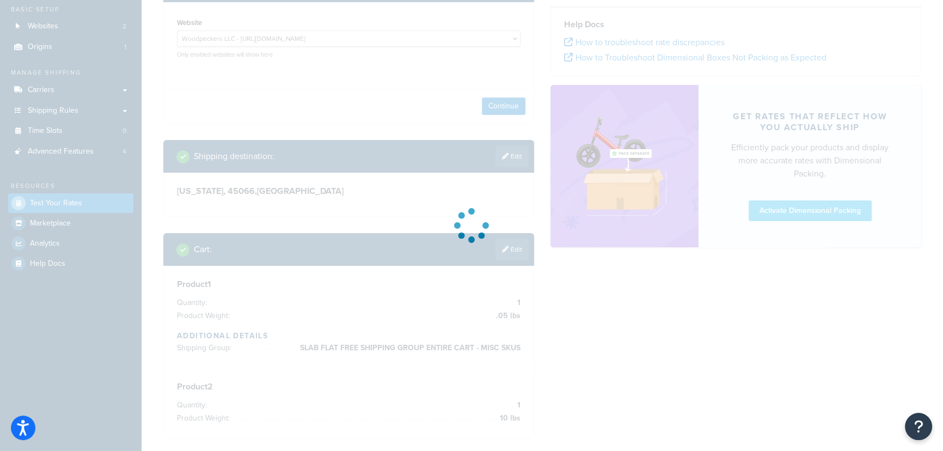
scroll to position [0, 0]
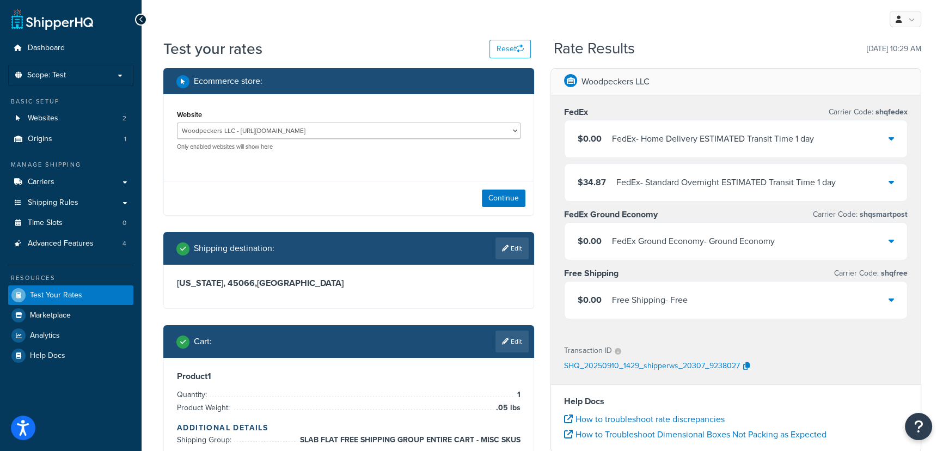
click at [775, 143] on div "FedEx - Home Delivery ESTIMATED Transit Time 1 day" at bounding box center [713, 138] width 202 height 15
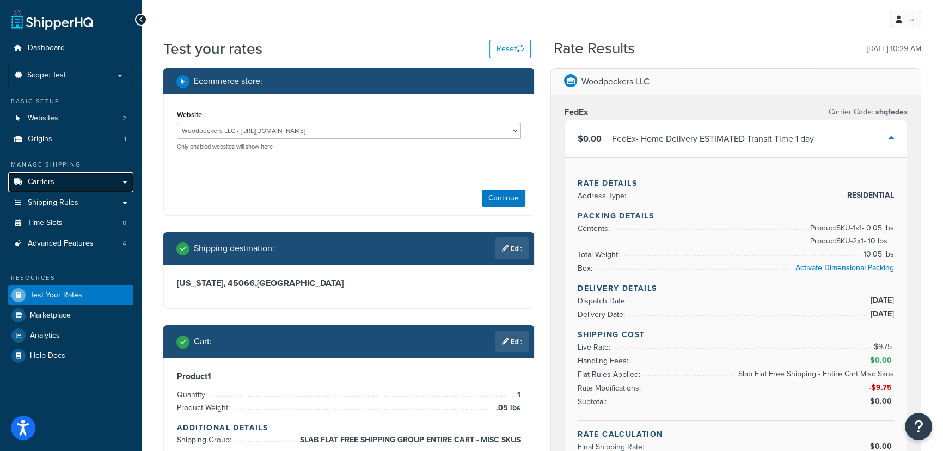
click at [59, 181] on link "Carriers" at bounding box center [70, 182] width 125 height 20
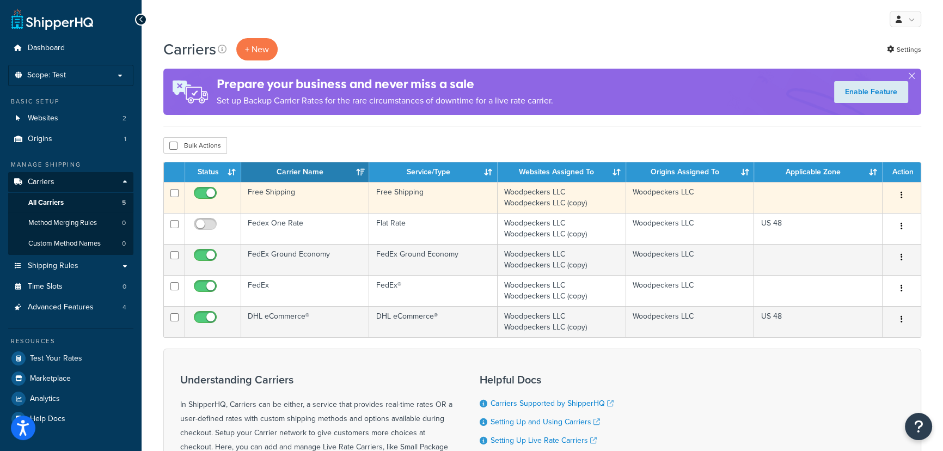
click at [817, 198] on td at bounding box center [818, 197] width 129 height 31
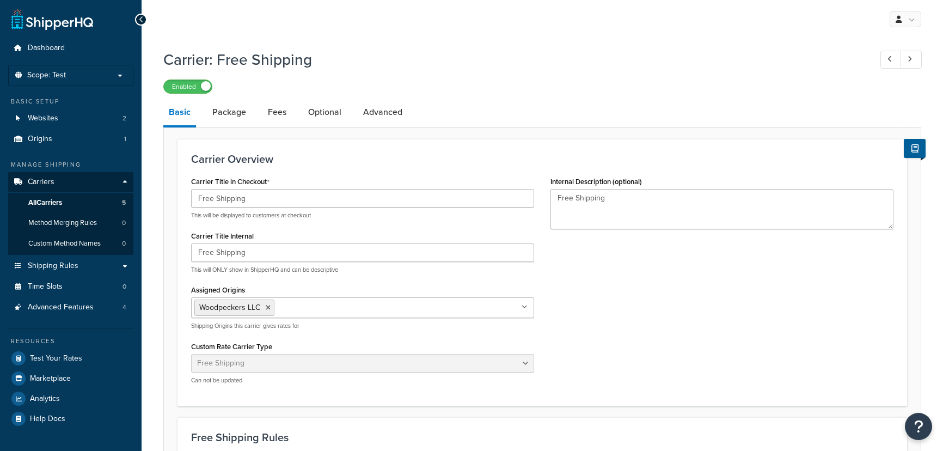
select select "free"
click at [235, 112] on link "Package" at bounding box center [229, 112] width 45 height 26
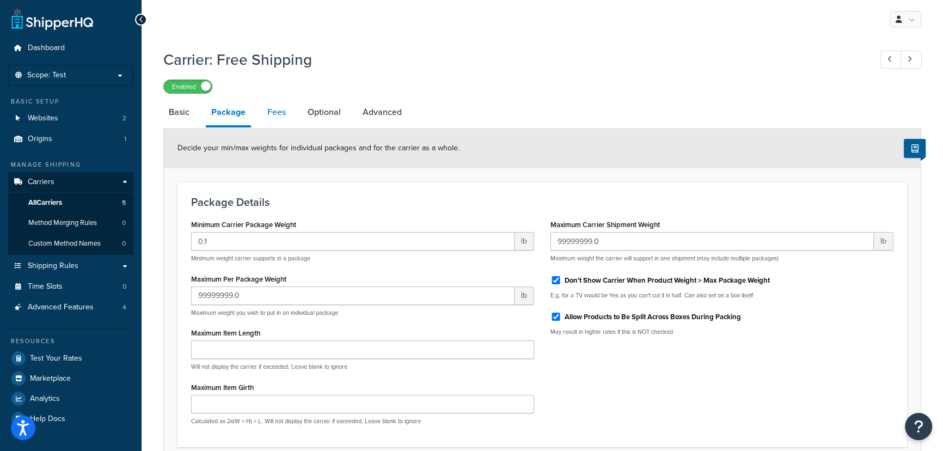
click at [278, 112] on link "Fees" at bounding box center [276, 112] width 29 height 26
select select "AFTER"
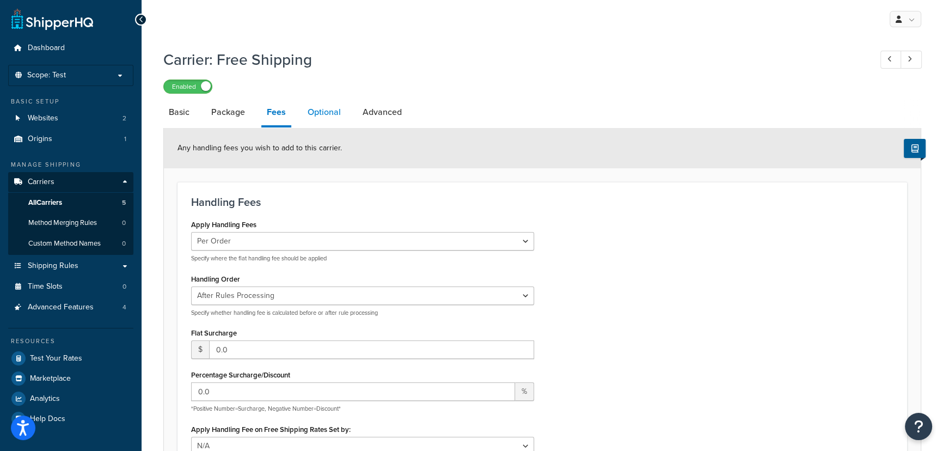
click at [312, 109] on link "Optional" at bounding box center [324, 112] width 44 height 26
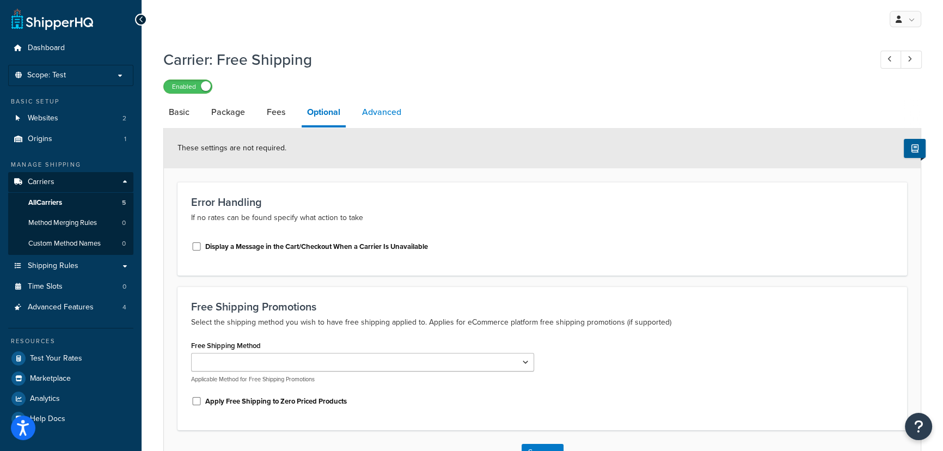
click at [397, 109] on link "Advanced" at bounding box center [382, 112] width 50 height 26
select select "false"
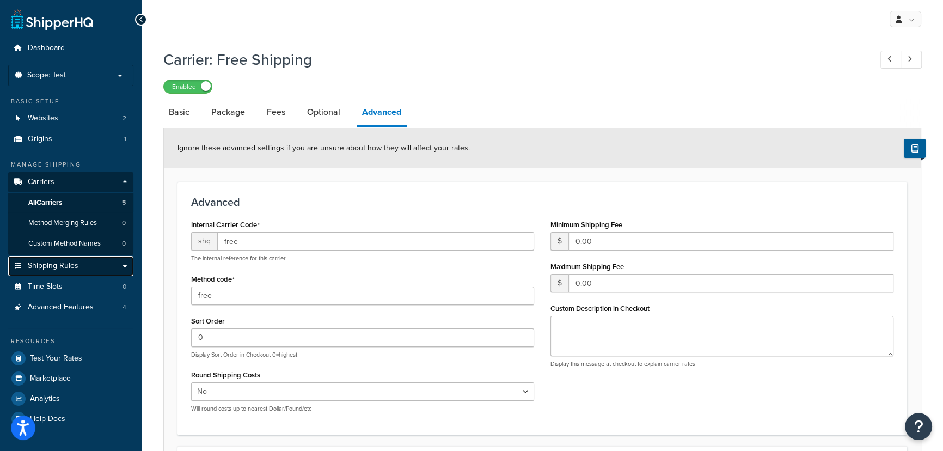
click at [80, 265] on link "Shipping Rules" at bounding box center [70, 266] width 125 height 20
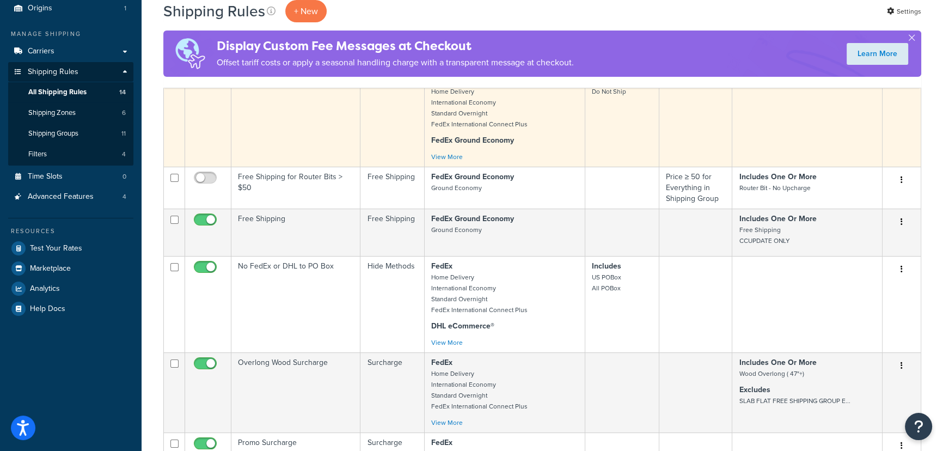
scroll to position [148, 0]
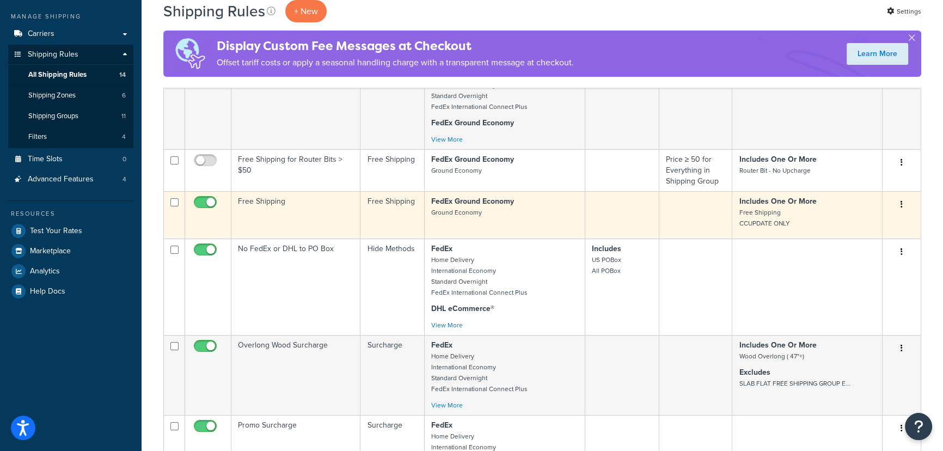
click at [792, 212] on p "Includes One Or More Free Shipping CCUPDATE ONLY" at bounding box center [807, 212] width 136 height 33
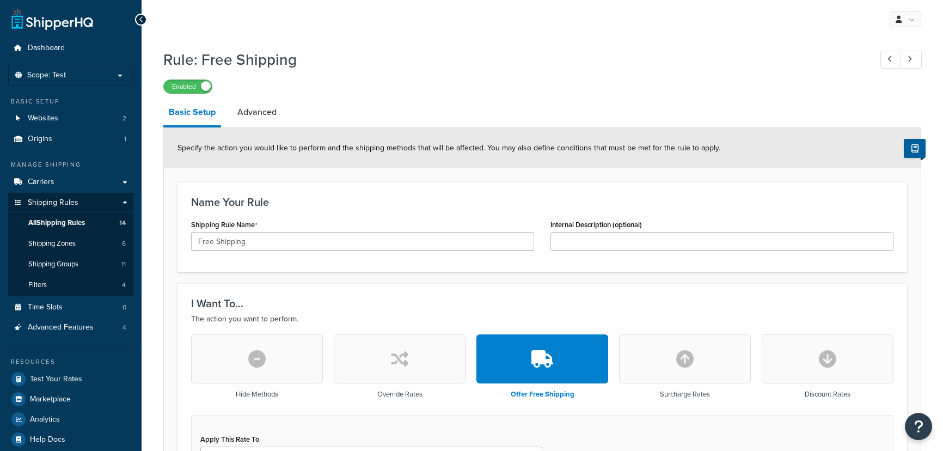
select select "ITEM"
click at [266, 114] on link "Advanced" at bounding box center [257, 112] width 50 height 26
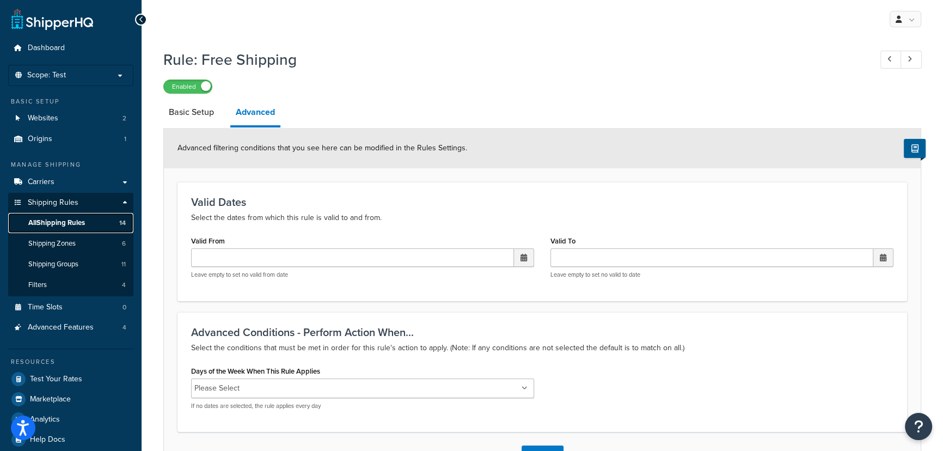
click at [70, 222] on span "All Shipping Rules" at bounding box center [56, 222] width 57 height 9
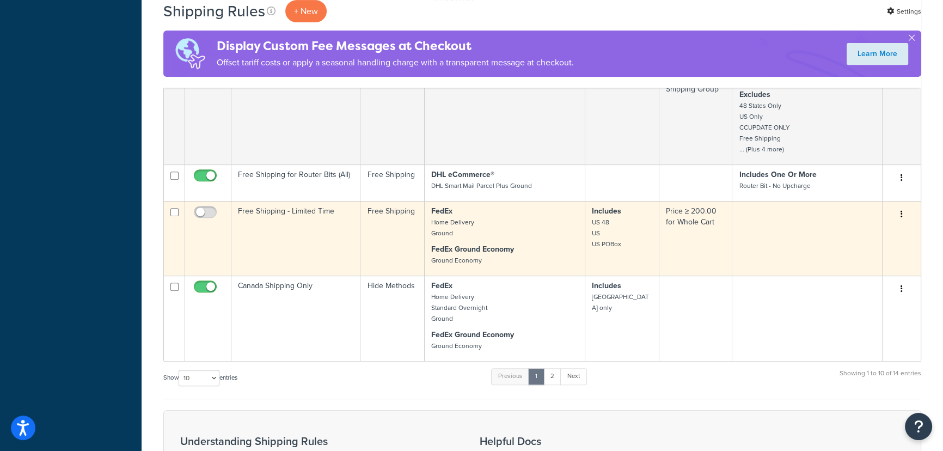
scroll to position [594, 0]
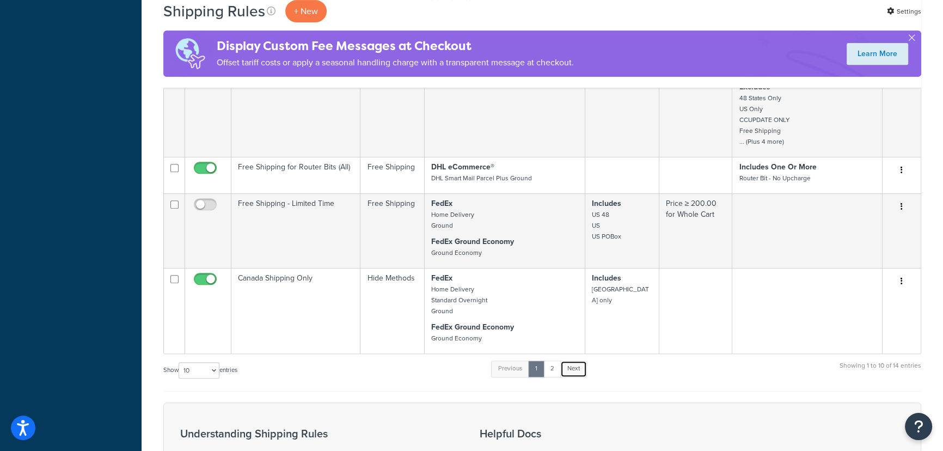
click at [577, 375] on link "Next" at bounding box center [574, 369] width 27 height 16
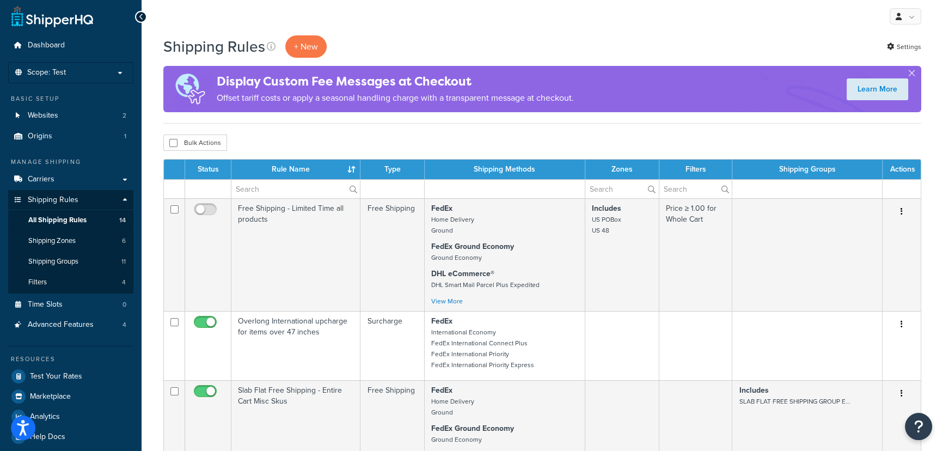
scroll to position [0, 0]
